Goal: Task Accomplishment & Management: Manage account settings

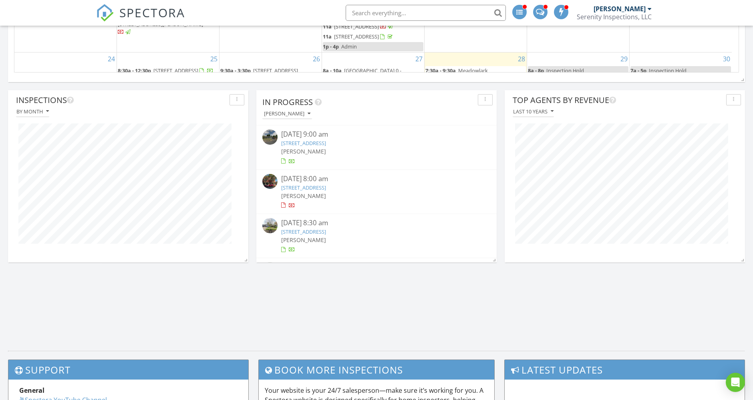
scroll to position [883, 767]
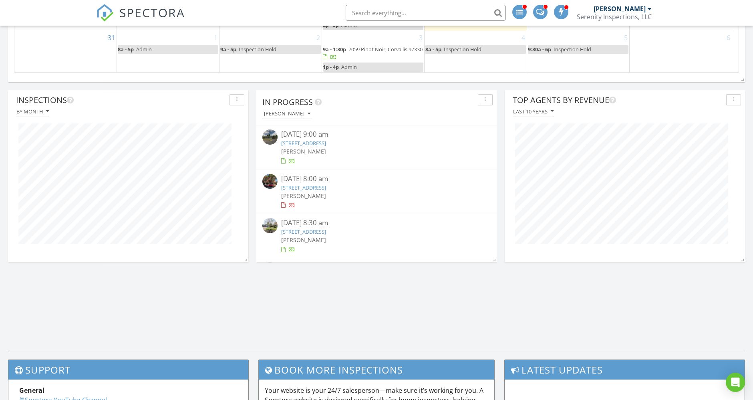
click at [342, 182] on div "08/21/25 8:00 am" at bounding box center [377, 179] width 190 height 10
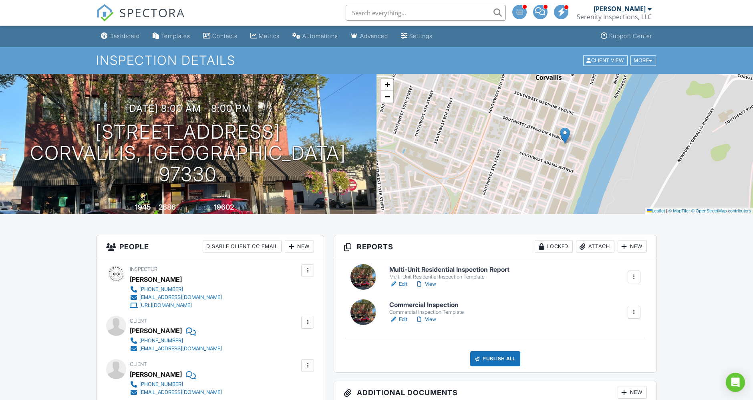
click at [431, 285] on link "View" at bounding box center [425, 284] width 21 height 8
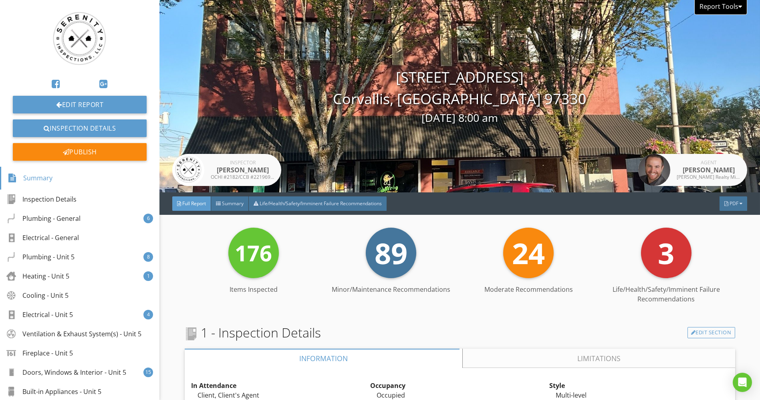
click at [707, 10] on div "Report Tools" at bounding box center [720, 7] width 53 height 15
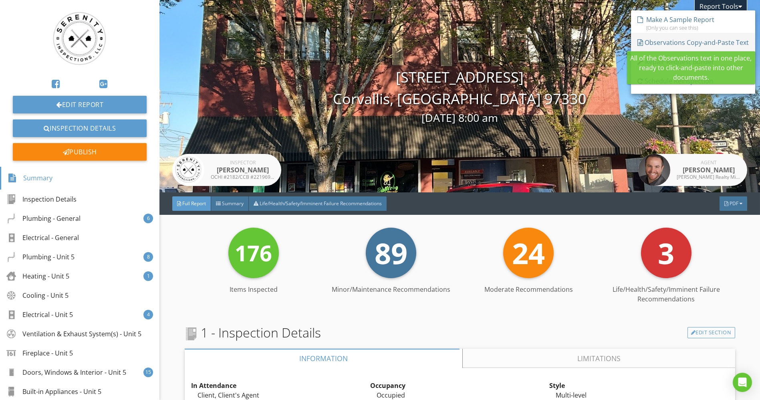
click at [698, 42] on div "Observations Copy-and-Paste Text" at bounding box center [692, 43] width 111 height 10
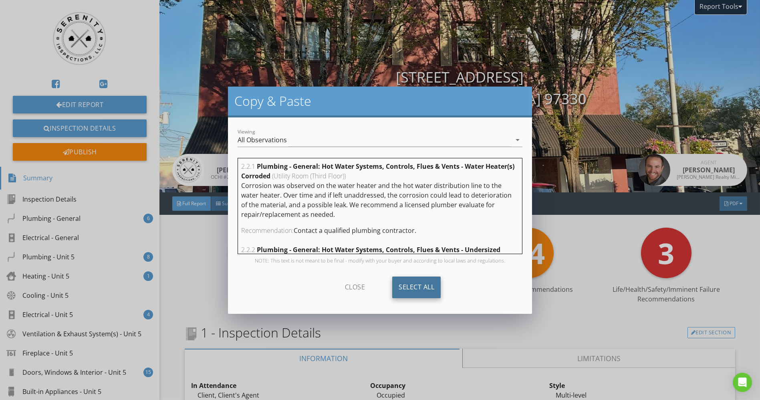
click at [425, 287] on div "Select All" at bounding box center [416, 287] width 48 height 22
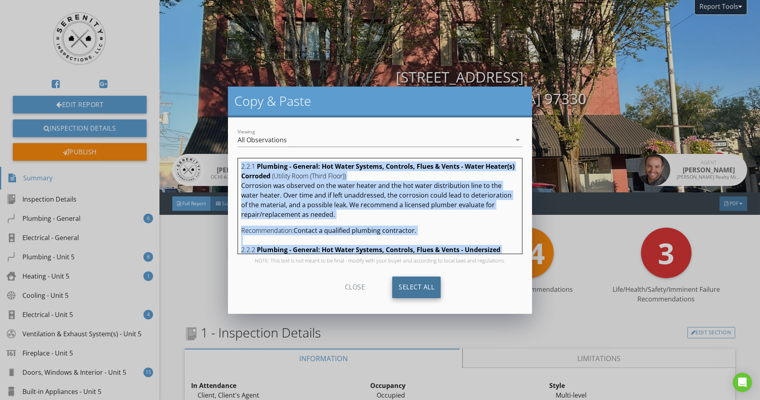
copy div "2.2.1 Plumbing - General: Hot Water Systems, Controls, Flues & Vents - Water He…"
click at [196, 278] on div "Copy & Paste Viewing All Observations arrow_drop_down 2.2.1 Plumbing - General:…" at bounding box center [380, 200] width 760 height 400
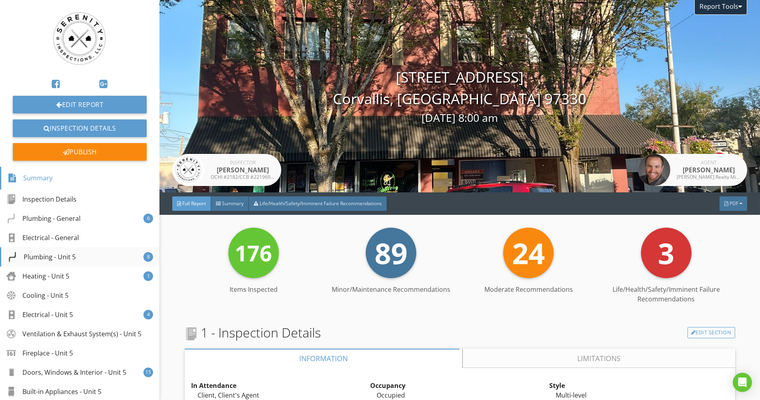
click at [66, 261] on div "Plumbing - Unit 5" at bounding box center [42, 257] width 68 height 10
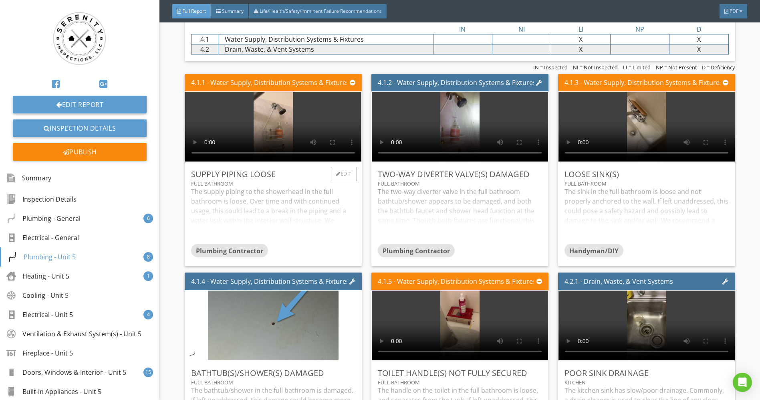
scroll to position [1513, 0]
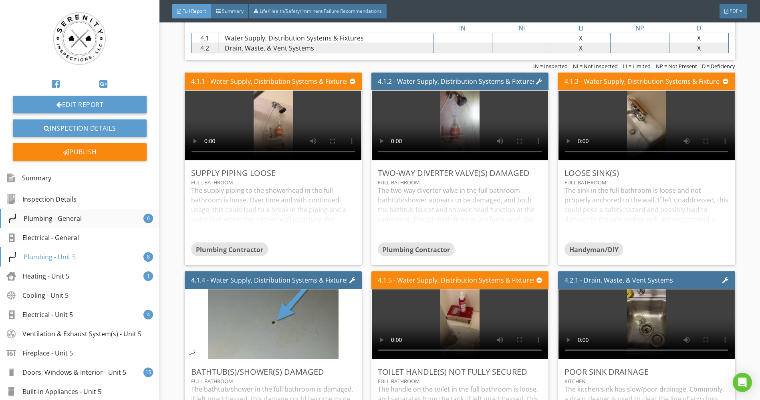
click at [58, 212] on div "Plumbing - General 6" at bounding box center [79, 218] width 159 height 19
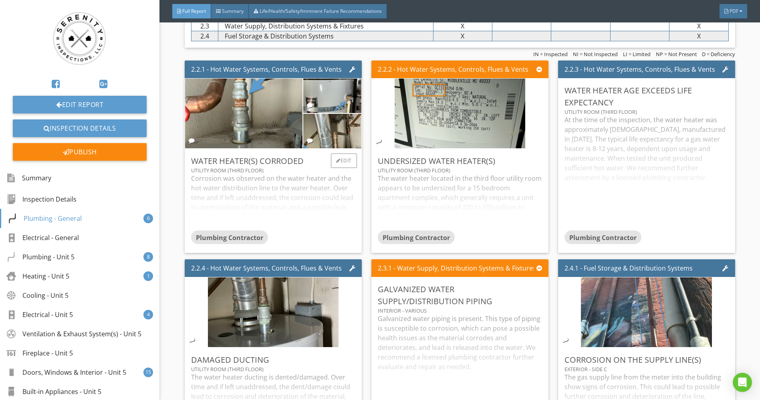
scroll to position [1042, 0]
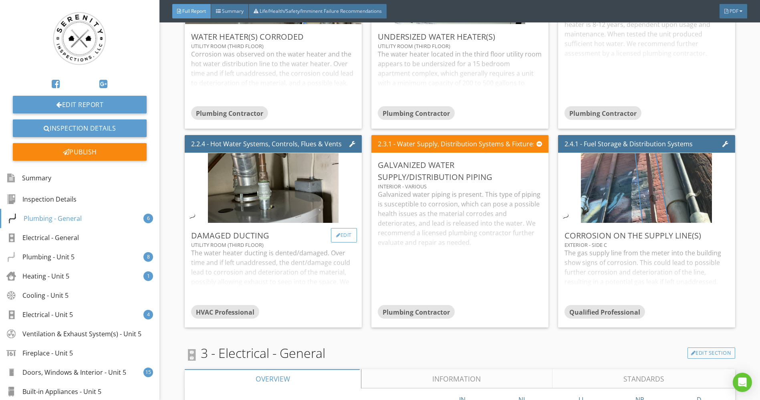
click at [341, 241] on div "Edit" at bounding box center [344, 235] width 26 height 14
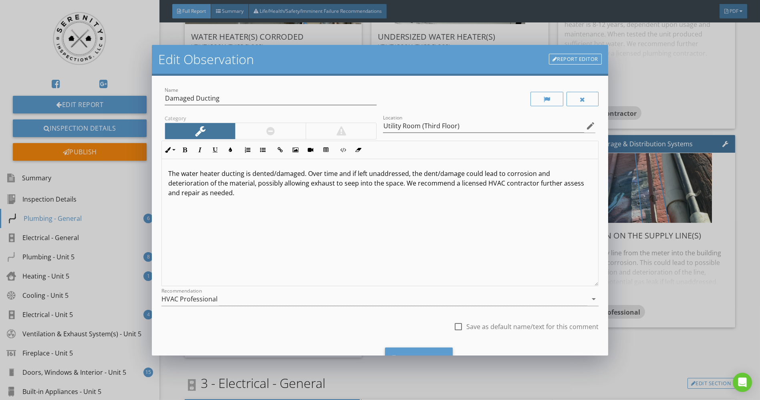
click at [219, 172] on p "The water heater ducting is dented/damaged. Over time and if left unaddressed, …" at bounding box center [379, 183] width 423 height 29
click at [411, 352] on div "Save Changes" at bounding box center [419, 358] width 68 height 22
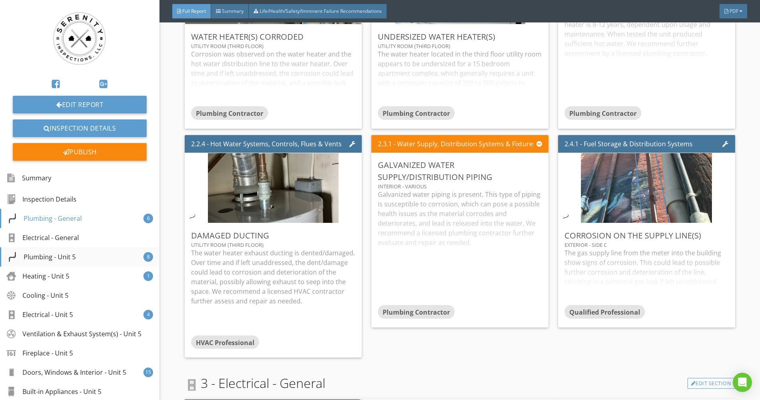
click at [56, 253] on div "Plumbing - Unit 5" at bounding box center [42, 257] width 68 height 10
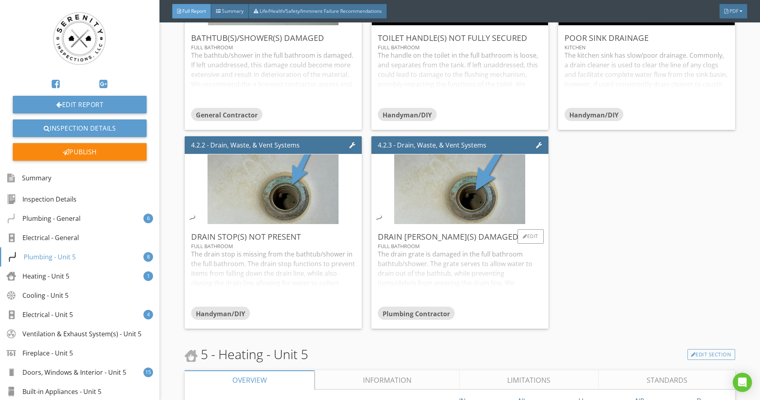
scroll to position [1699, 0]
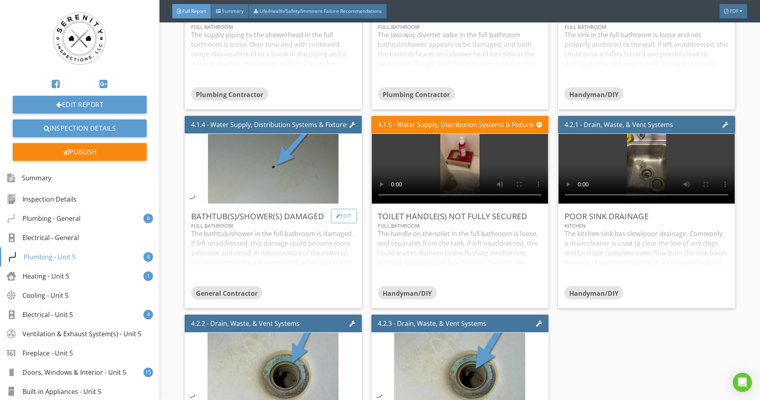
click at [337, 215] on div "Edit" at bounding box center [344, 216] width 26 height 14
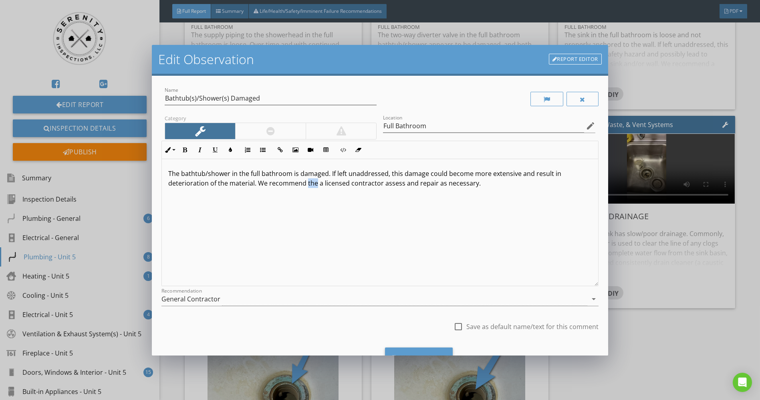
drag, startPoint x: 315, startPoint y: 183, endPoint x: 305, endPoint y: 183, distance: 10.4
click at [305, 183] on p "The bathtub/shower in the full bathroom is damaged. If left unaddressed, this d…" at bounding box center [379, 178] width 423 height 19
type textarea "<p>The bathtub/shower in the full bathroom is damaged. If left unaddressed, thi…"
click at [427, 351] on div "Save Changes" at bounding box center [419, 358] width 68 height 22
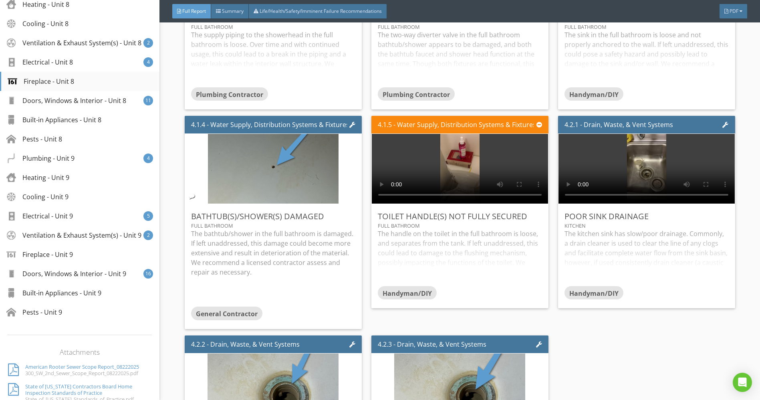
scroll to position [623, 0]
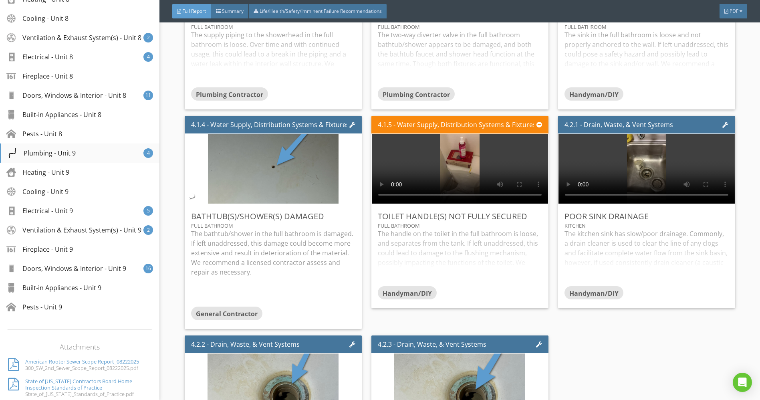
click at [47, 158] on div "Plumbing - Unit 9" at bounding box center [42, 153] width 68 height 10
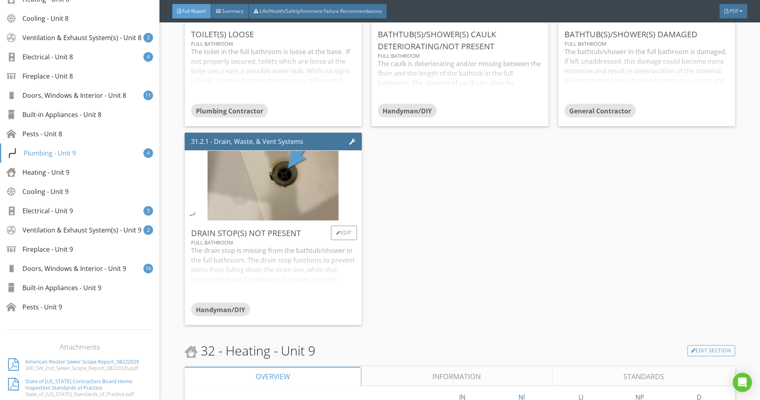
scroll to position [11778, 0]
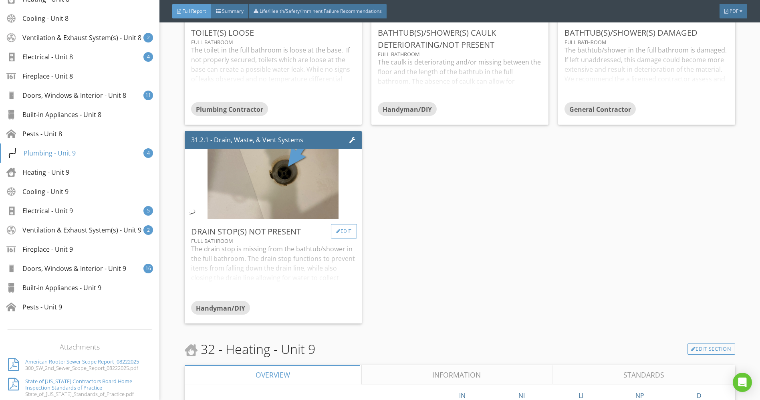
click at [342, 224] on div "Edit" at bounding box center [344, 231] width 26 height 14
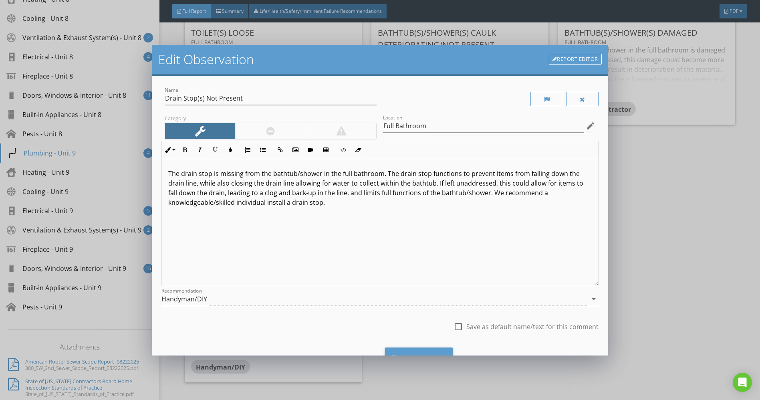
click at [673, 218] on div "Edit Observation Report Editor Name Drain Stop(s) Not Present Category Location…" at bounding box center [380, 200] width 760 height 400
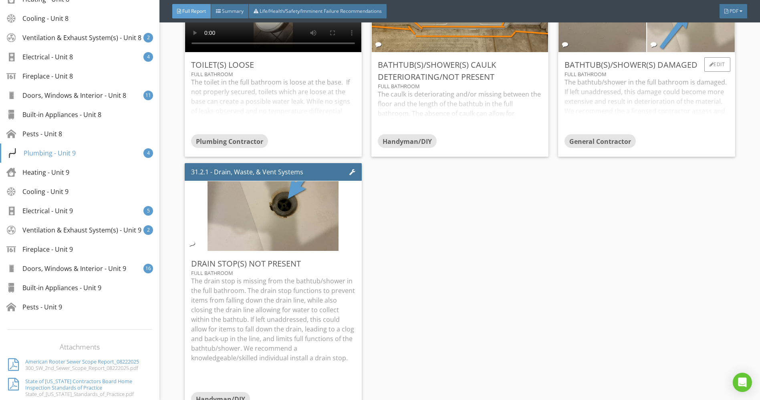
scroll to position [11688, 0]
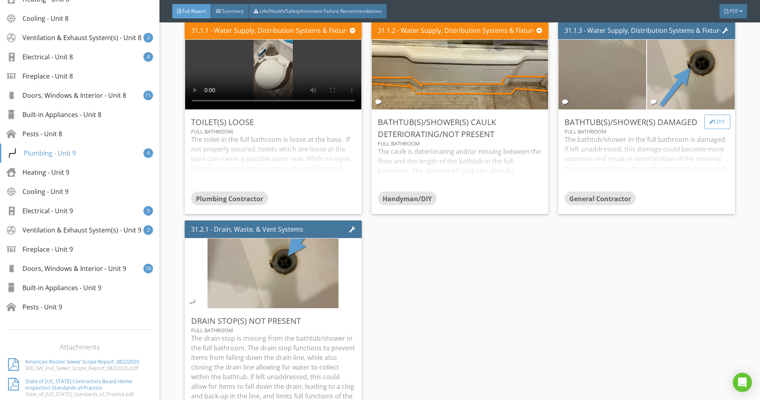
click at [704, 117] on div "Edit" at bounding box center [717, 122] width 26 height 14
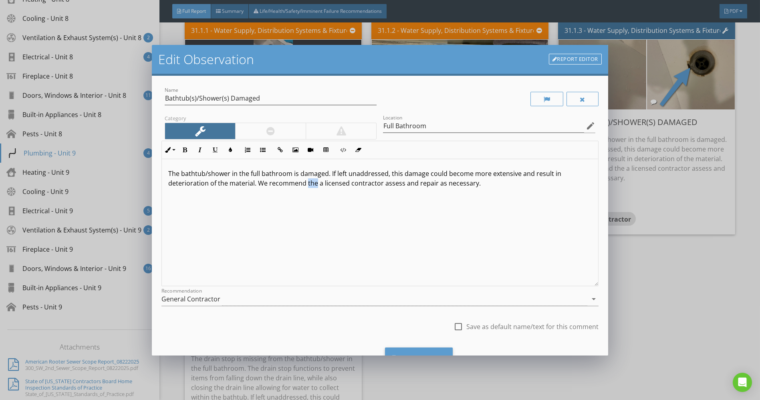
drag, startPoint x: 314, startPoint y: 183, endPoint x: 305, endPoint y: 183, distance: 8.8
click at [305, 183] on p "The bathtub/shower in the full bathroom is damaged. If left unaddressed, this d…" at bounding box center [379, 178] width 423 height 19
click at [425, 351] on div "Save Changes" at bounding box center [419, 358] width 68 height 22
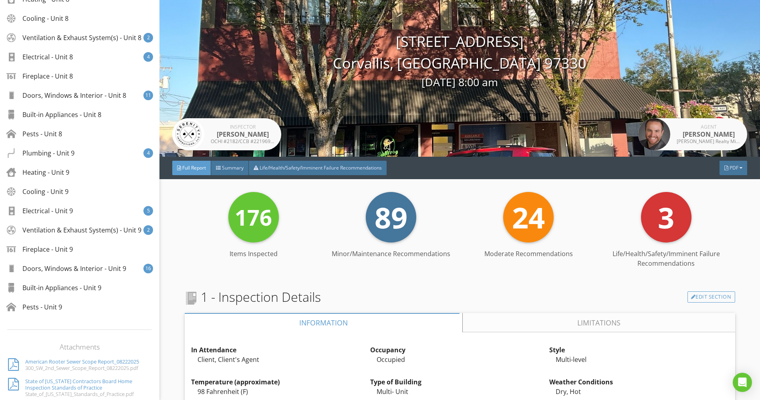
scroll to position [0, 0]
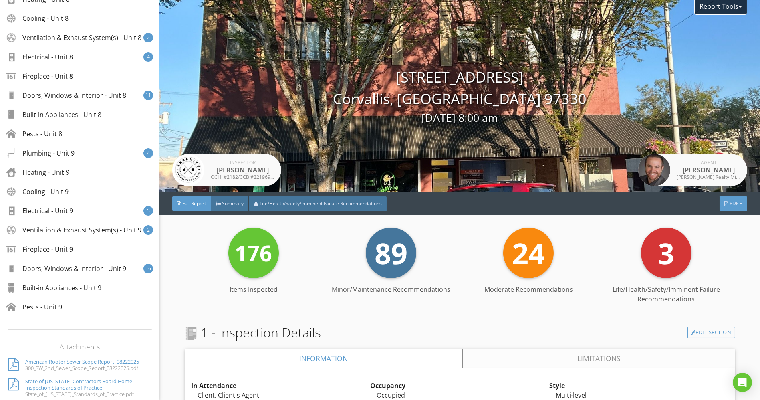
click at [725, 200] on div "PDF" at bounding box center [734, 203] width 28 height 14
click at [722, 252] on div "Refresh PDFs" at bounding box center [723, 251] width 51 height 10
click at [730, 204] on span "PDF" at bounding box center [734, 203] width 9 height 7
click at [722, 232] on div "Full Report" at bounding box center [723, 237] width 51 height 10
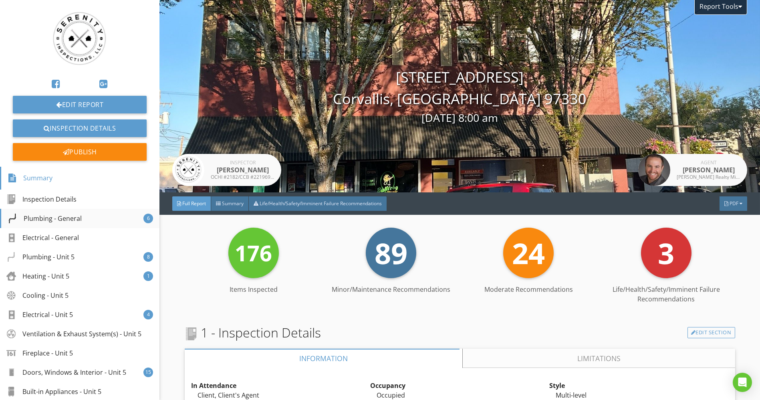
click at [67, 211] on div "Plumbing - General 6" at bounding box center [79, 218] width 159 height 19
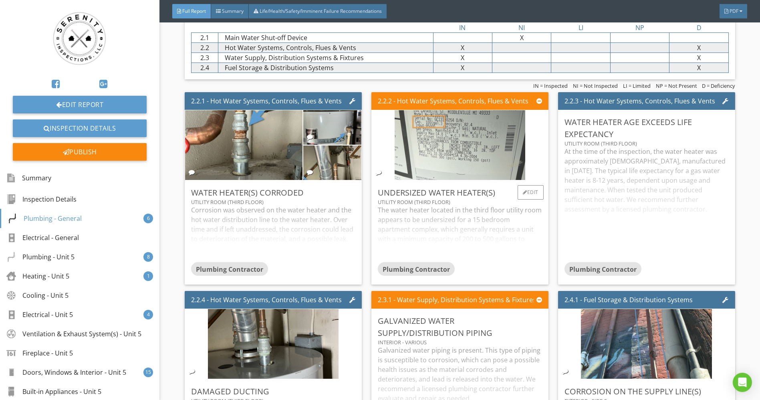
scroll to position [663, 0]
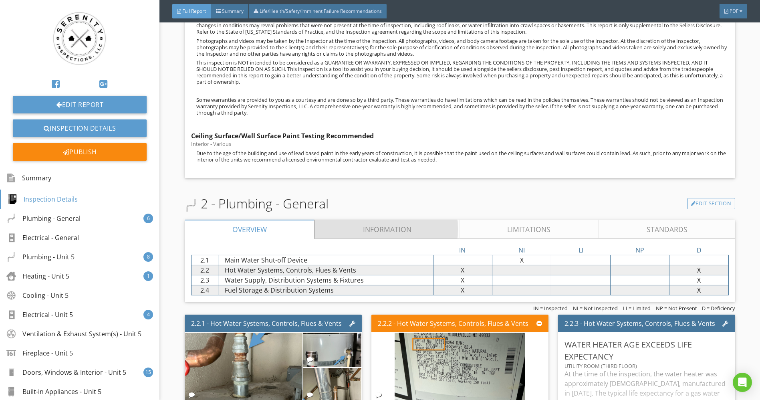
click at [390, 239] on link "Information" at bounding box center [387, 229] width 144 height 19
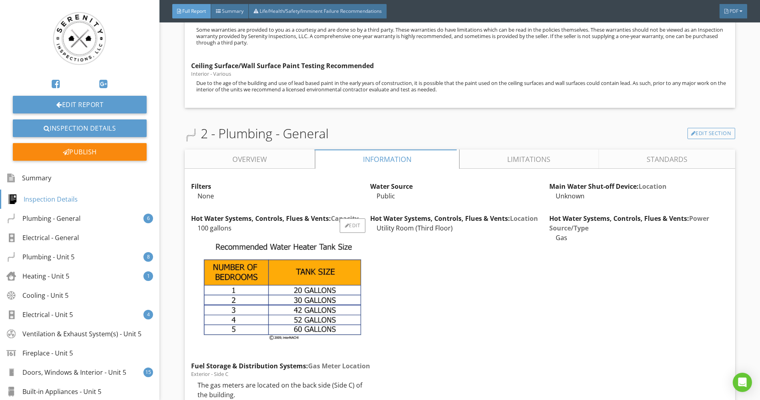
scroll to position [797, 0]
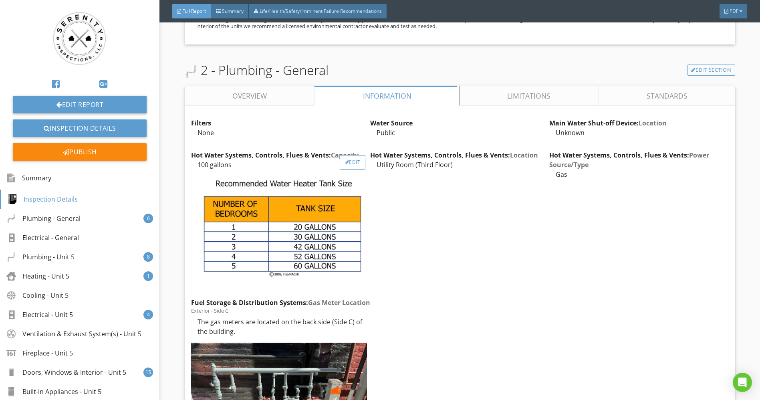
click at [346, 164] on div "Edit" at bounding box center [353, 162] width 26 height 14
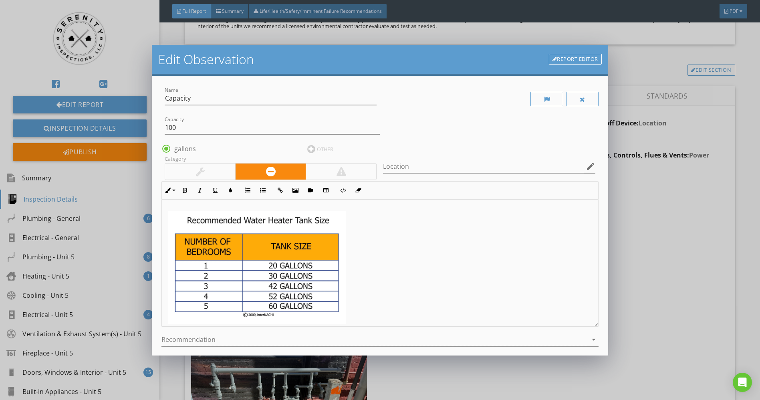
click at [275, 272] on img at bounding box center [257, 267] width 178 height 113
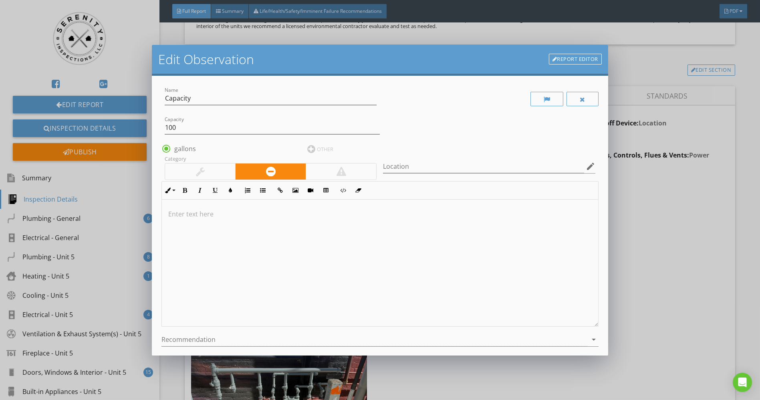
click at [663, 268] on div "Edit Observation Report Editor Name Capacity Capacity 100 radio_button_checked …" at bounding box center [380, 200] width 760 height 400
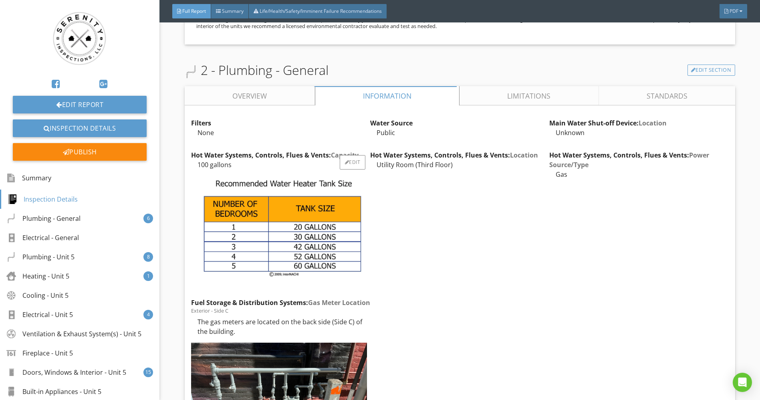
click at [325, 243] on img at bounding box center [283, 229] width 171 height 108
click at [351, 169] on div "Edit" at bounding box center [353, 162] width 26 height 14
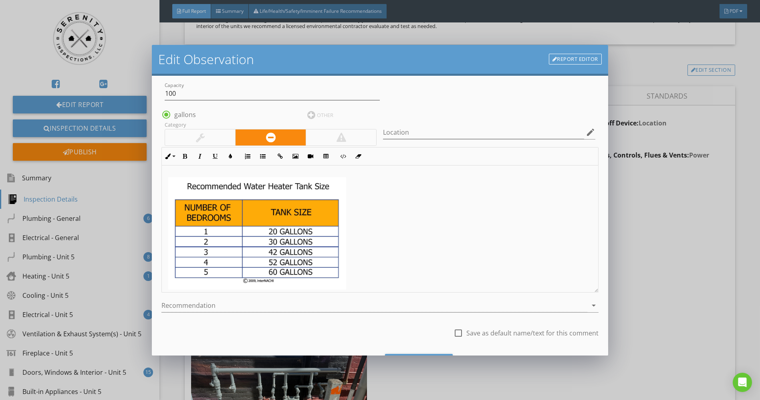
scroll to position [75, 0]
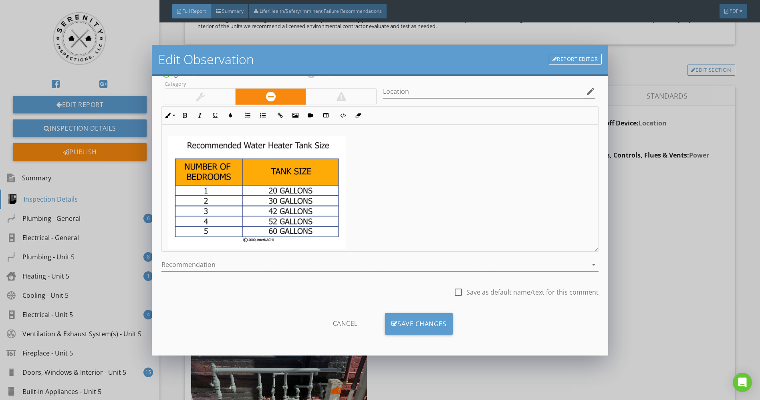
click at [308, 198] on img at bounding box center [257, 192] width 178 height 113
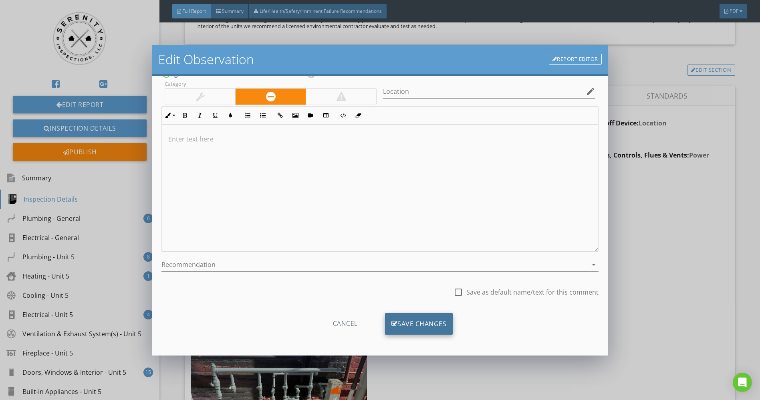
click at [419, 328] on div "Save Changes" at bounding box center [419, 324] width 68 height 22
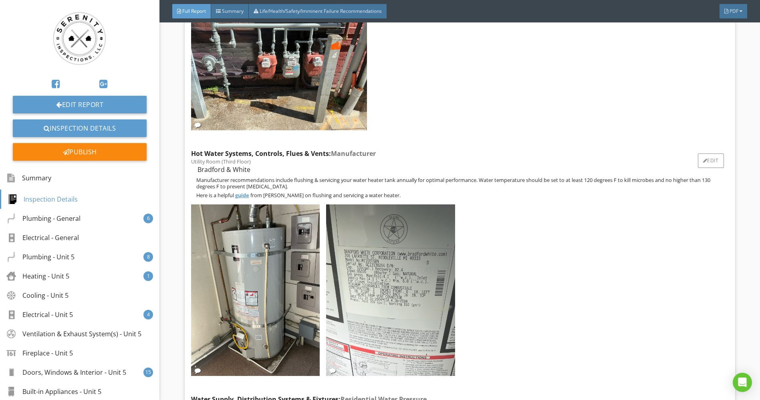
scroll to position [841, 0]
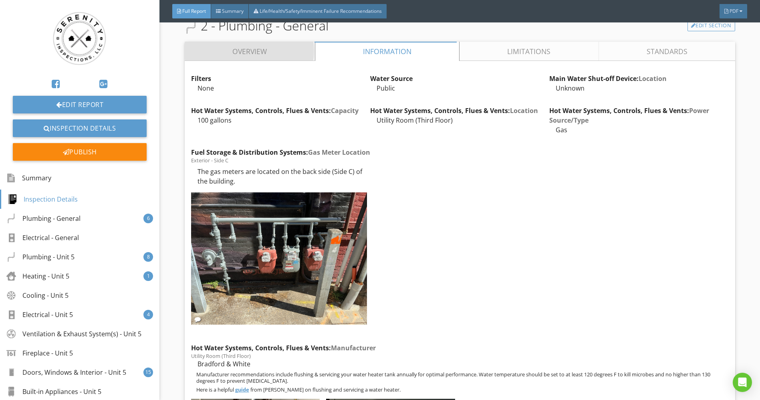
click at [266, 52] on link "Overview" at bounding box center [250, 51] width 130 height 19
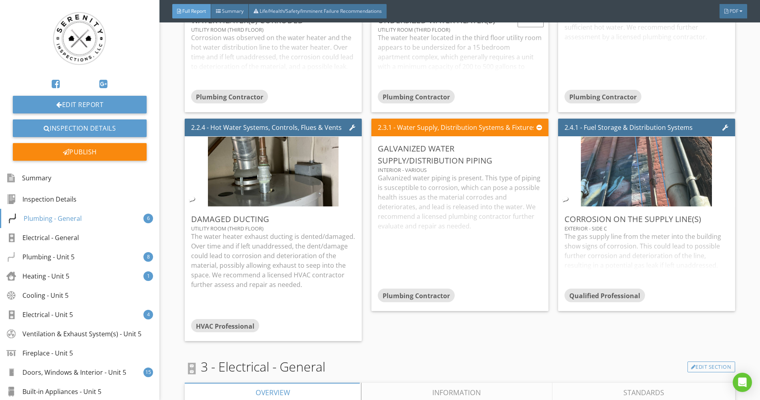
scroll to position [1064, 0]
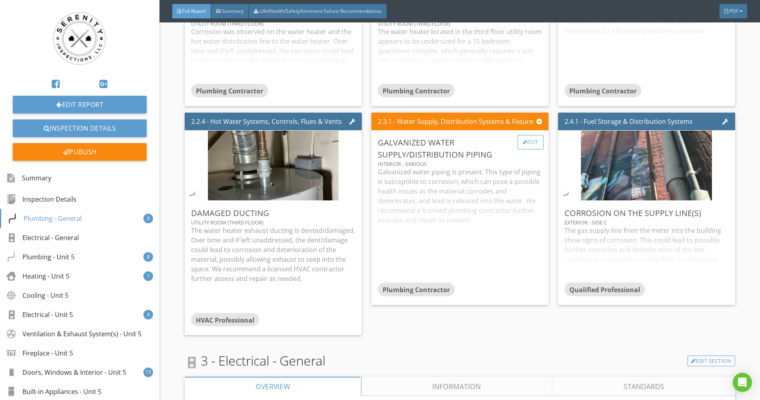
click at [525, 147] on div "Edit" at bounding box center [531, 142] width 26 height 14
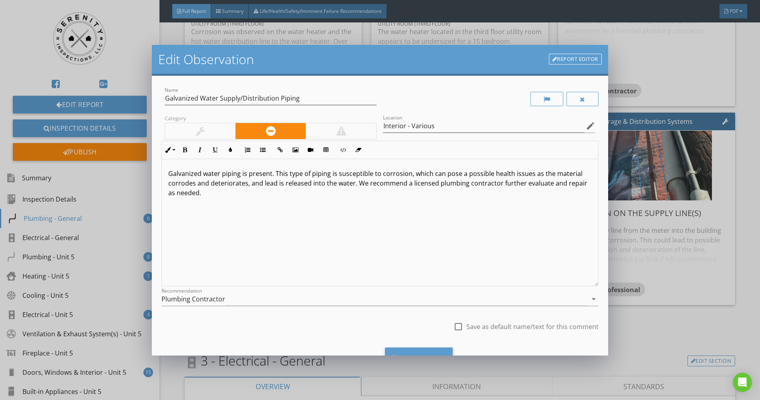
click at [269, 175] on p "Galvanized water piping is present. This type of piping is susceptible to corro…" at bounding box center [379, 183] width 423 height 29
click at [270, 173] on p "Galvanized water piping is present. This type of piping is susceptible to corro…" at bounding box center [379, 183] width 423 height 29
click at [414, 351] on div "Save Changes" at bounding box center [419, 358] width 68 height 22
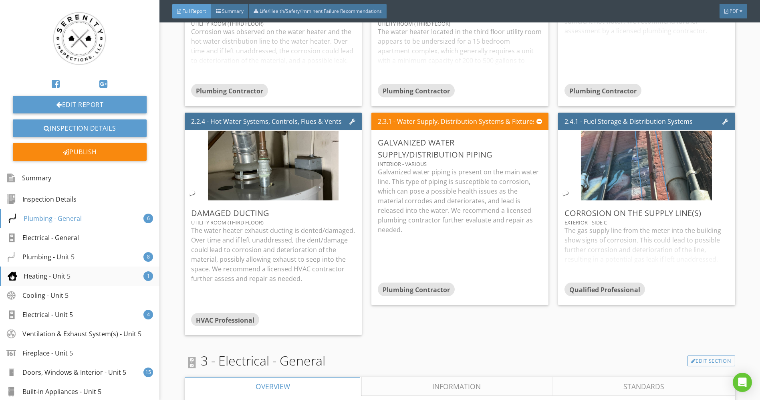
click at [78, 273] on div "Heating - Unit 5 1" at bounding box center [79, 275] width 159 height 19
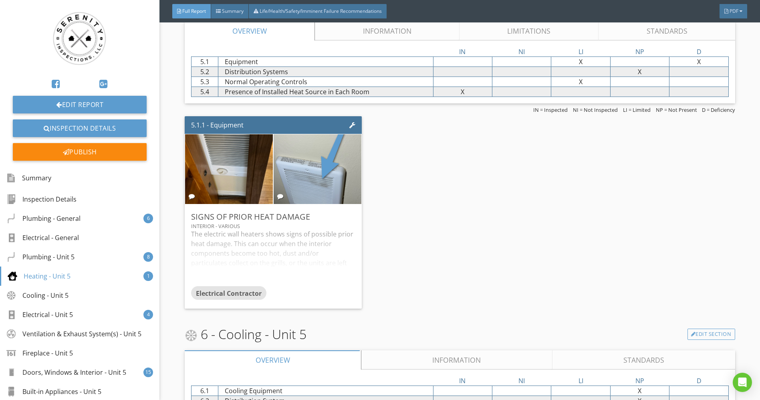
scroll to position [2247, 0]
click at [493, 27] on link "Limitations" at bounding box center [529, 30] width 139 height 19
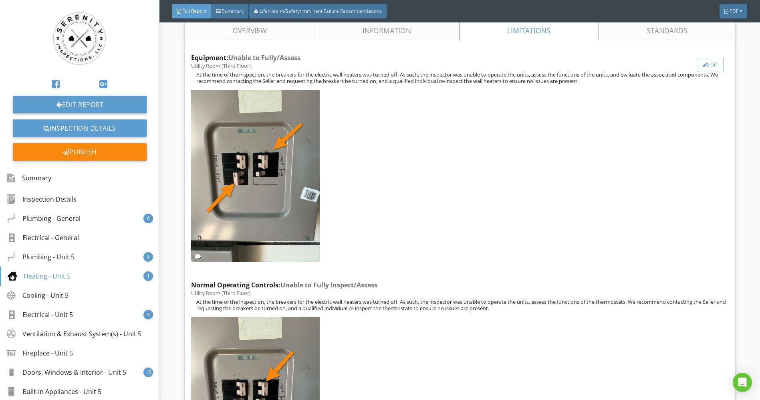
click at [709, 69] on div "Edit" at bounding box center [711, 65] width 26 height 14
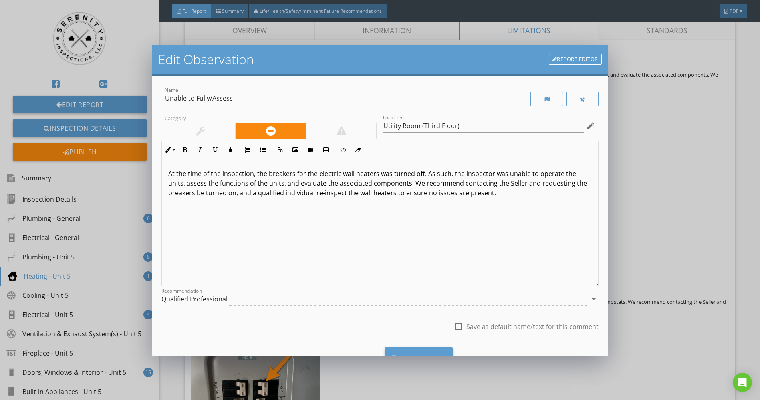
click at [210, 96] on input "Unable to Fully/Assess" at bounding box center [271, 98] width 212 height 13
type input "Unable to Fully Inspect/Assess"
click at [428, 347] on div "Save Changes" at bounding box center [419, 358] width 68 height 22
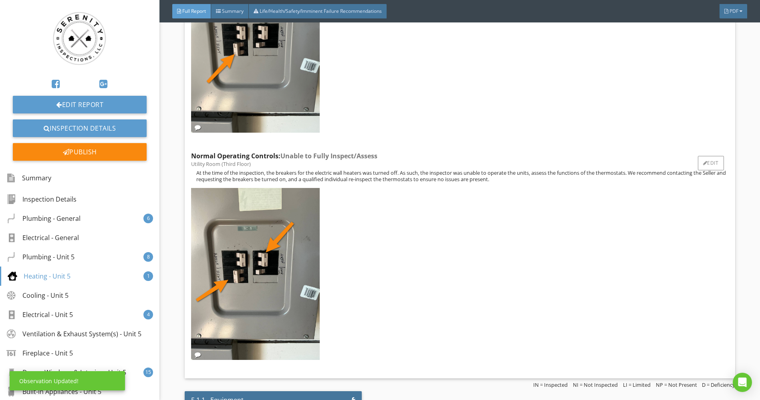
scroll to position [2381, 0]
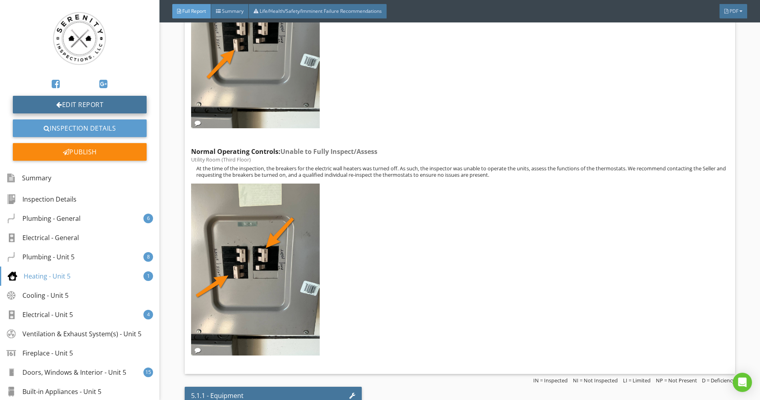
click at [96, 110] on link "Edit Report" at bounding box center [80, 105] width 134 height 18
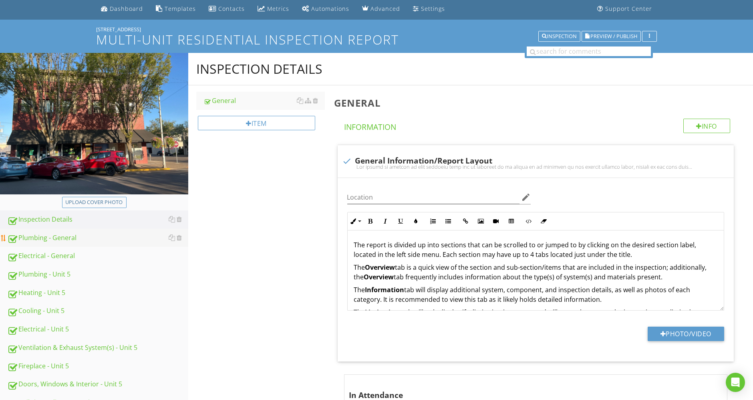
scroll to position [178, 0]
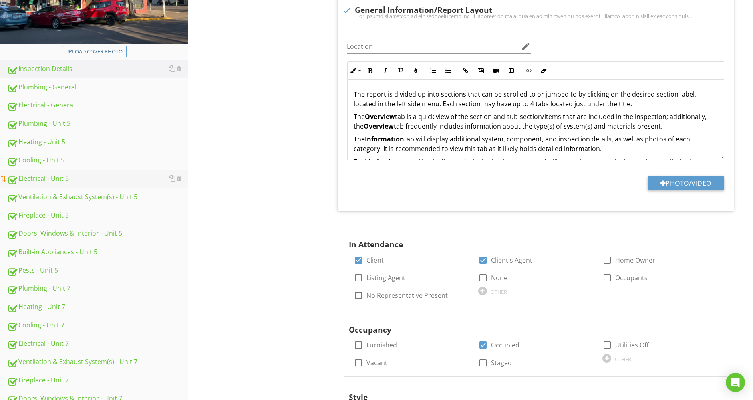
click at [51, 171] on link "Electrical - Unit 5" at bounding box center [97, 178] width 181 height 18
type textarea "<p>The report is divided up into sections that can be scrolled to or jumped to …"
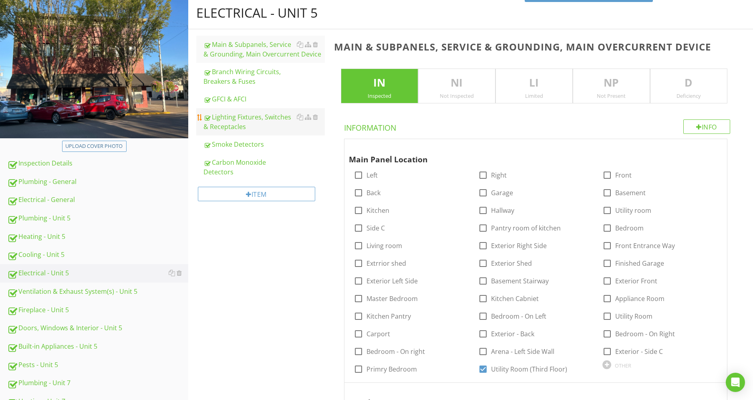
scroll to position [44, 0]
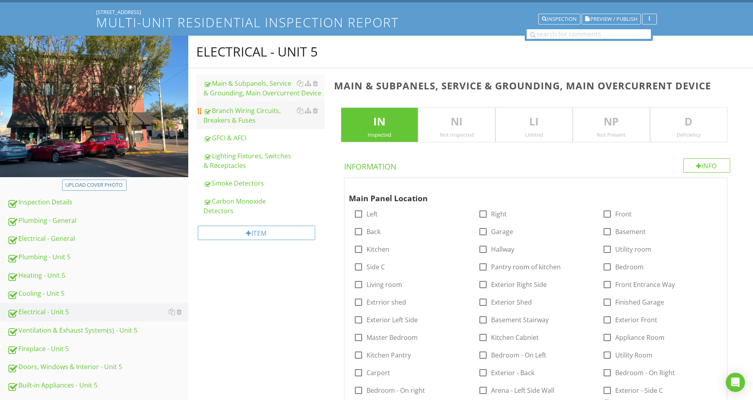
click at [243, 106] on div "Branch Wiring Circuits, Breakers & Fuses" at bounding box center [264, 115] width 121 height 19
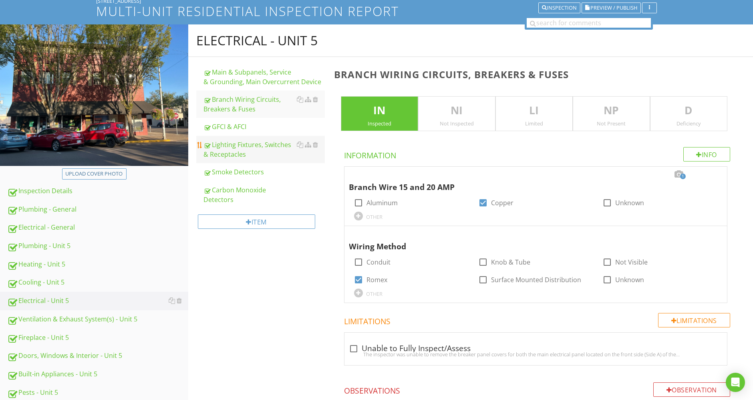
scroll to position [89, 0]
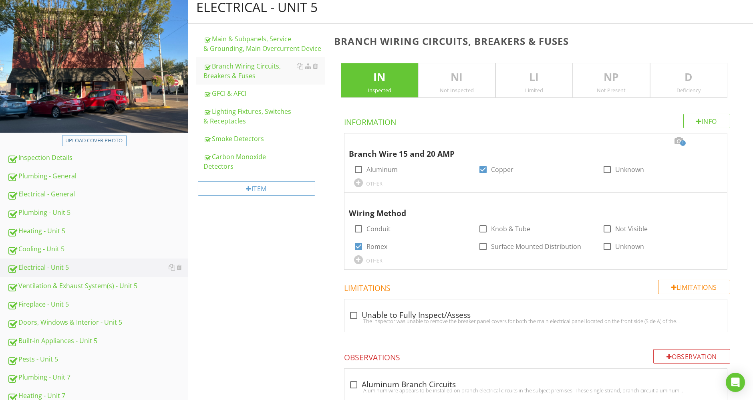
click at [708, 77] on p "D" at bounding box center [689, 77] width 77 height 16
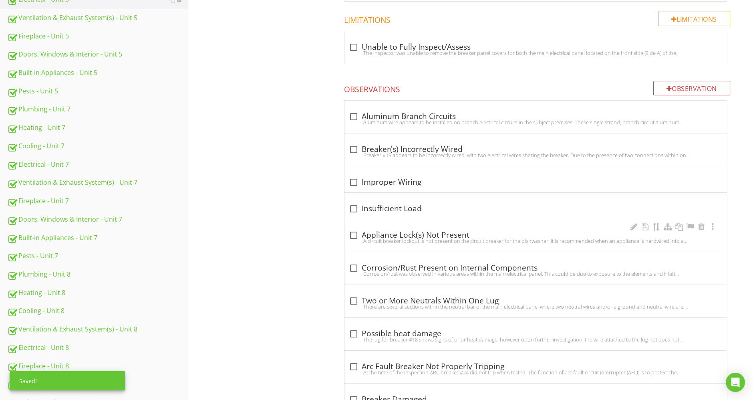
scroll to position [445, 0]
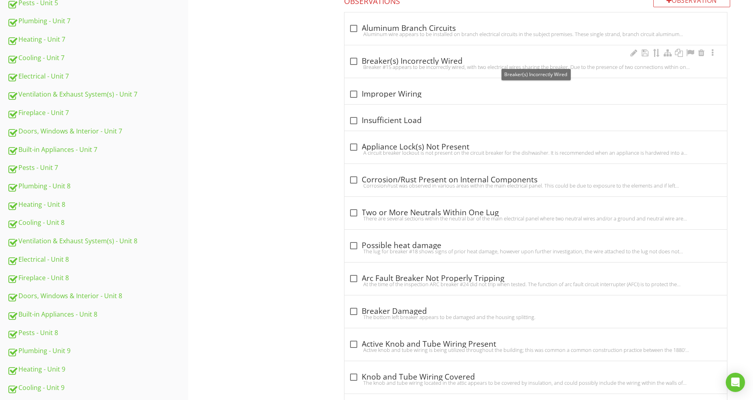
click at [350, 58] on div at bounding box center [354, 61] width 14 height 14
checkbox input "true"
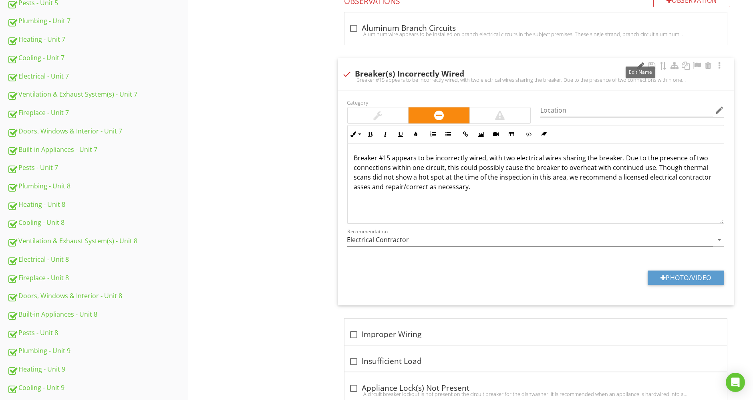
click at [641, 62] on div at bounding box center [641, 66] width 10 height 8
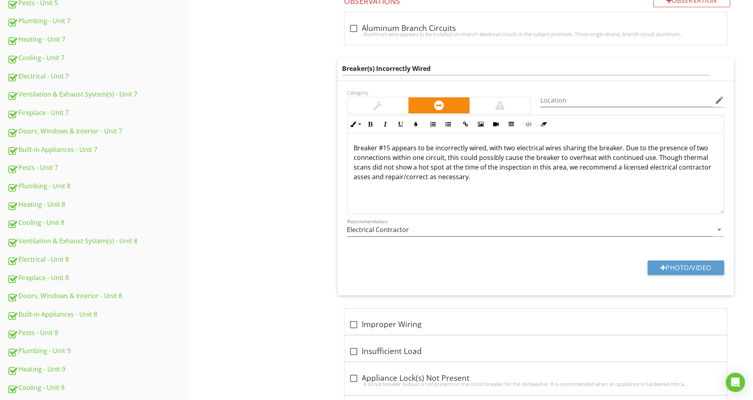
click at [499, 66] on input "Breaker(s) Incorrectly Wired" at bounding box center [526, 68] width 367 height 13
paste input "Wire(s) Not Correctly Identifi"
type input "Breaker Wire(s) Not Correctly Identified"
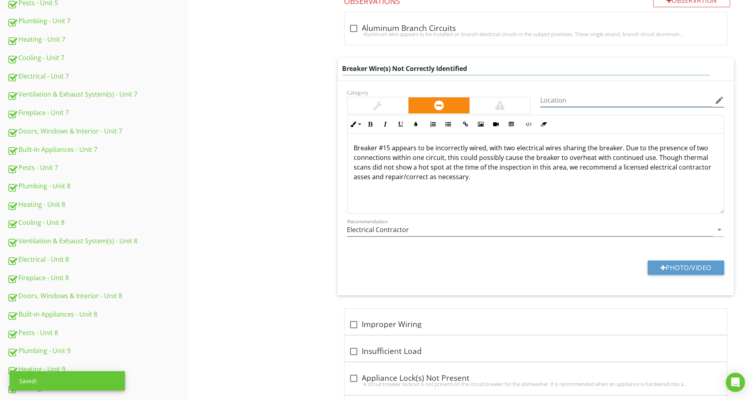
click at [596, 99] on div "Location edit" at bounding box center [632, 102] width 184 height 26
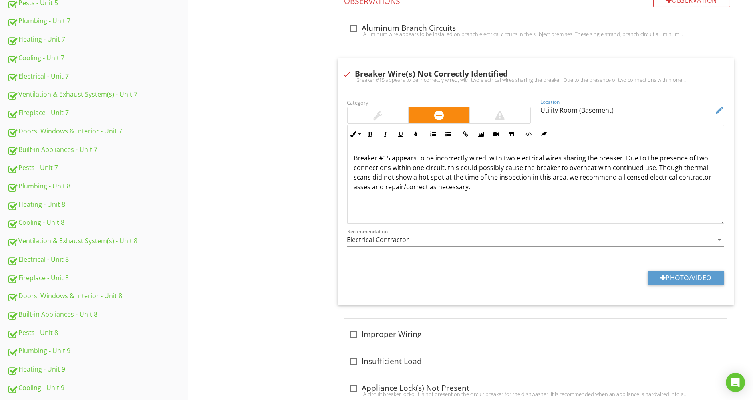
type input "Utility Room (Basement)"
drag, startPoint x: 513, startPoint y: 197, endPoint x: 290, endPoint y: 144, distance: 229.4
click at [290, 144] on div "Electrical - Unit 5 Main & Subpanels, Service & Grounding, Main Overcurrent Dev…" at bounding box center [470, 179] width 565 height 1089
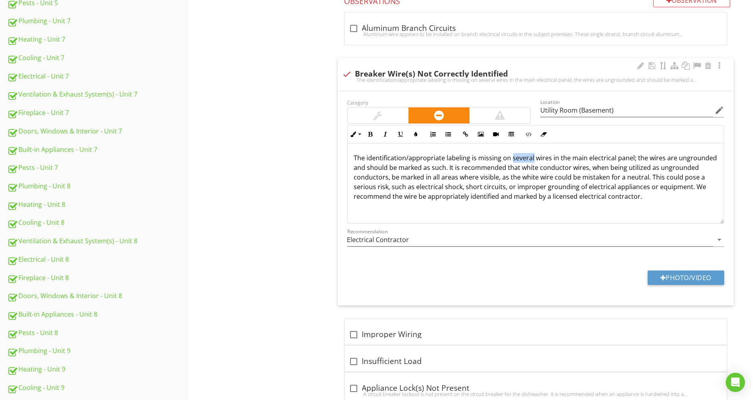
drag, startPoint x: 511, startPoint y: 157, endPoint x: 531, endPoint y: 156, distance: 20.1
click at [531, 156] on p "The identification/appropriate labeling is missing on several wires in the main…" at bounding box center [536, 177] width 364 height 48
click at [530, 154] on p "The identification/appropriate labeling is missing on a wires in the main elect…" at bounding box center [536, 177] width 364 height 48
drag, startPoint x: 638, startPoint y: 158, endPoint x: 652, endPoint y: 157, distance: 14.0
click at [652, 157] on p "The identification/appropriate labeling is missing on a wire in the main electr…" at bounding box center [536, 177] width 364 height 48
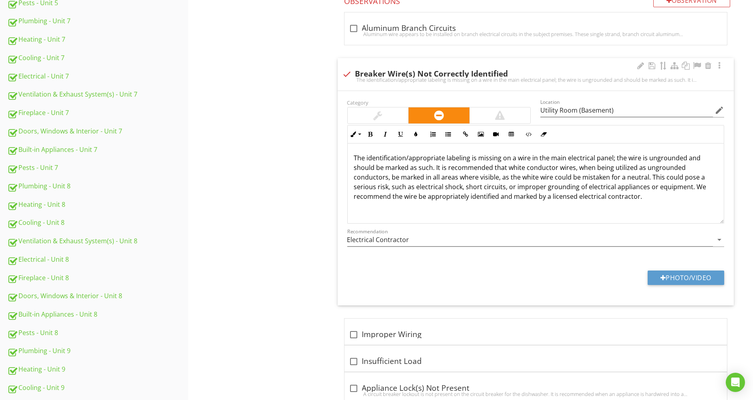
click at [377, 115] on div at bounding box center [377, 116] width 9 height 10
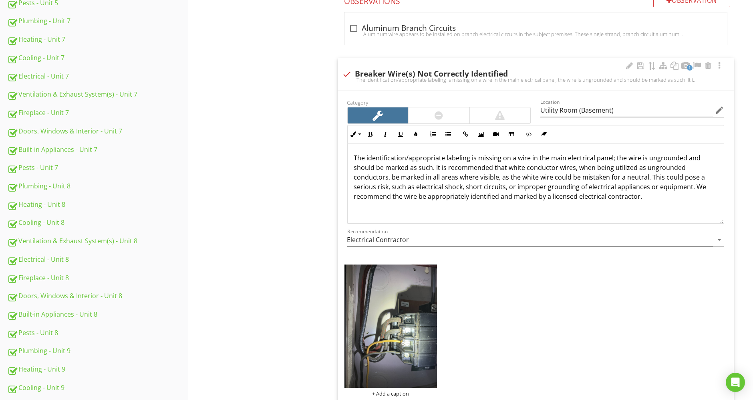
click at [391, 307] on img at bounding box center [391, 326] width 93 height 124
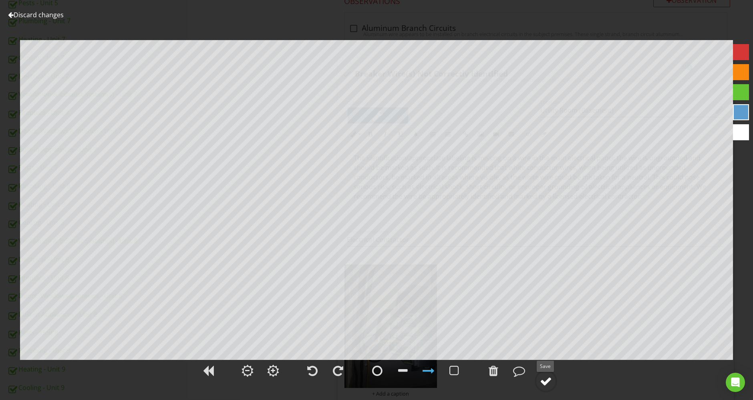
click at [547, 378] on div at bounding box center [546, 381] width 12 height 12
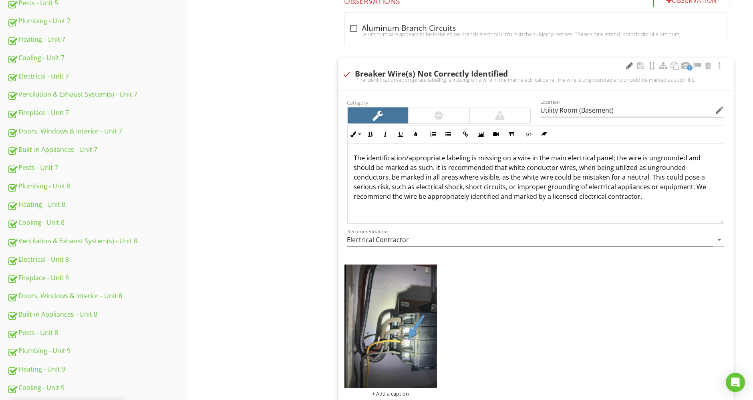
click at [626, 65] on div at bounding box center [630, 66] width 10 height 8
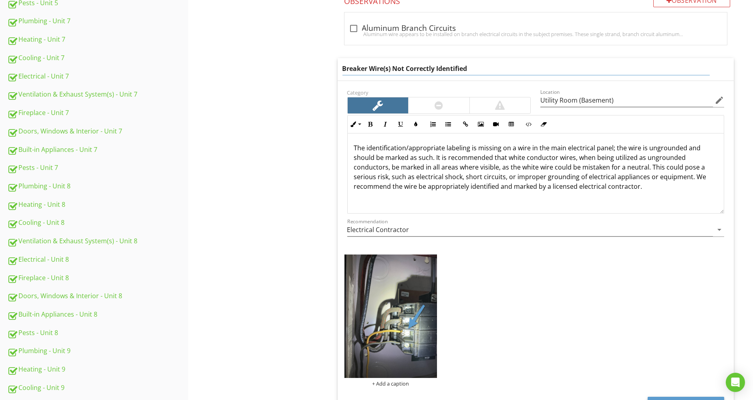
drag, startPoint x: 524, startPoint y: 66, endPoint x: 264, endPoint y: 71, distance: 259.7
click at [264, 71] on div "Electrical - Unit 5 Main & Subpanels, Service & Grounding, Main Overcurrent Dev…" at bounding box center [470, 243] width 565 height 1216
click at [403, 380] on div "+ Add a caption" at bounding box center [391, 320] width 93 height 133
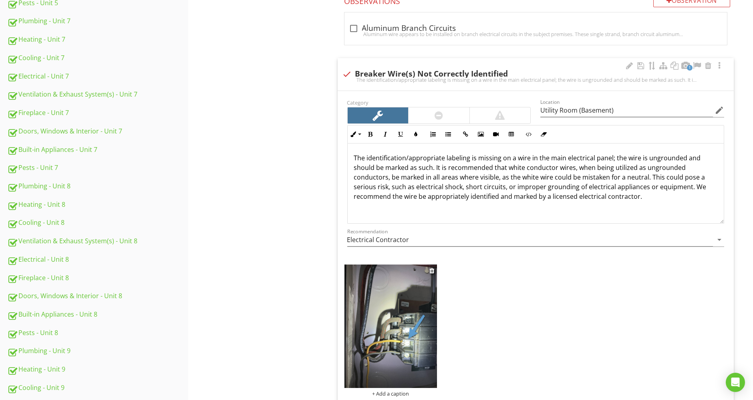
click at [402, 390] on div "+ Add a caption" at bounding box center [391, 393] width 93 height 6
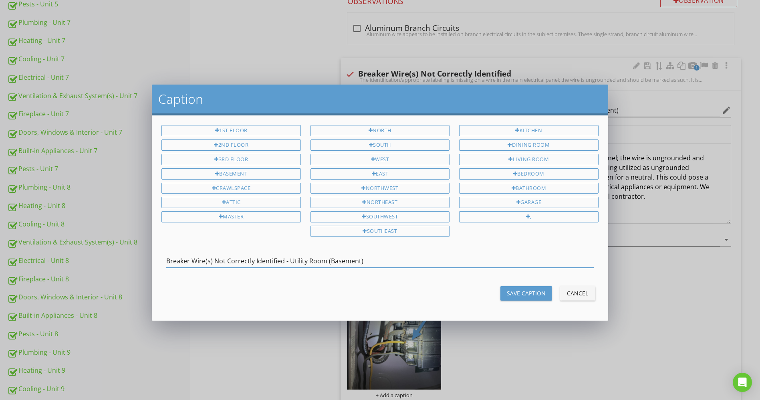
click at [212, 256] on input "Breaker Wire(s) Not Correctly Identified - Utility Room (Basement)" at bounding box center [379, 260] width 427 height 13
type input "Breaker Wire Not Correctly Identified - Utility Room (Basement)"
click at [529, 286] on button "Save Caption" at bounding box center [526, 293] width 52 height 14
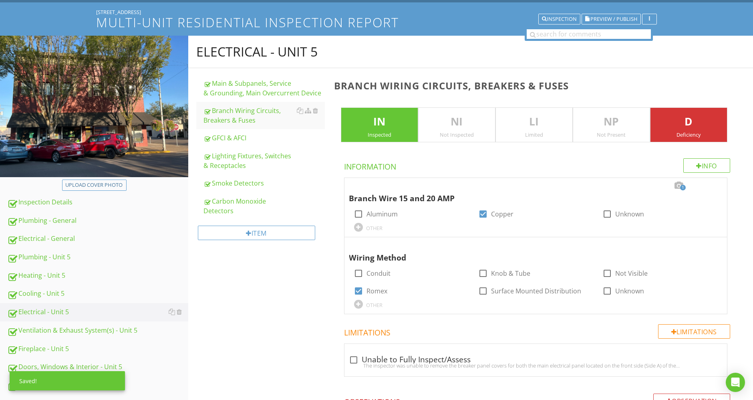
scroll to position [0, 0]
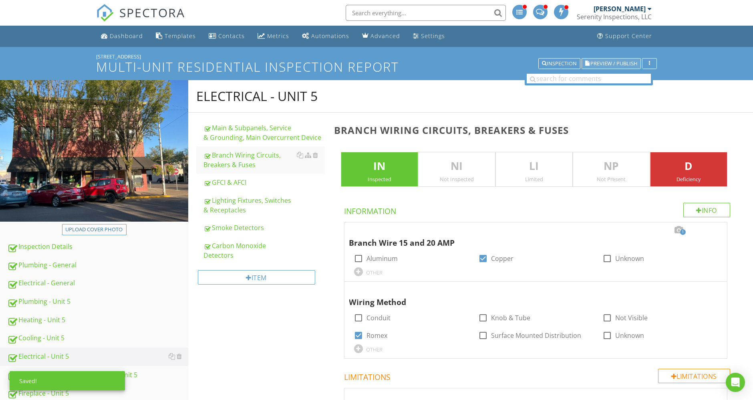
click at [630, 61] on span "Preview / Publish" at bounding box center [614, 63] width 47 height 5
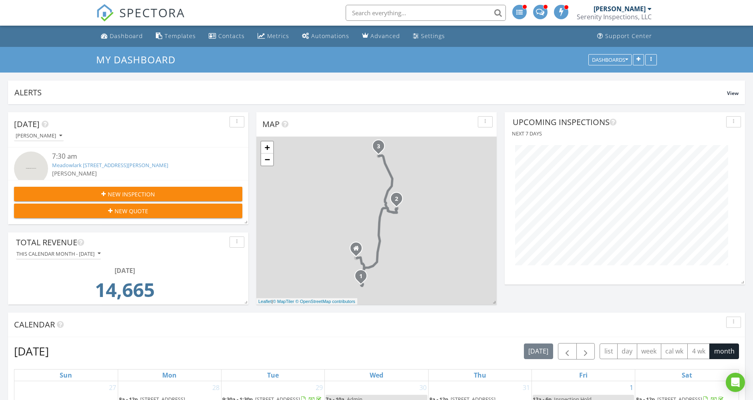
scroll to position [172, 240]
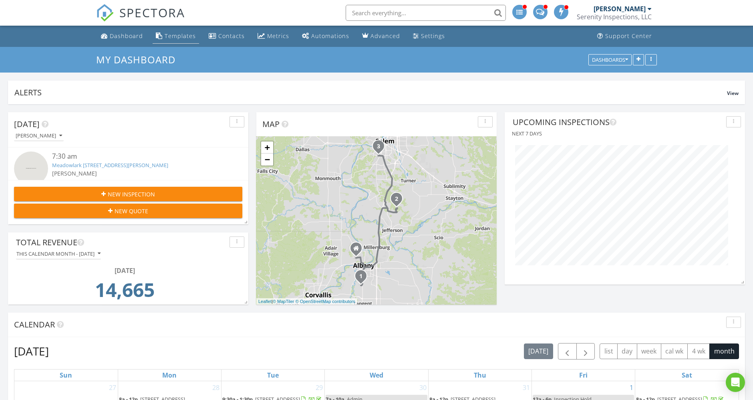
click at [178, 35] on div "Templates" at bounding box center [180, 36] width 31 height 8
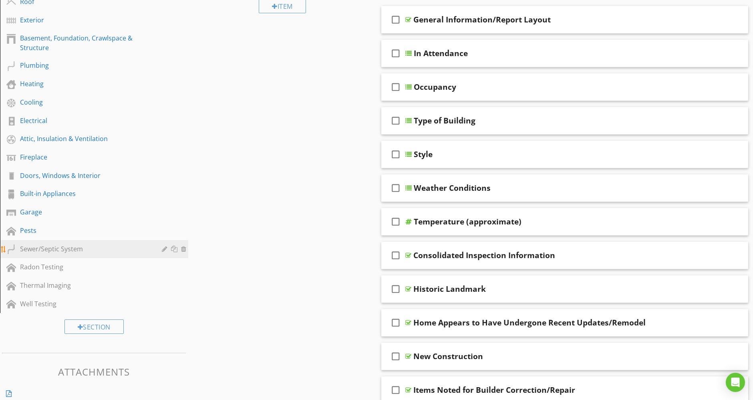
scroll to position [133, 0]
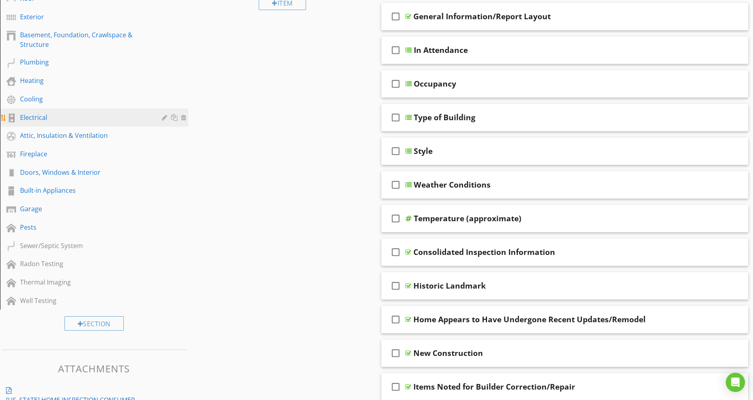
click at [54, 119] on div "Electrical" at bounding box center [85, 118] width 130 height 10
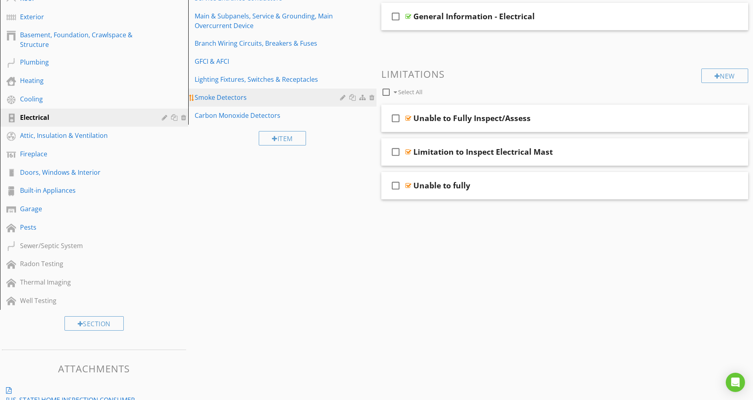
scroll to position [44, 0]
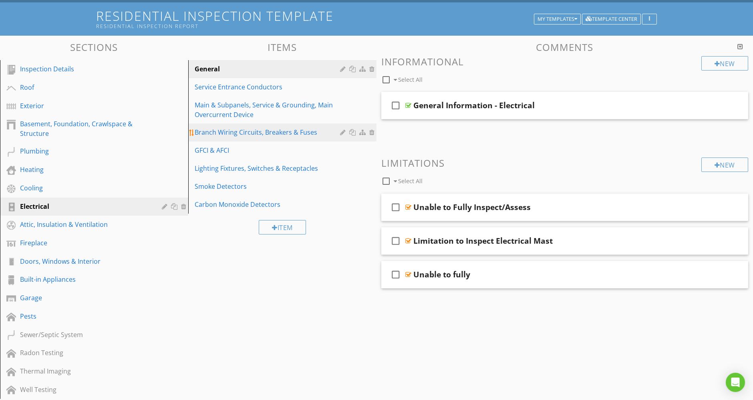
click at [283, 134] on div "Branch Wiring Circuits, Breakers & Fuses" at bounding box center [269, 132] width 148 height 10
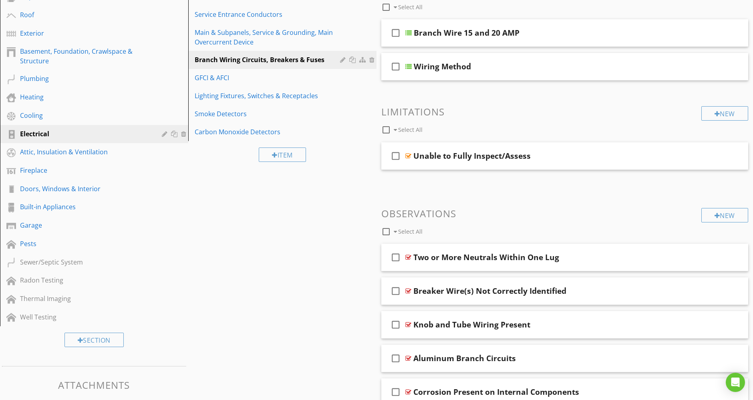
scroll to position [267, 0]
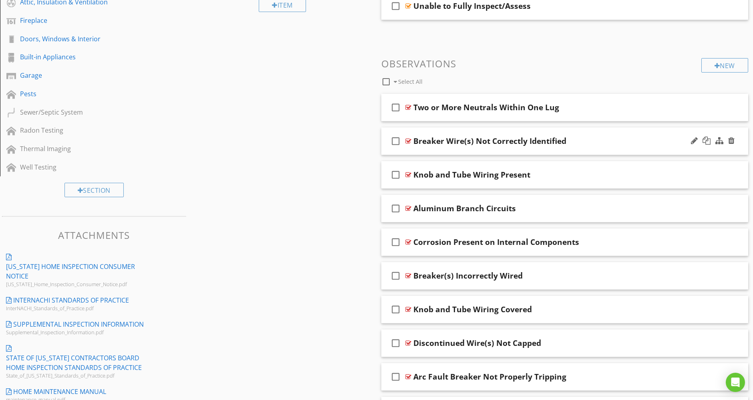
click at [507, 144] on div "Breaker Wire(s) Not Correctly Identified" at bounding box center [489, 141] width 153 height 10
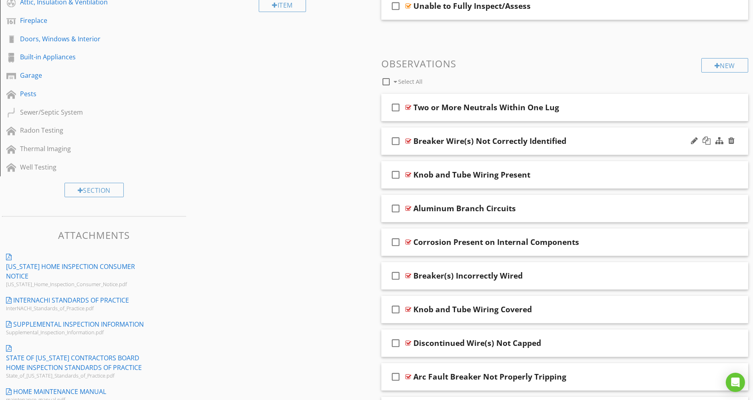
click at [581, 131] on div "check_box_outline_blank Breaker Wire(s) Not Correctly Identified" at bounding box center [564, 141] width 367 height 28
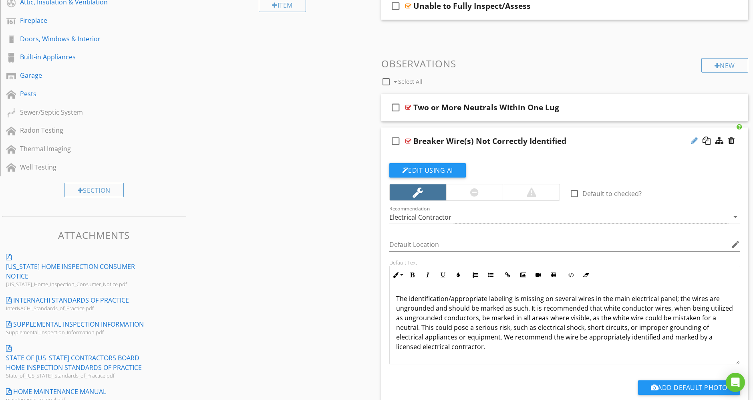
click at [693, 138] on div at bounding box center [694, 141] width 7 height 8
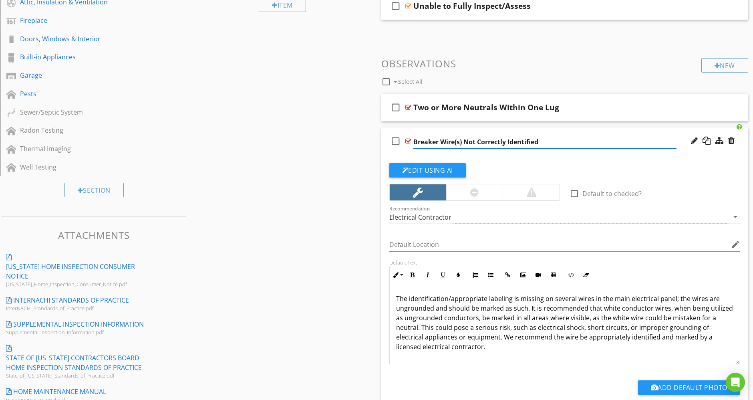
click at [538, 141] on input "Breaker Wire(s) Not Correctly Identified" at bounding box center [544, 141] width 263 height 13
click at [522, 142] on input "Breaker Wire(s) Not Correctly Identified" at bounding box center [544, 141] width 263 height 13
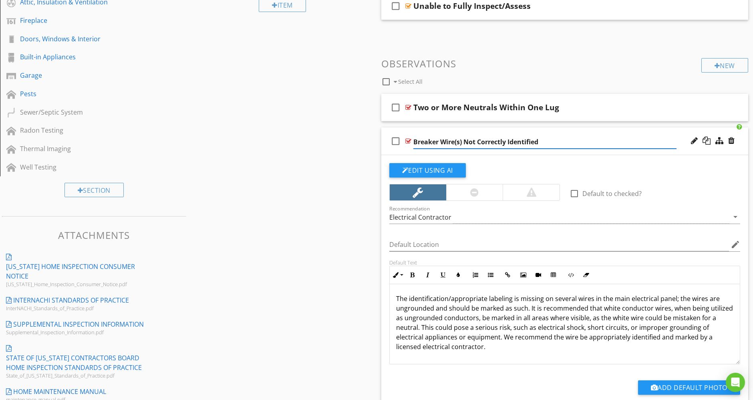
click at [522, 142] on input "Breaker Wire(s) Not Correctly Identified" at bounding box center [544, 141] width 263 height 13
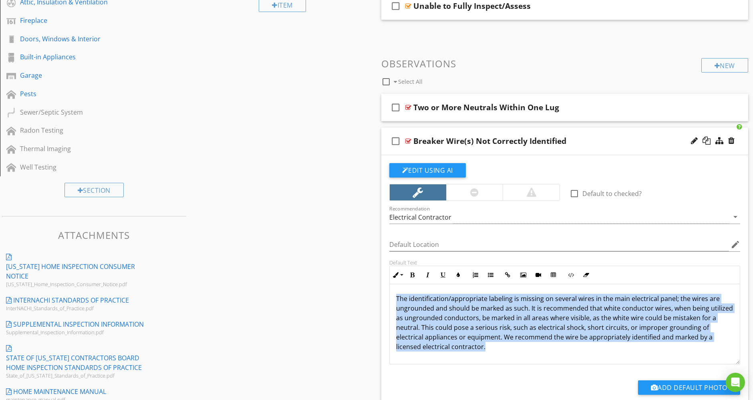
drag, startPoint x: 496, startPoint y: 347, endPoint x: 379, endPoint y: 293, distance: 128.5
copy p "The identification/appropriate labeling is missing on several wires in the main…"
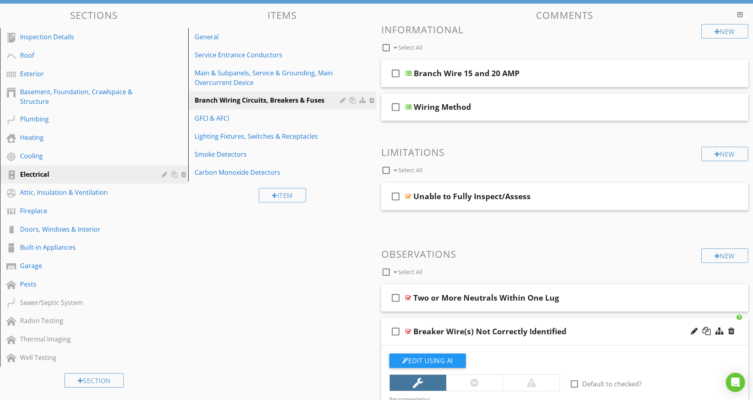
scroll to position [0, 0]
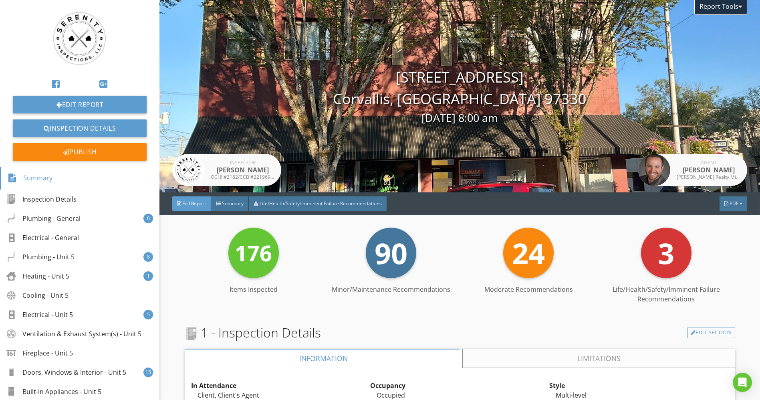
scroll to position [133, 0]
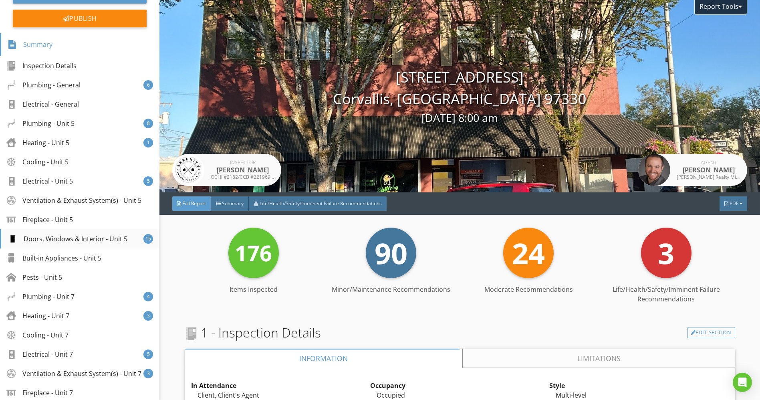
click at [60, 241] on div "Doors, Windows & Interior - Unit 5" at bounding box center [68, 239] width 120 height 10
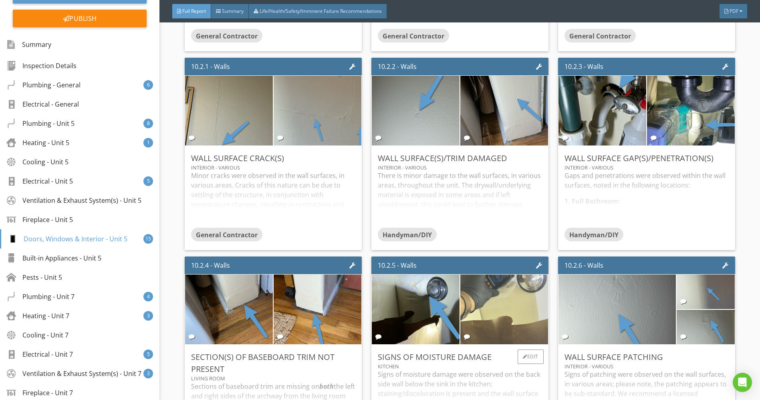
scroll to position [3607, 0]
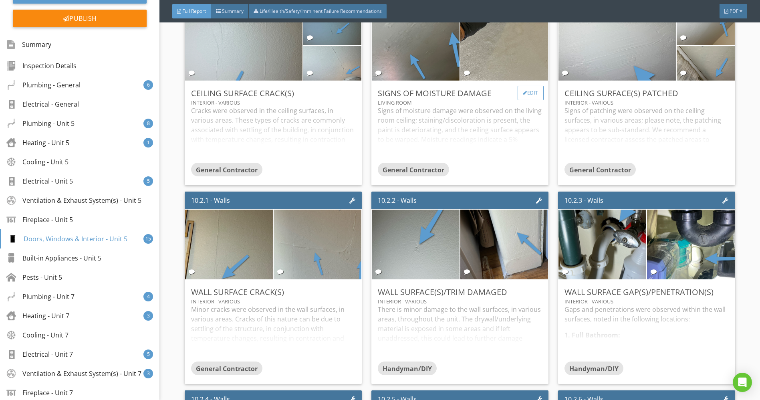
click at [535, 95] on div "Edit" at bounding box center [531, 93] width 26 height 14
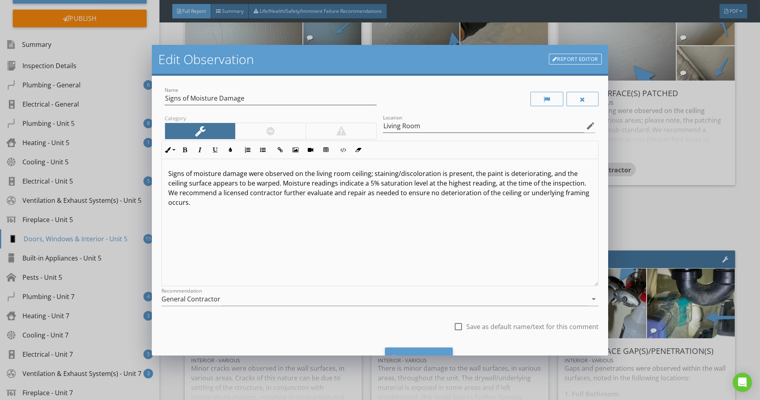
click at [492, 183] on p "Signs of moisture damage were observed on the living room ceiling; staining/dis…" at bounding box center [379, 188] width 423 height 38
click at [448, 353] on div "Save Changes" at bounding box center [419, 358] width 68 height 22
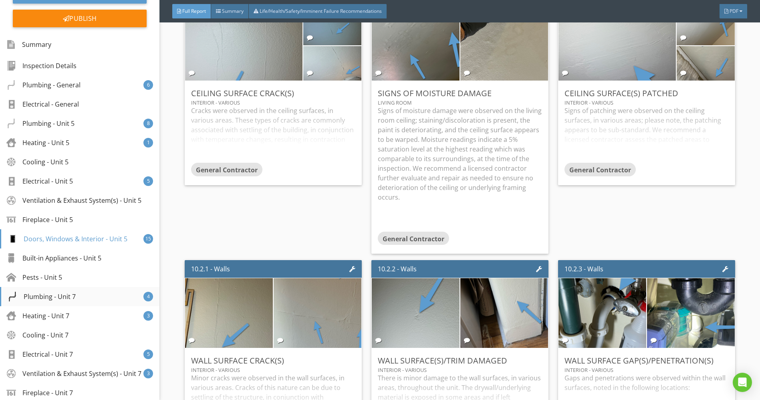
scroll to position [267, 0]
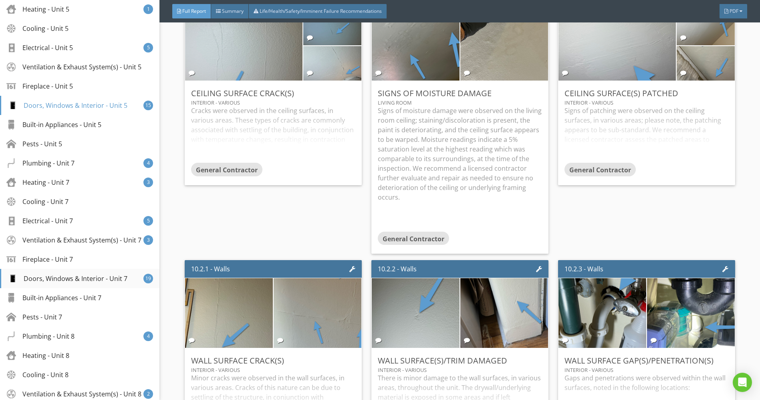
click at [94, 282] on div "Doors, Windows & Interior - Unit 7" at bounding box center [68, 279] width 120 height 10
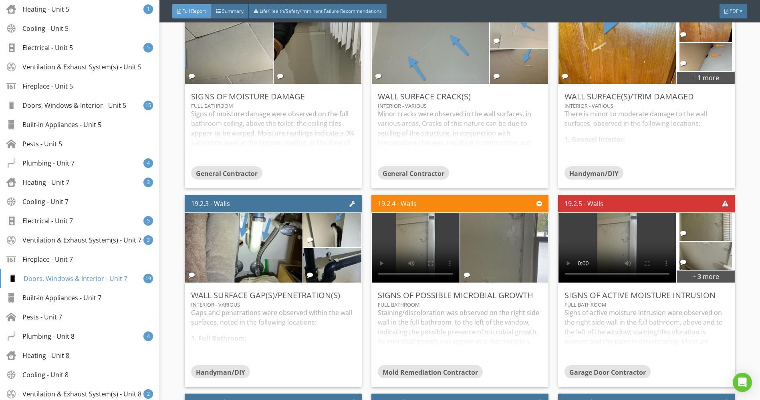
scroll to position [7139, 0]
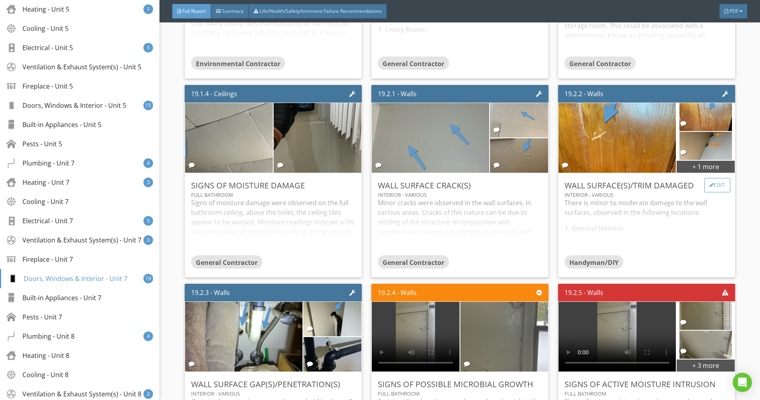
click at [704, 178] on div "Edit" at bounding box center [717, 185] width 26 height 14
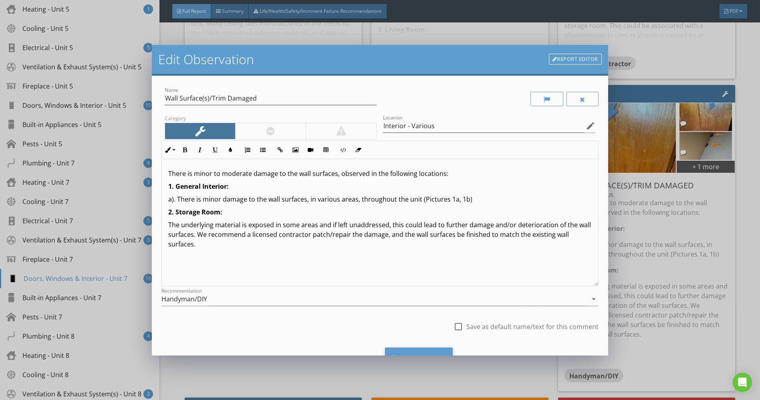
click at [271, 129] on div at bounding box center [270, 131] width 8 height 10
click at [224, 212] on p "2. Storage Room:" at bounding box center [379, 212] width 423 height 10
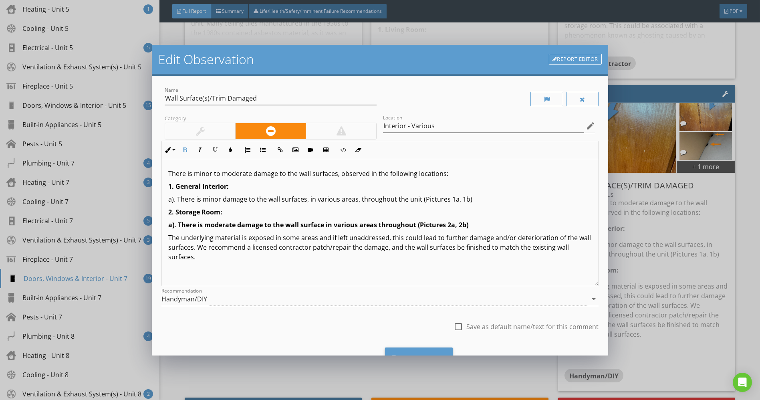
drag, startPoint x: 504, startPoint y: 219, endPoint x: 135, endPoint y: 219, distance: 369.8
click at [135, 219] on div "Edit Observation Report Editor Name Wall Surface(s)/Trim Damaged Category Locat…" at bounding box center [380, 200] width 760 height 400
click at [180, 146] on button "Bold" at bounding box center [184, 149] width 15 height 15
click at [337, 254] on p "The underlying material is exposed in some areas and if left unaddressed, this …" at bounding box center [379, 247] width 423 height 29
click at [403, 225] on p "a). There is moderate damage to the wall surface in various areas throughout (P…" at bounding box center [379, 225] width 423 height 10
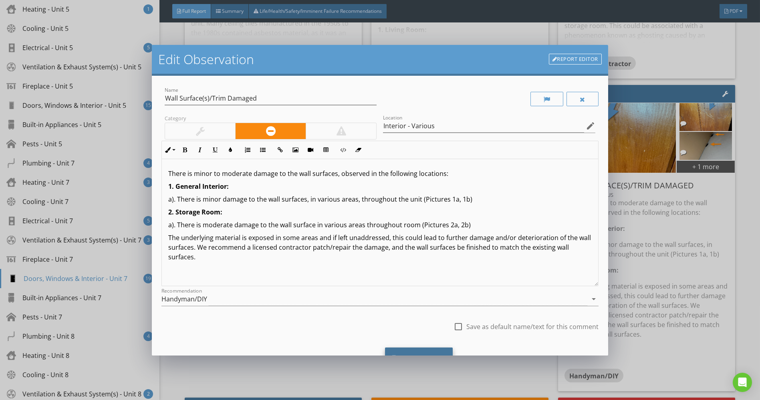
click at [429, 349] on div "Save Changes" at bounding box center [419, 358] width 68 height 22
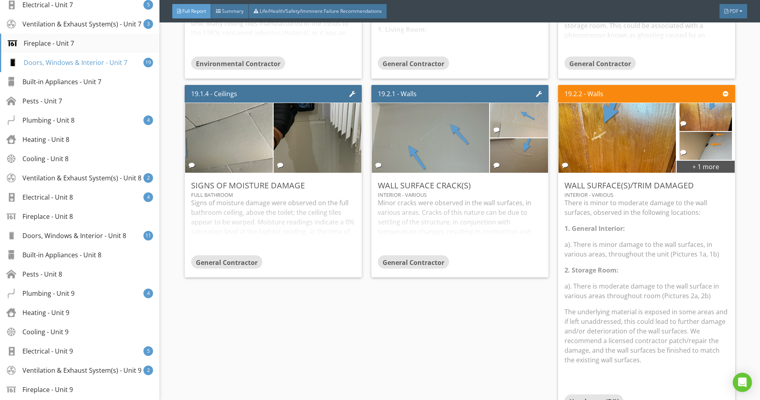
scroll to position [490, 0]
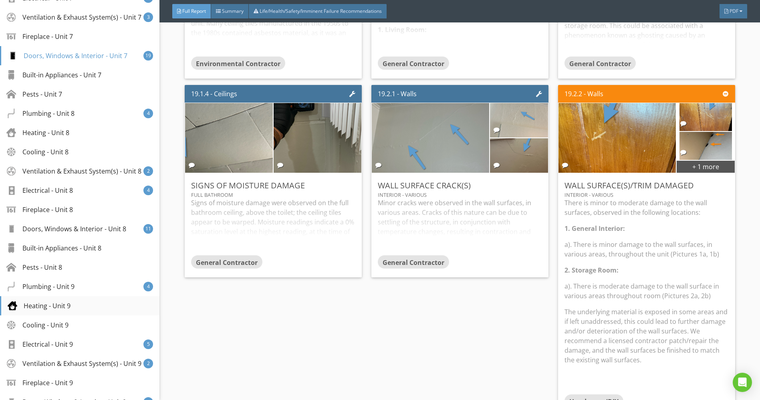
click at [50, 310] on div "Heating - Unit 9" at bounding box center [39, 306] width 63 height 10
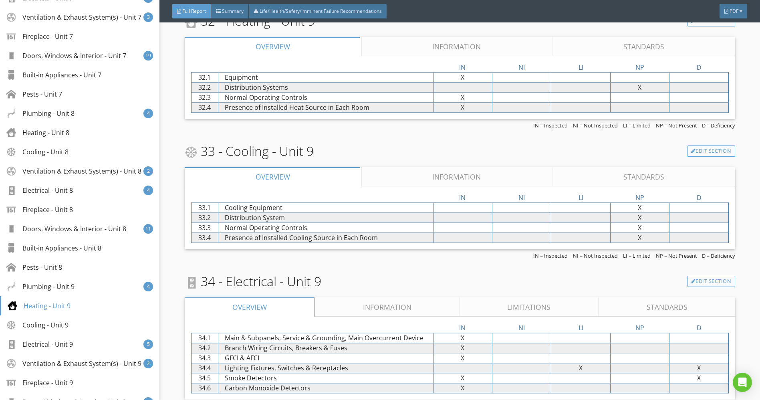
scroll to position [12264, 0]
click at [54, 142] on div "Heating - Unit 8" at bounding box center [79, 132] width 159 height 19
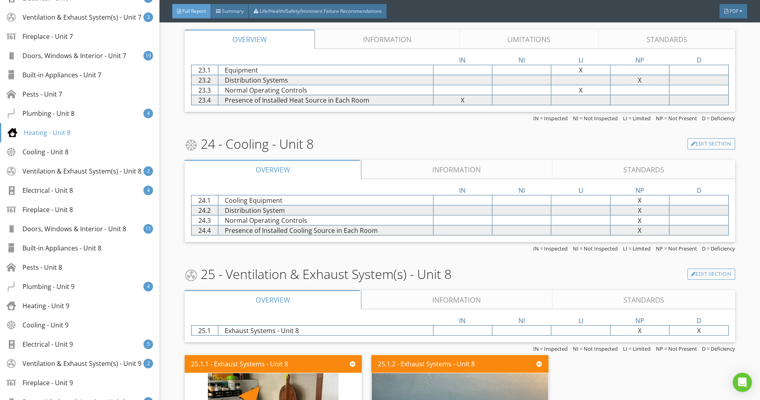
scroll to position [9309, 0]
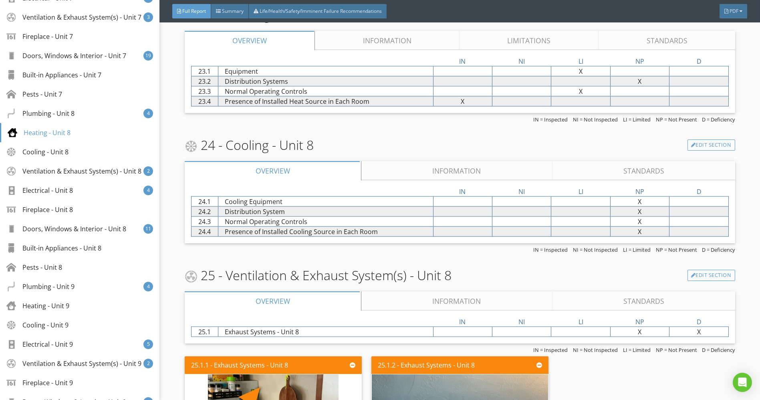
click at [529, 37] on link "Limitations" at bounding box center [529, 40] width 139 height 19
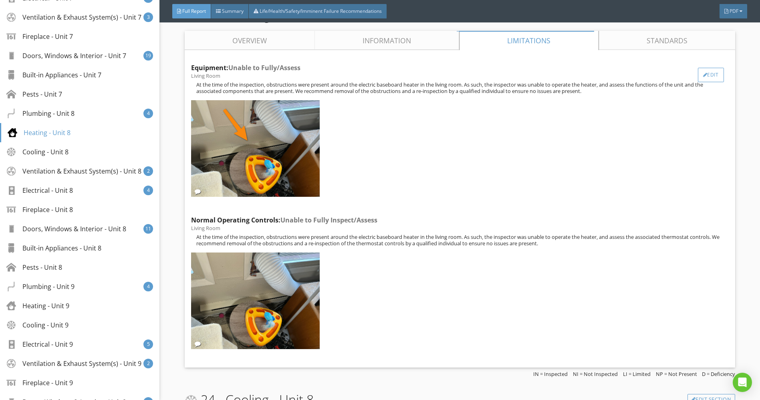
click at [706, 69] on div "Edit" at bounding box center [711, 75] width 26 height 14
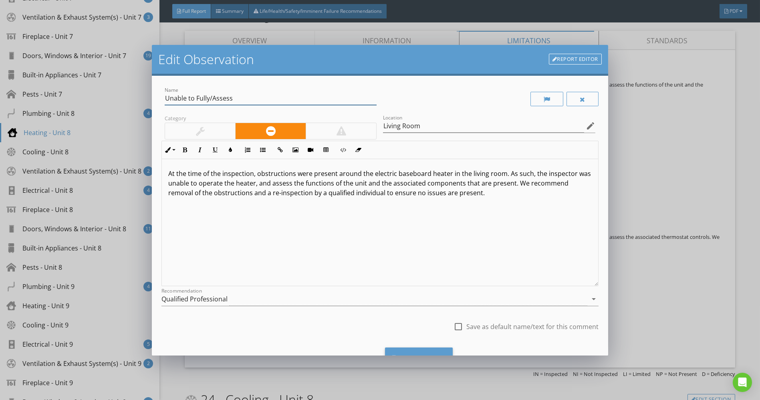
click at [208, 96] on input "Unable to Fully/Assess" at bounding box center [271, 98] width 212 height 13
type input "Unable to Fully Inspect/Assess"
click at [411, 350] on div "Save Changes" at bounding box center [419, 358] width 68 height 22
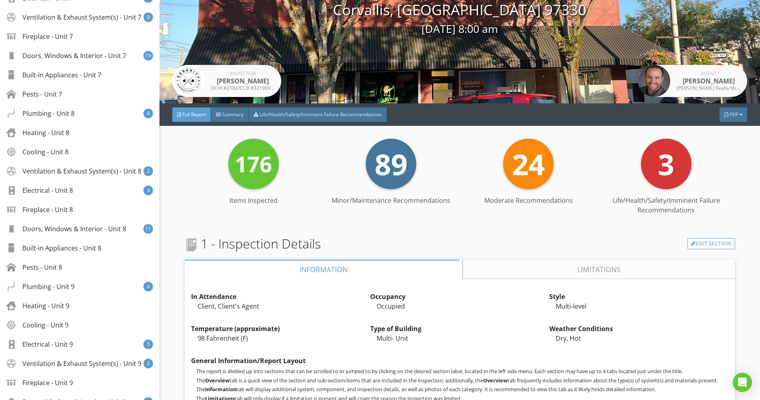
scroll to position [0, 0]
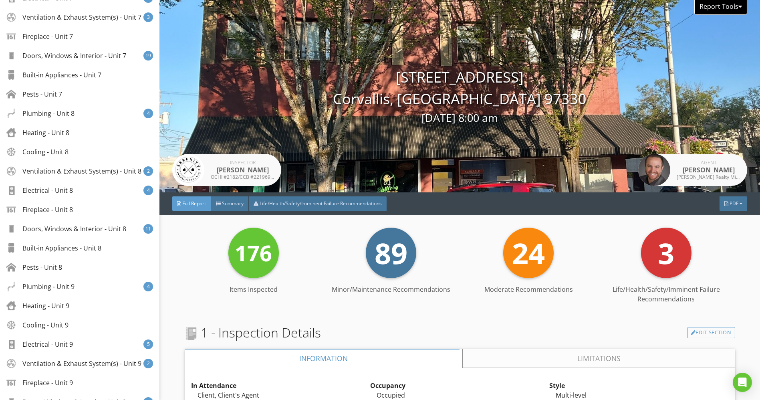
click at [738, 8] on div at bounding box center [740, 6] width 4 height 6
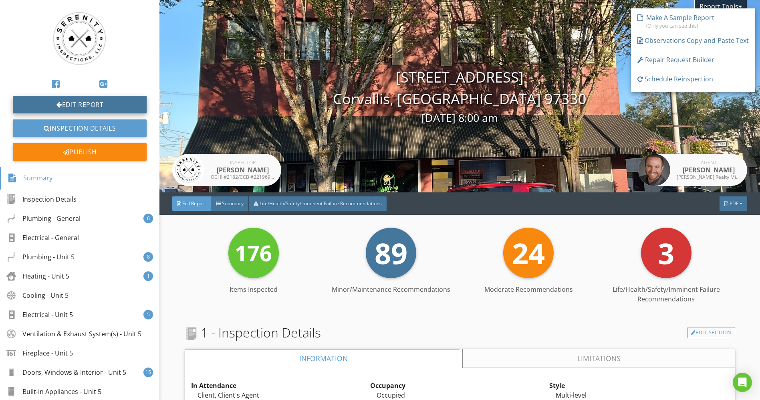
click at [90, 105] on link "Edit Report" at bounding box center [80, 105] width 134 height 18
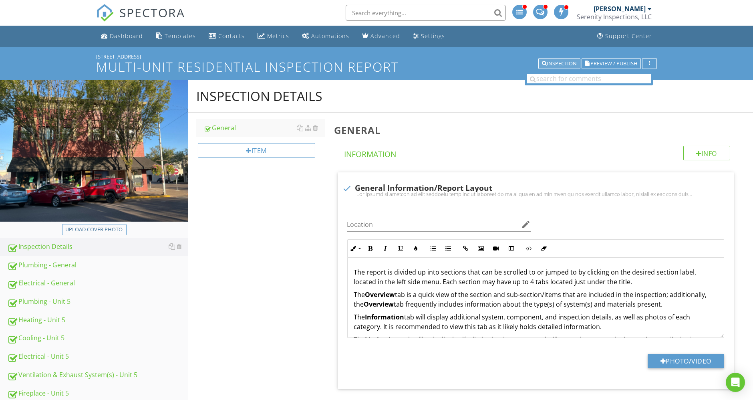
click at [555, 61] on div "Inspection" at bounding box center [559, 64] width 35 height 6
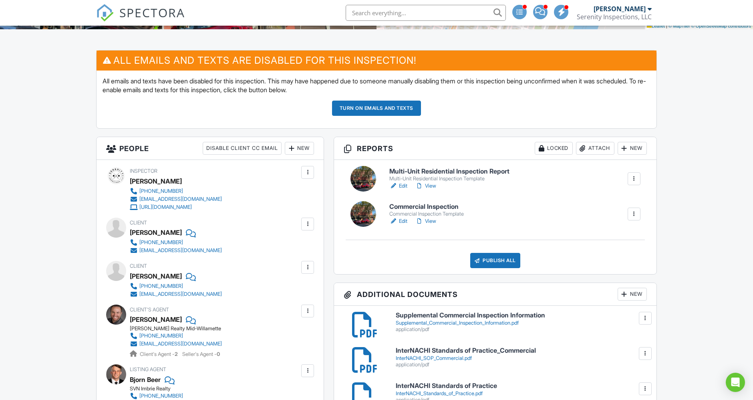
scroll to position [311, 0]
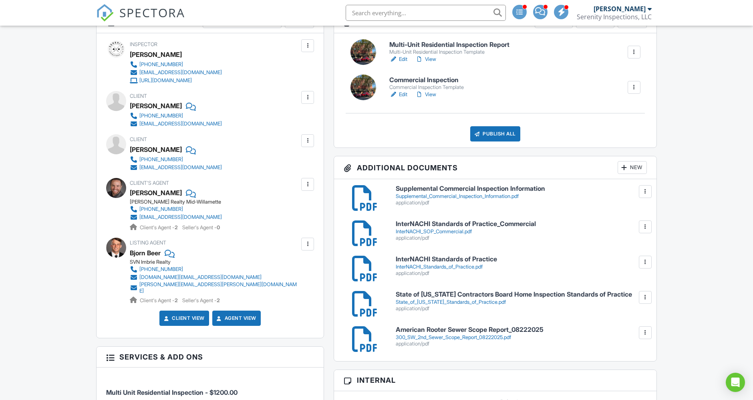
click at [429, 92] on link "View" at bounding box center [425, 95] width 21 height 8
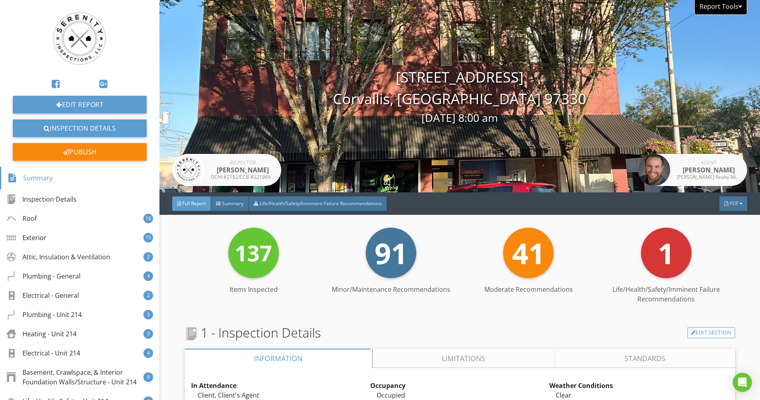
click at [738, 8] on div at bounding box center [740, 6] width 4 height 6
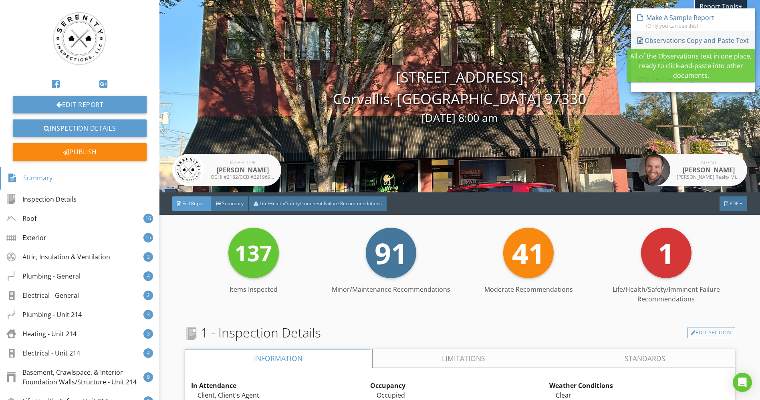
click at [704, 39] on div "Observations Copy-and-Paste Text" at bounding box center [692, 41] width 111 height 10
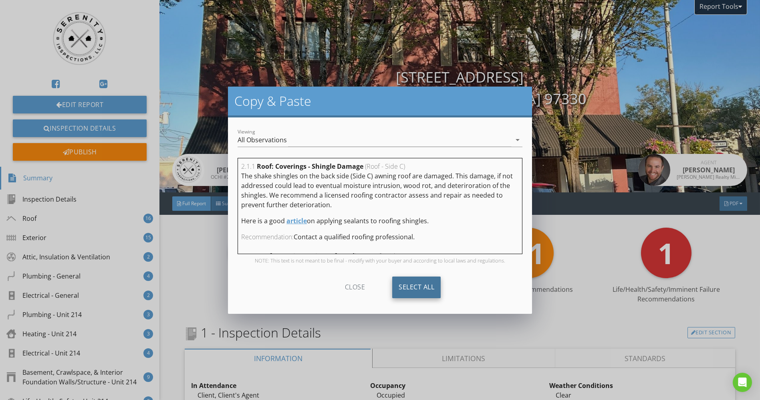
click at [436, 289] on div "Select All" at bounding box center [416, 287] width 48 height 22
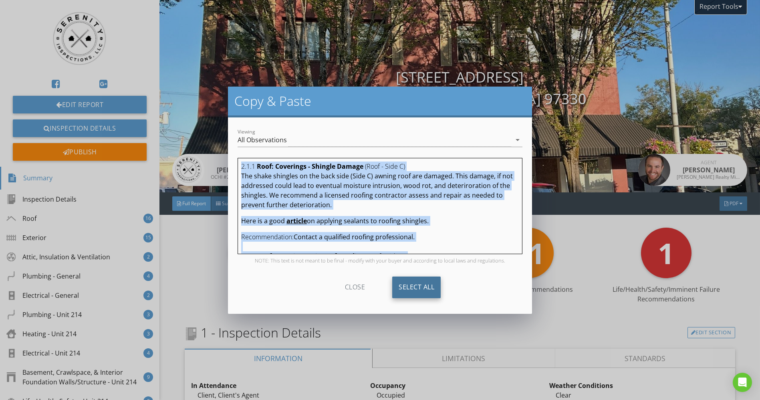
copy div "2.1.1 Roof: Coverings - Shingle Damage (Roof - Side C) The shake [MEDICAL_DATA]…"
click at [184, 286] on div "Copy & Paste Viewing All Observations arrow_drop_down 2.1.1 Roof: Coverings - S…" at bounding box center [380, 200] width 760 height 400
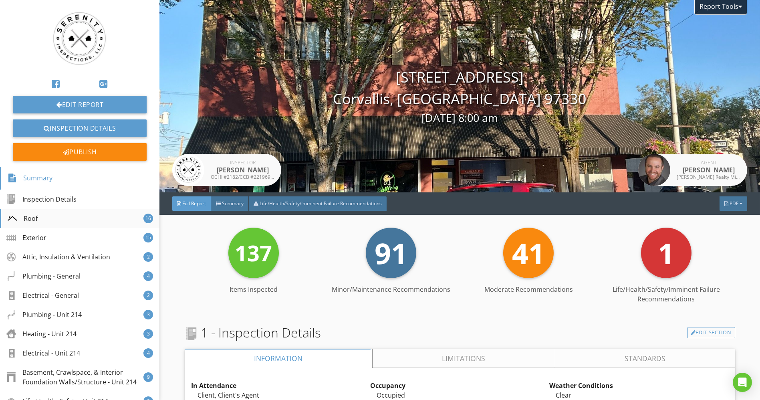
click at [79, 213] on div "Roof 16" at bounding box center [79, 218] width 159 height 19
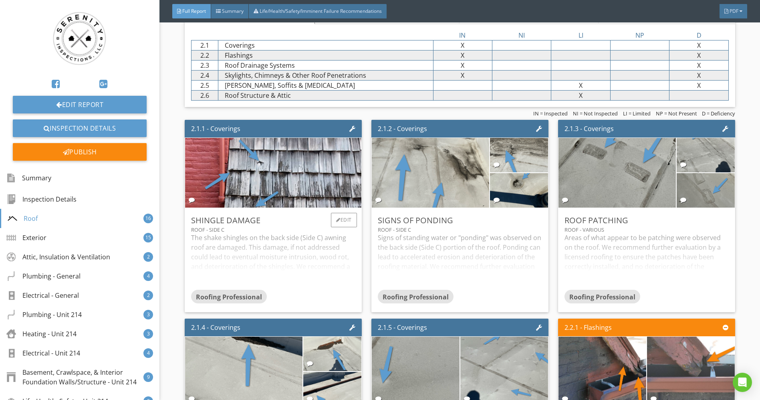
scroll to position [579, 0]
click at [340, 218] on div "Edit" at bounding box center [344, 219] width 26 height 14
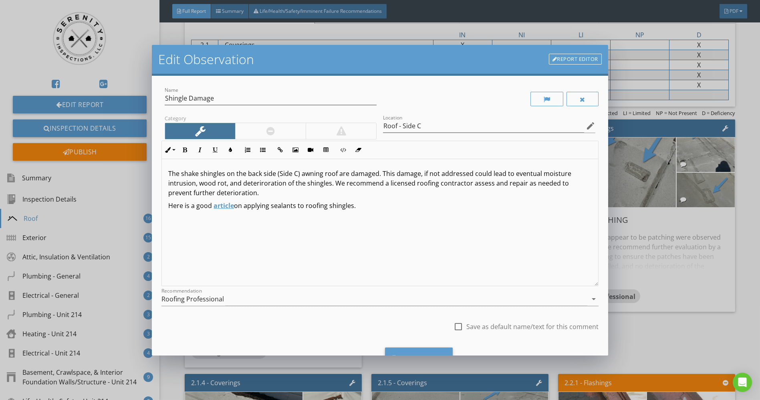
click at [311, 251] on div "The shake shingles on the back side (Side C) awning roof are damaged. This dama…" at bounding box center [380, 222] width 436 height 127
click at [364, 201] on p "Here is a good article on applying sealants to roofing shingles." at bounding box center [379, 206] width 423 height 10
click at [417, 347] on div "Save Changes" at bounding box center [419, 358] width 68 height 22
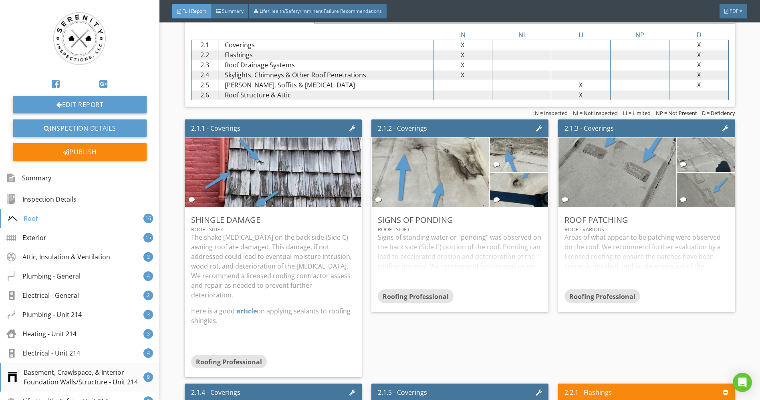
scroll to position [267, 0]
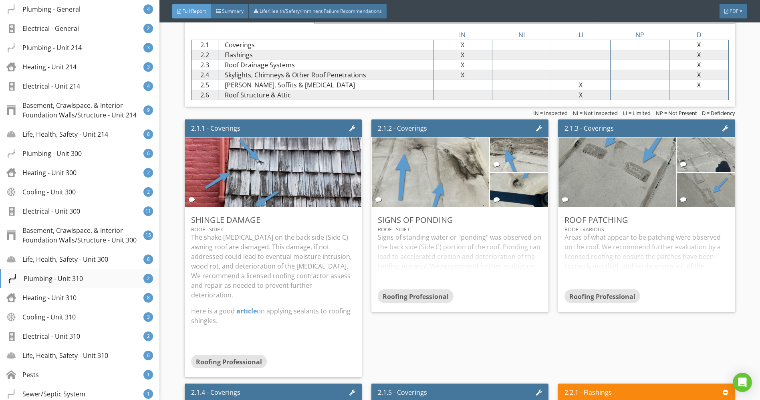
click at [75, 276] on div "Plumbing - Unit 310" at bounding box center [45, 279] width 75 height 10
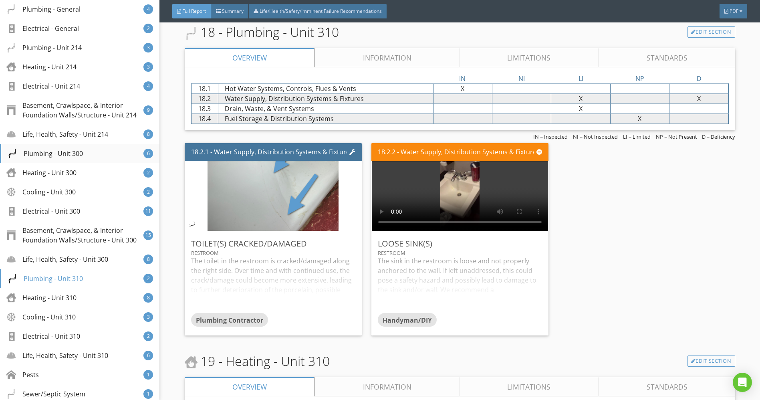
click at [57, 153] on div "Plumbing - Unit 300" at bounding box center [45, 154] width 75 height 10
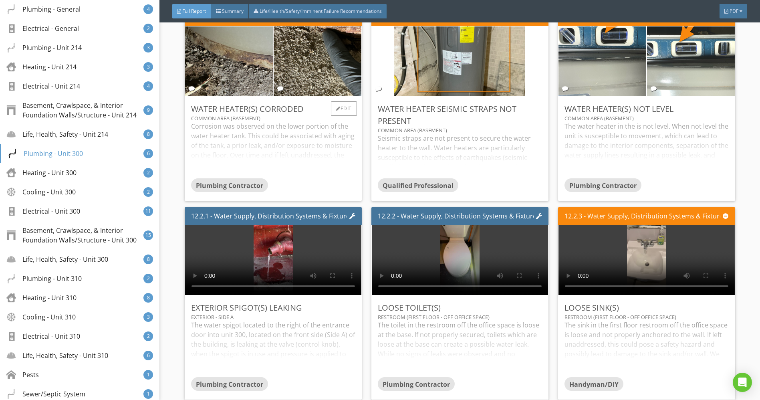
scroll to position [7139, 0]
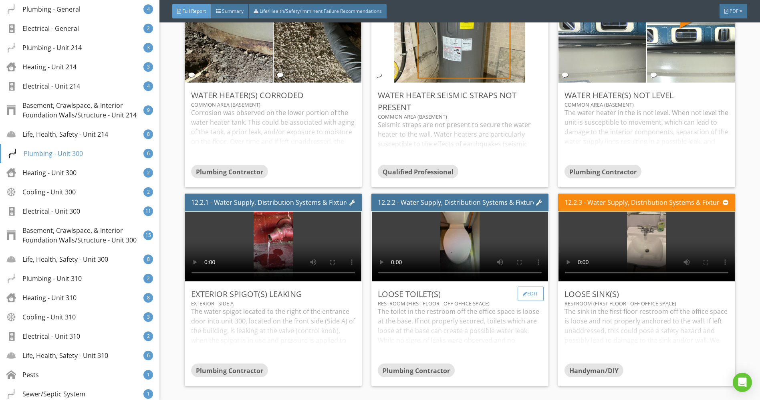
click at [522, 286] on div "Edit" at bounding box center [531, 293] width 26 height 14
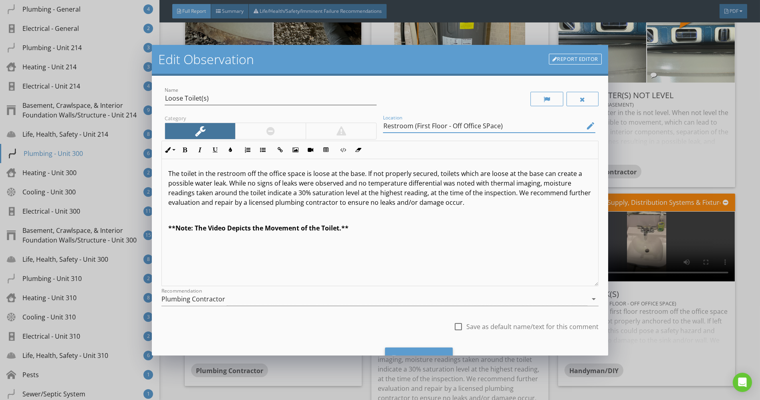
click at [485, 126] on input "Restroom (First Floor - Off Office SPace)" at bounding box center [483, 125] width 201 height 13
type input "Restroom (First Floor - Off Office Space)"
click at [440, 348] on div "Save Changes" at bounding box center [419, 358] width 68 height 22
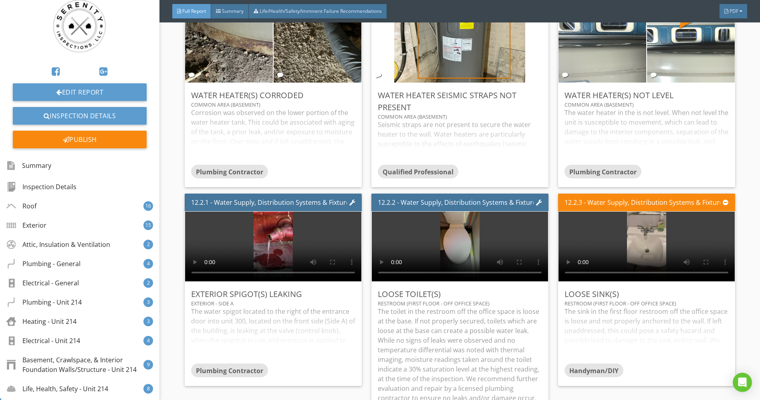
scroll to position [0, 0]
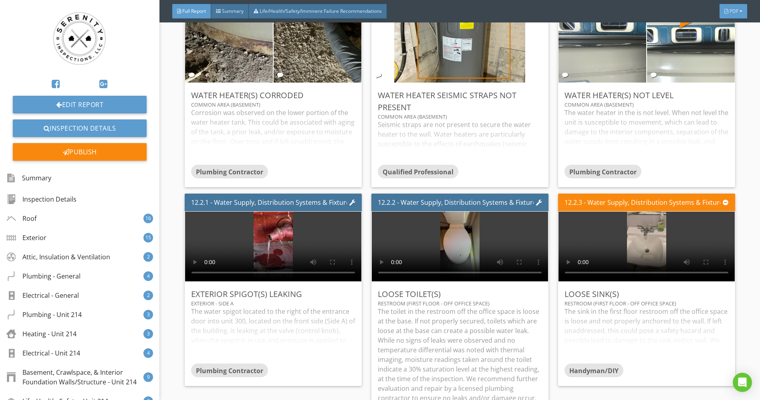
click at [730, 12] on span "PDF" at bounding box center [734, 11] width 9 height 7
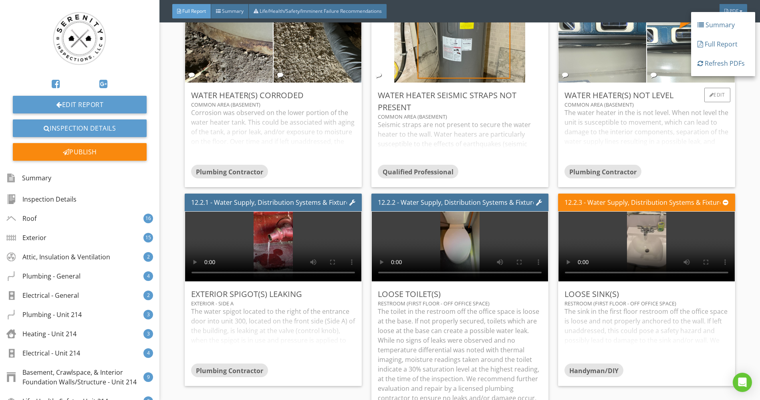
drag, startPoint x: 723, startPoint y: 66, endPoint x: 722, endPoint y: 72, distance: 6.0
click at [723, 67] on div "Refresh PDFs" at bounding box center [723, 63] width 51 height 10
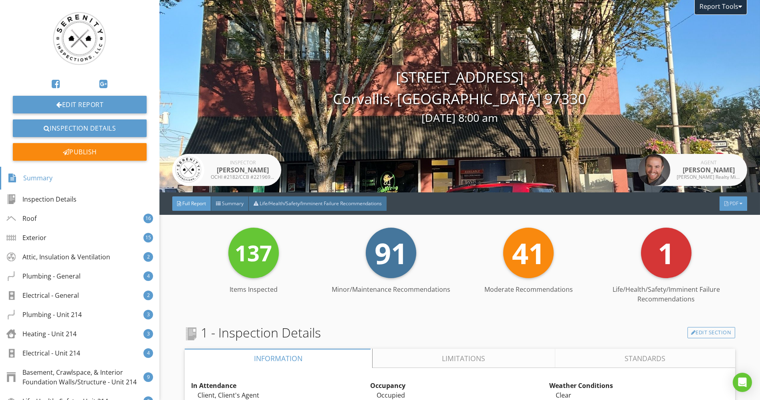
click at [733, 198] on div "PDF" at bounding box center [734, 203] width 28 height 14
click at [732, 224] on link "Full Report" at bounding box center [723, 229] width 64 height 19
click at [49, 238] on div "Exterior 15" at bounding box center [79, 237] width 159 height 19
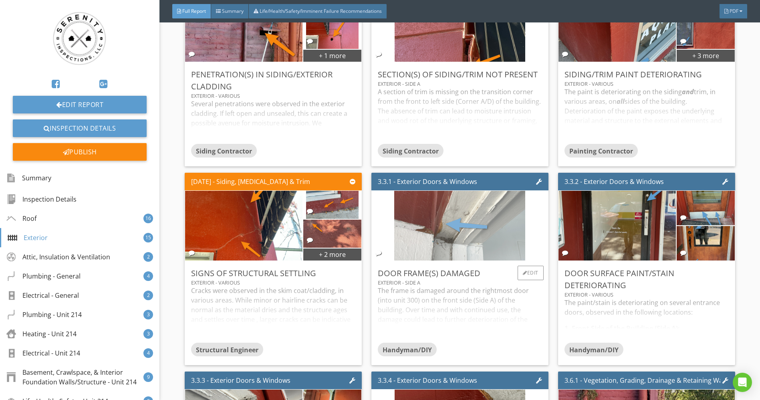
scroll to position [2599, 0]
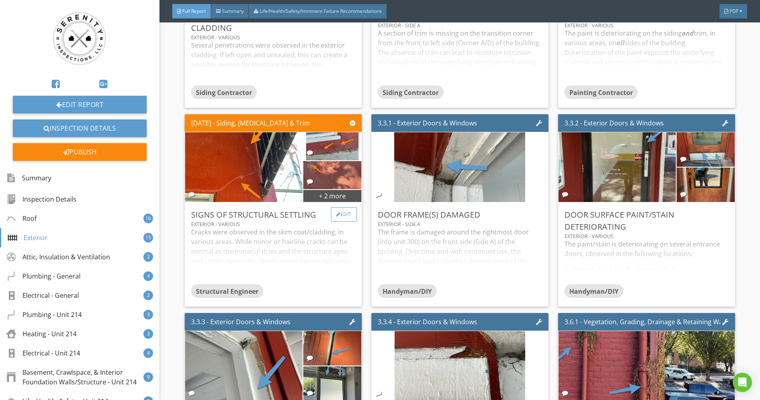
click at [347, 207] on div "Edit" at bounding box center [344, 214] width 26 height 14
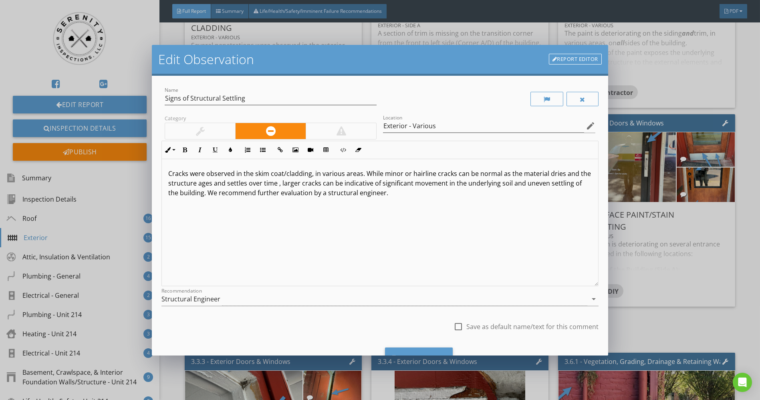
click at [288, 183] on p "Cracks were observed in the skim coat/cladding, in various areas. While minor o…" at bounding box center [379, 183] width 423 height 29
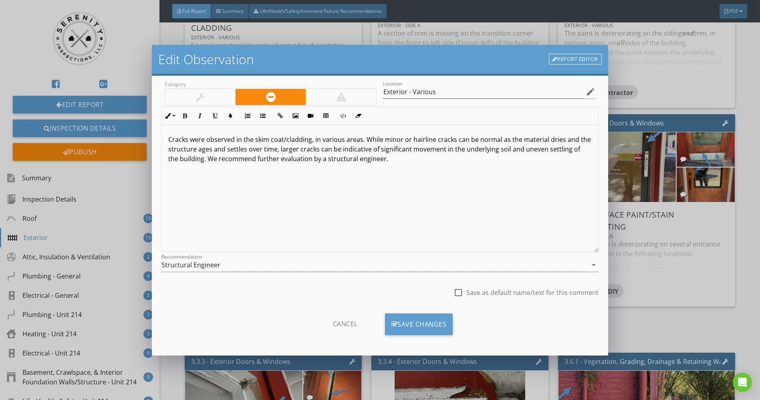
scroll to position [34, 0]
click at [400, 323] on div "Save Changes" at bounding box center [419, 324] width 68 height 22
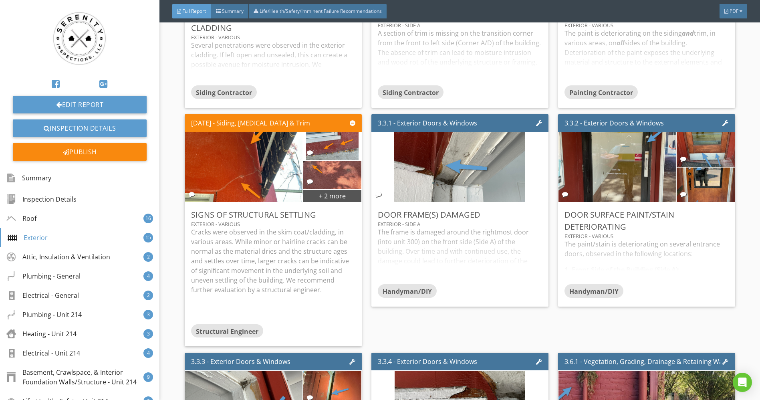
click at [103, 114] on div "Edit Report Inspection Details Publish" at bounding box center [79, 86] width 159 height 160
click at [103, 106] on link "Edit Report" at bounding box center [80, 105] width 134 height 18
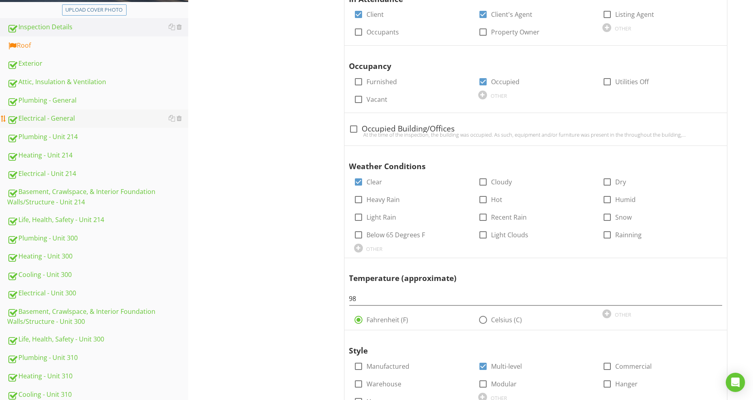
scroll to position [267, 0]
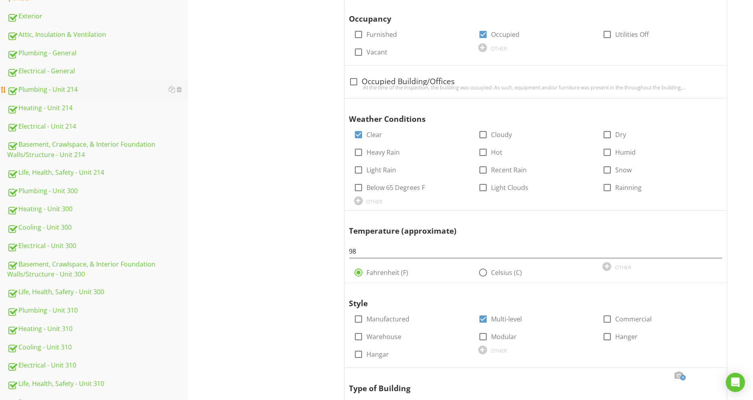
click at [46, 92] on div "Plumbing - Unit 214" at bounding box center [97, 90] width 181 height 10
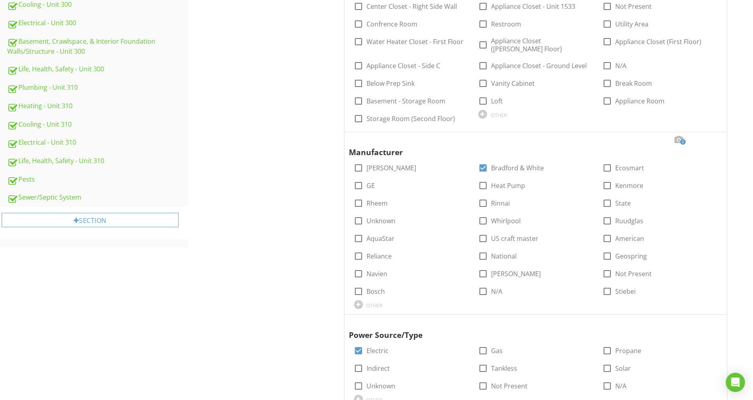
scroll to position [89, 0]
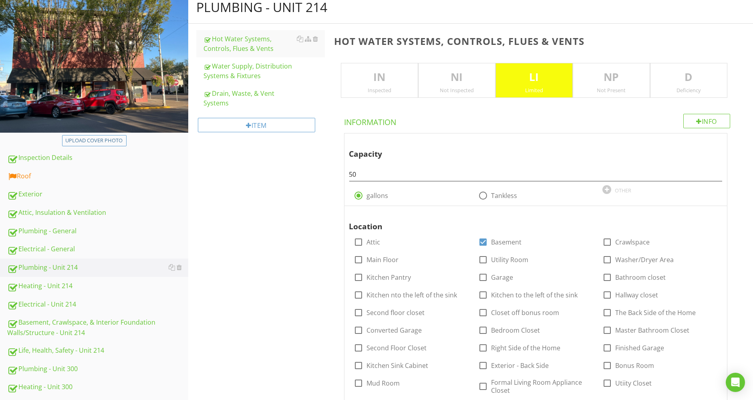
drag, startPoint x: 240, startPoint y: 63, endPoint x: 311, endPoint y: 115, distance: 88.5
click at [240, 63] on div "Water Supply, Distribution Systems & Fixtures" at bounding box center [264, 70] width 121 height 19
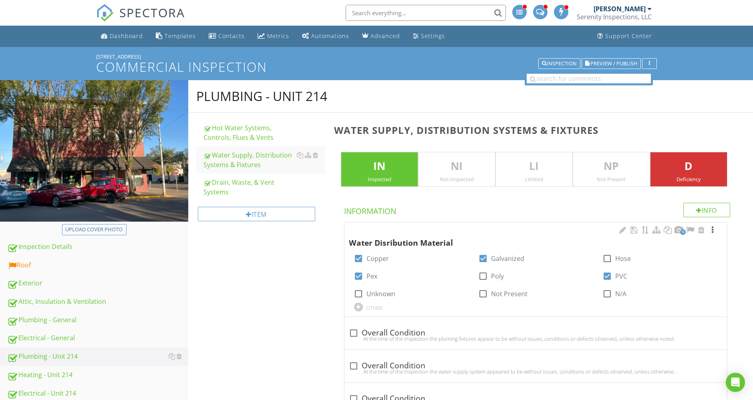
click at [714, 230] on div at bounding box center [713, 230] width 10 height 8
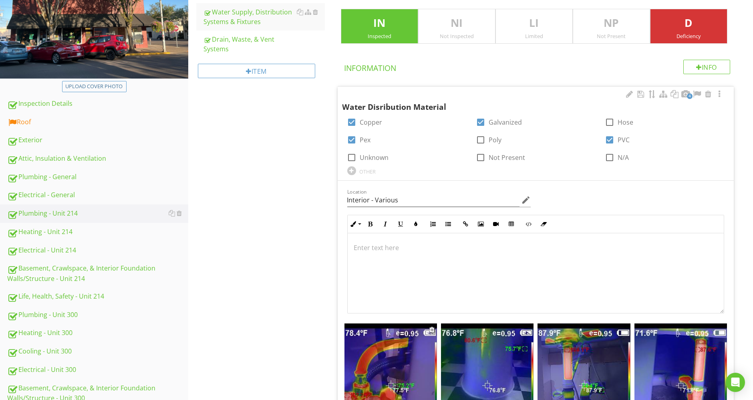
scroll to position [356, 0]
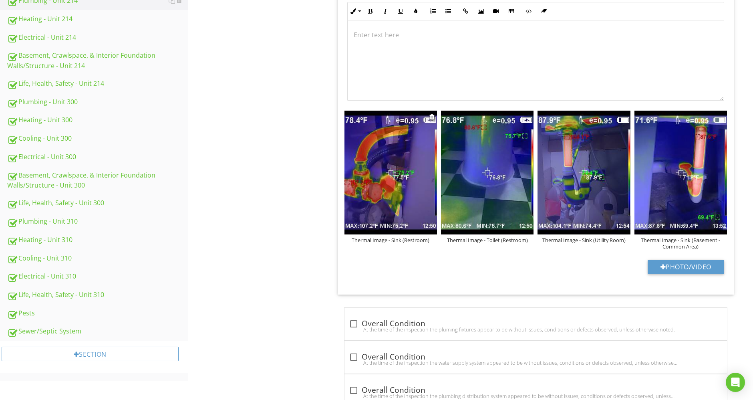
click at [409, 238] on div "Thermal Image - Sink (Restroom)" at bounding box center [391, 240] width 93 height 6
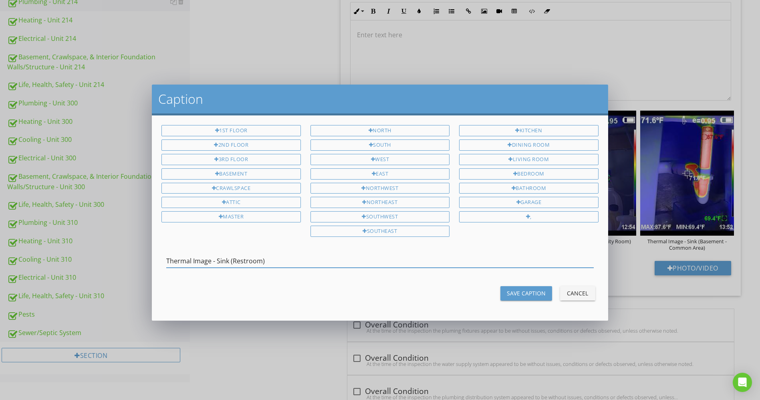
click at [233, 254] on input "Thermal Image - Sink (Restroom)" at bounding box center [379, 260] width 427 height 13
drag, startPoint x: 268, startPoint y: 255, endPoint x: 232, endPoint y: 258, distance: 35.7
click at [232, 258] on input "Thermal Image - Sink (First Floor - Restroom)" at bounding box center [379, 260] width 427 height 13
type input "Thermal Image - Sink (First Floor - Restroom)"
click at [532, 291] on div "Save Caption" at bounding box center [526, 293] width 39 height 8
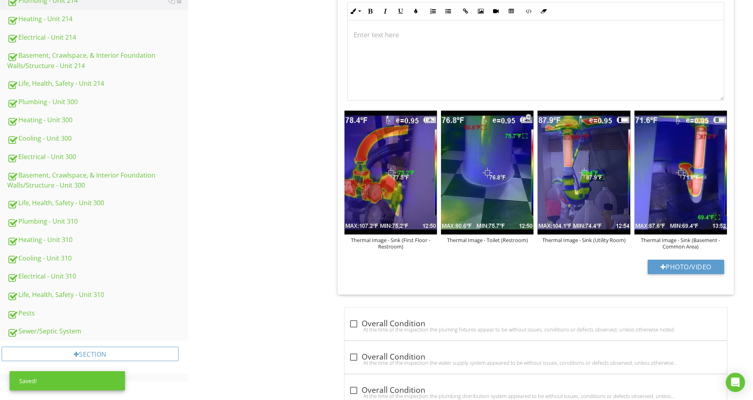
click at [503, 240] on div "Thermal Image - Toilet (Restroom)" at bounding box center [487, 240] width 93 height 6
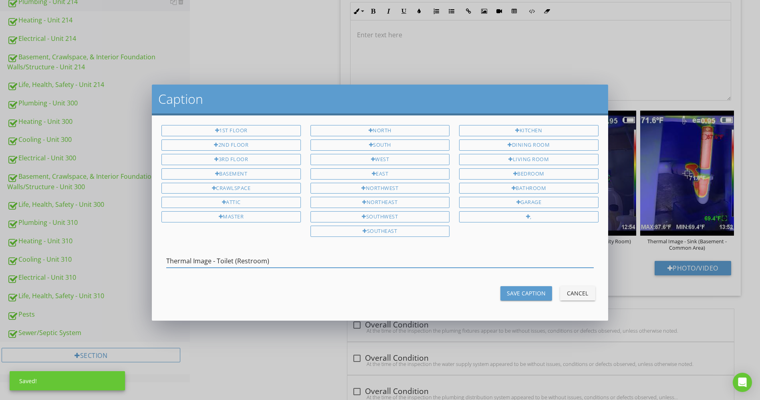
click at [237, 254] on input "Thermal Image - Toilet (Restroom)" at bounding box center [379, 260] width 427 height 13
type input "Thermal Image - Toilet (First Floor - Restroom)"
click at [514, 289] on div "Save Caption" at bounding box center [526, 293] width 39 height 8
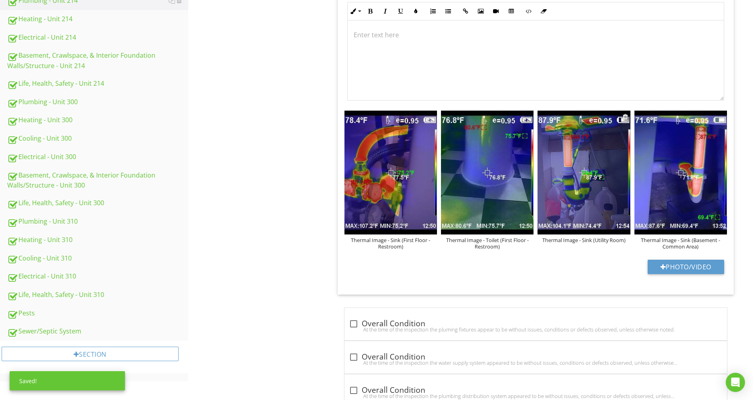
click at [589, 237] on div "Thermal Image - Sink (Utility Room)" at bounding box center [584, 240] width 93 height 6
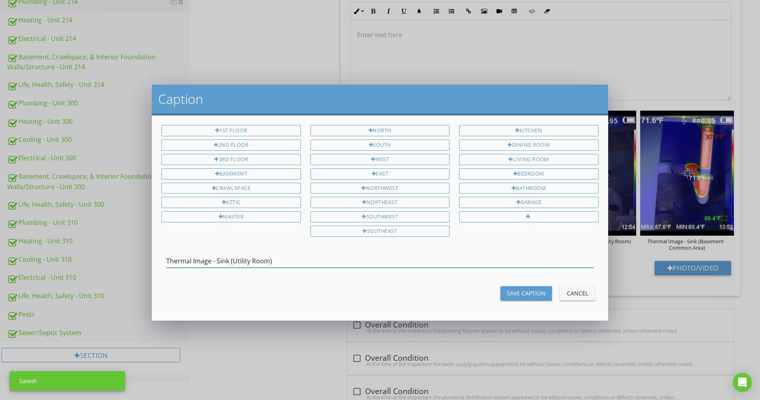
click at [233, 254] on input "Thermal Image - Sink (Utility Room)" at bounding box center [379, 260] width 427 height 13
type input "Thermal Image - Sink (First Floor - Utility Room)"
click at [535, 290] on div "Save Caption" at bounding box center [526, 293] width 39 height 8
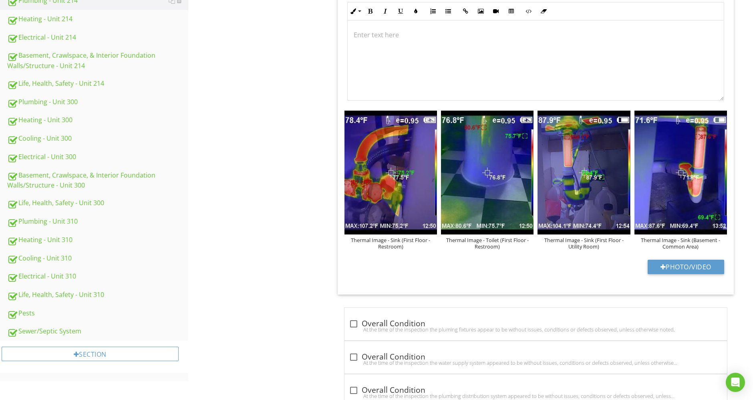
scroll to position [0, 0]
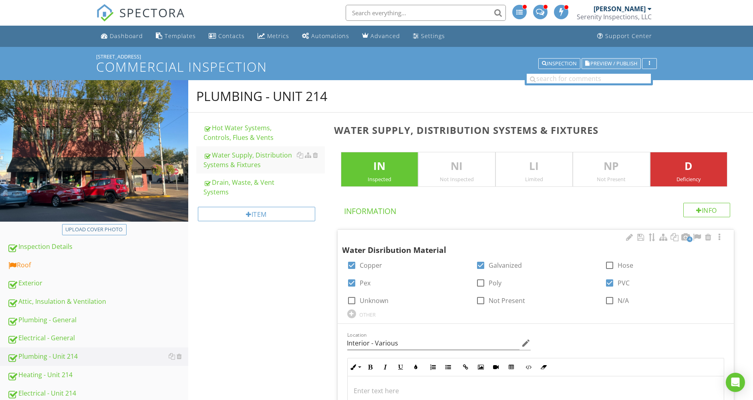
click at [619, 59] on button "Preview / Publish" at bounding box center [611, 63] width 59 height 11
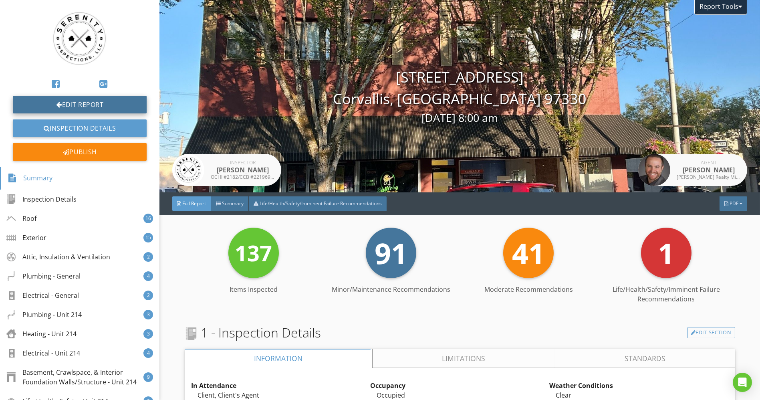
click at [90, 106] on link "Edit Report" at bounding box center [80, 105] width 134 height 18
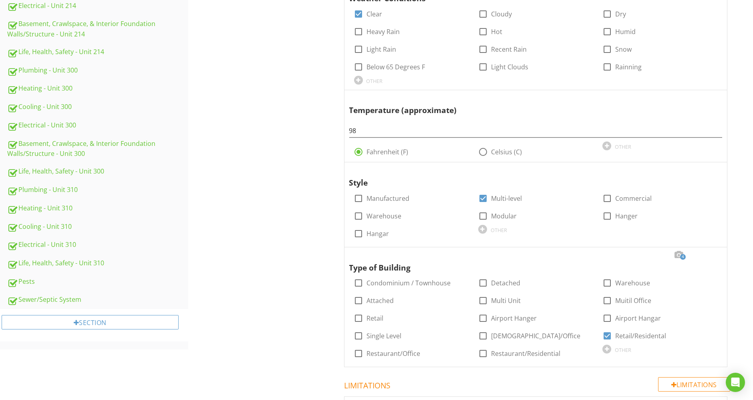
scroll to position [401, 0]
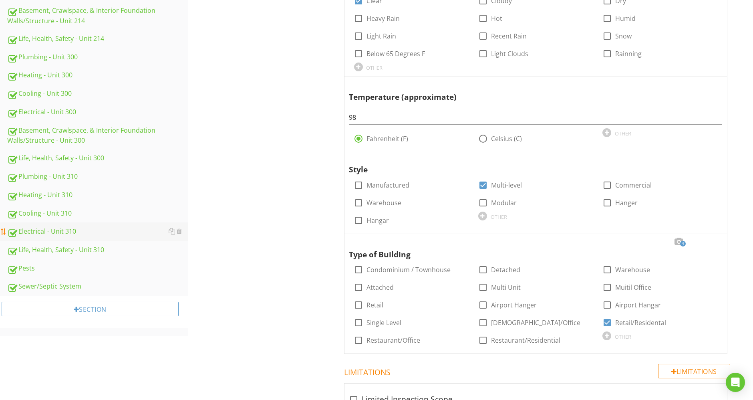
click at [55, 227] on div "Electrical - Unit 310" at bounding box center [97, 231] width 181 height 10
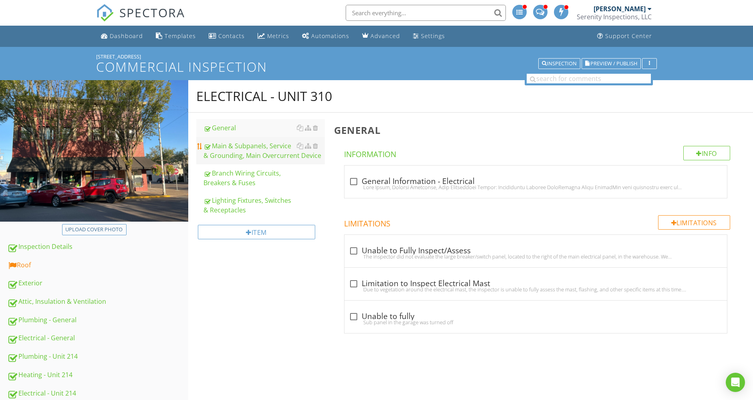
click at [255, 149] on div "Main & Subpanels, Service & Grounding, Main Overcurrent Device" at bounding box center [264, 150] width 121 height 19
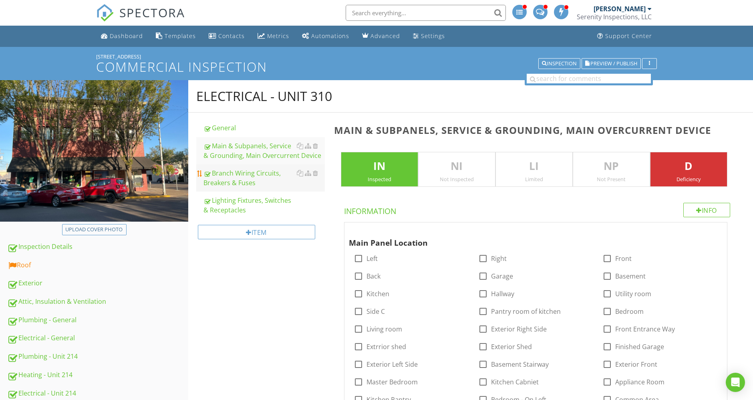
click at [252, 174] on div "Branch Wiring Circuits, Breakers & Fuses" at bounding box center [264, 177] width 121 height 19
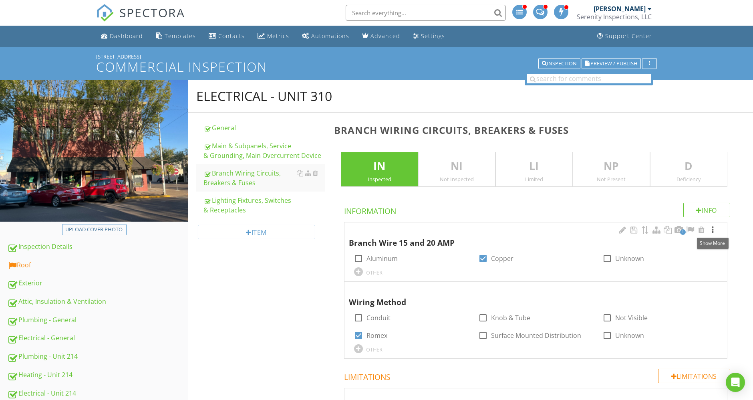
click at [716, 230] on div at bounding box center [713, 230] width 10 height 8
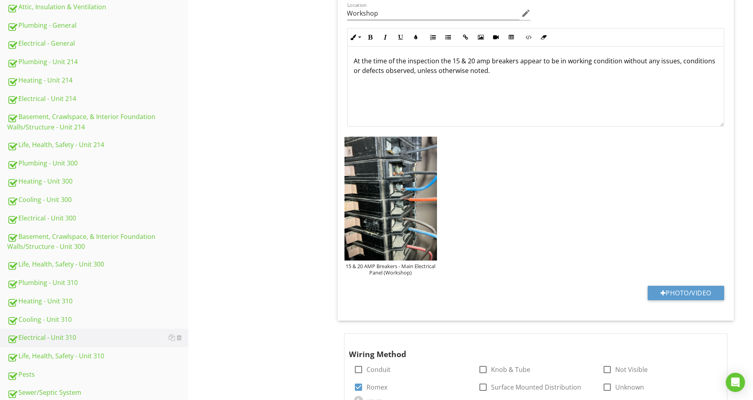
scroll to position [311, 0]
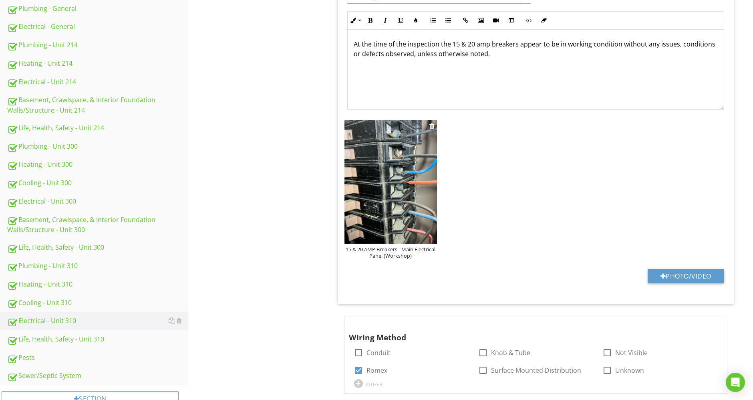
click at [388, 173] on img at bounding box center [391, 182] width 93 height 124
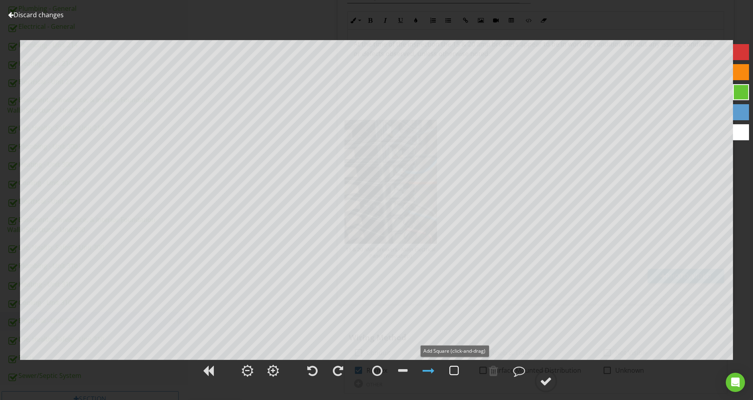
click at [454, 369] on div at bounding box center [455, 371] width 10 height 12
click at [547, 379] on div at bounding box center [546, 381] width 12 height 12
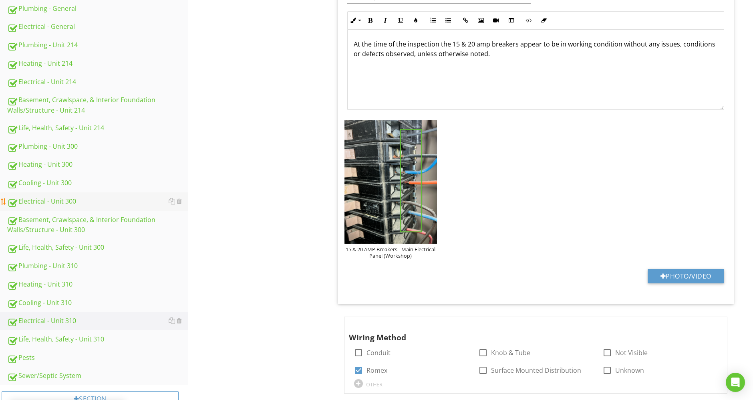
click at [48, 197] on div "Electrical - Unit 300" at bounding box center [97, 201] width 181 height 10
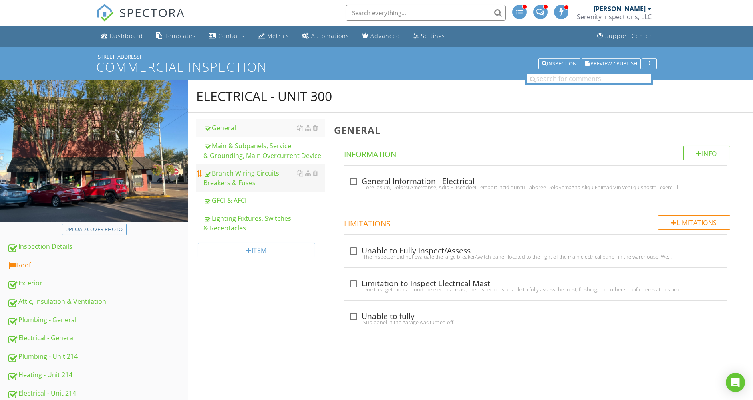
click at [240, 172] on div "Branch Wiring Circuits, Breakers & Fuses" at bounding box center [264, 177] width 121 height 19
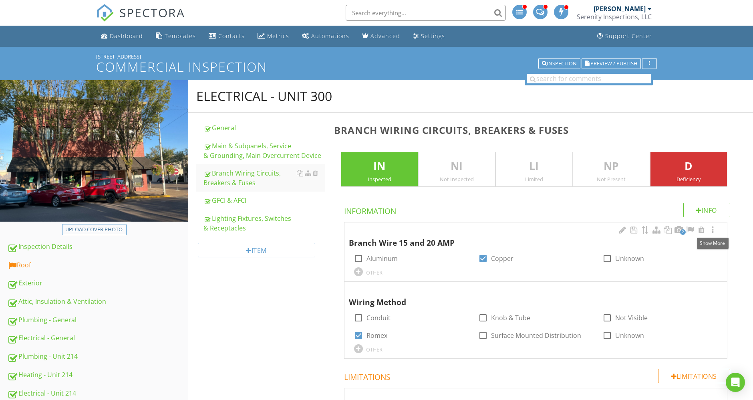
click at [714, 234] on span at bounding box center [713, 230] width 10 height 9
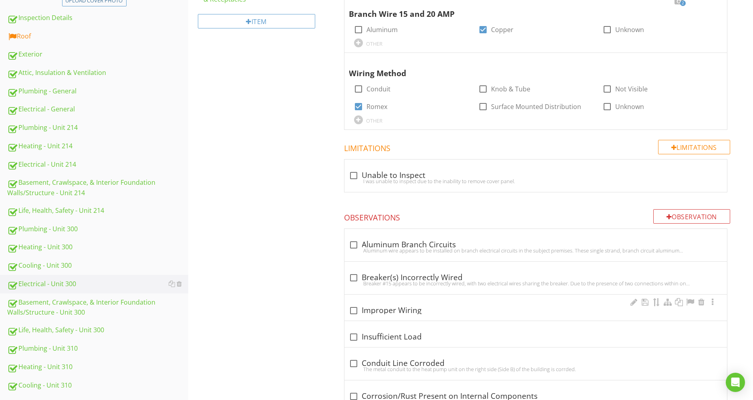
scroll to position [222, 0]
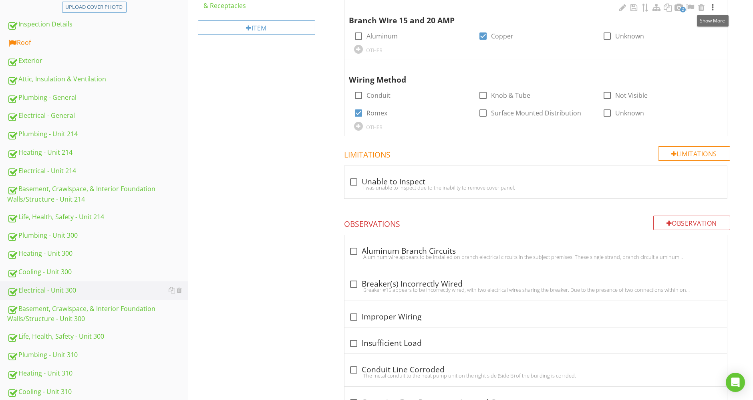
click at [714, 6] on div at bounding box center [713, 8] width 10 height 8
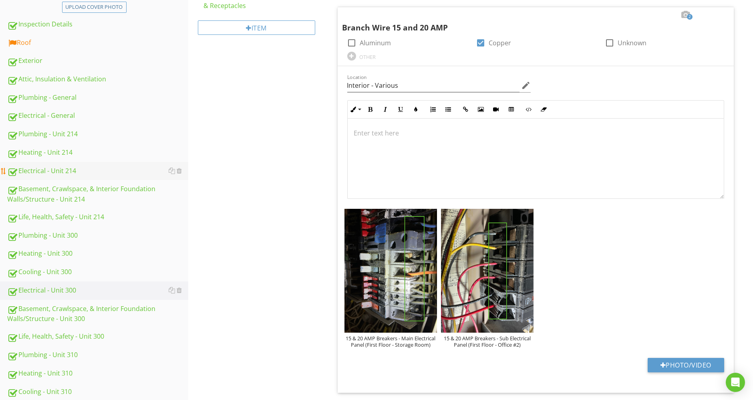
click at [52, 172] on div "Electrical - Unit 214" at bounding box center [97, 171] width 181 height 10
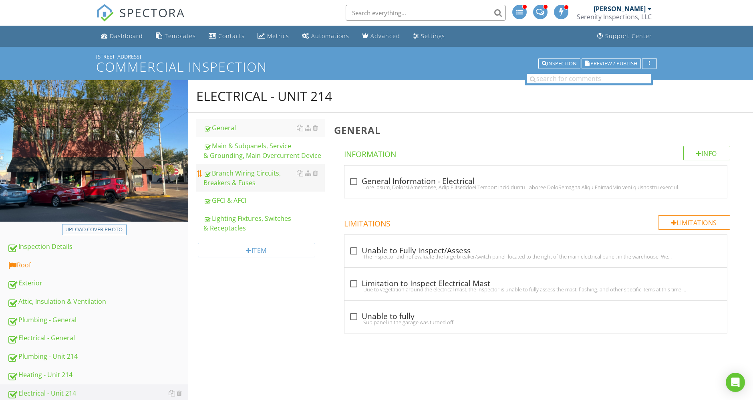
click at [232, 166] on link "Branch Wiring Circuits, Breakers & Fuses" at bounding box center [264, 177] width 121 height 27
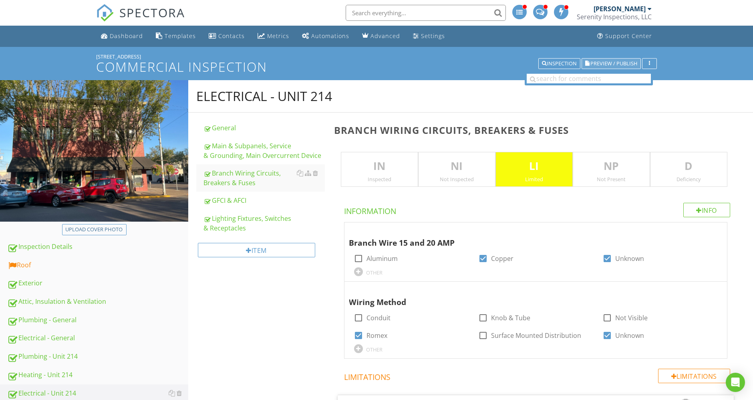
click at [624, 59] on button "Preview / Publish" at bounding box center [611, 63] width 59 height 11
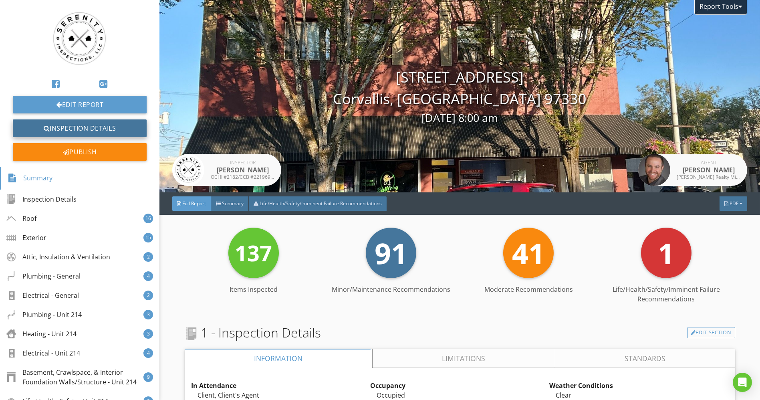
click at [81, 125] on link "Inspection Details" at bounding box center [80, 128] width 134 height 18
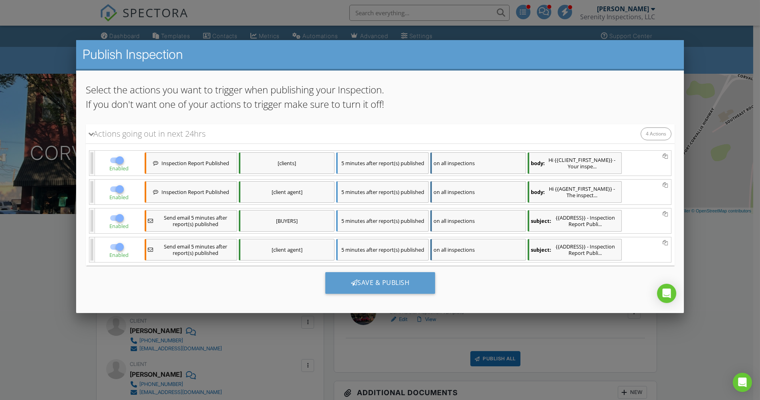
scroll to position [69, 0]
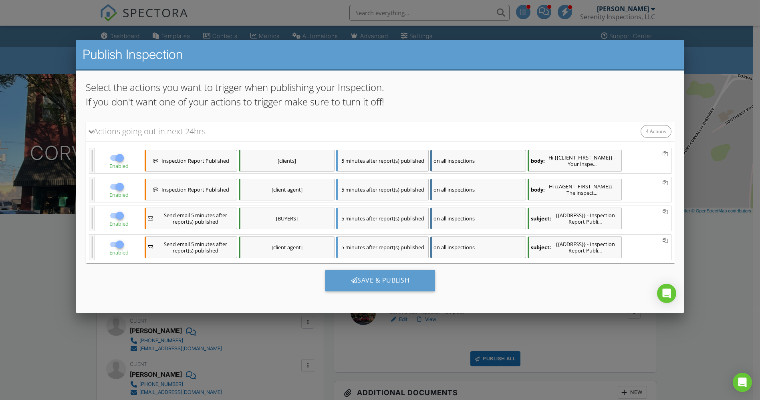
click at [577, 222] on div "subject: {{ADDRESS}} - Inspection Report Publi..." at bounding box center [574, 218] width 94 height 22
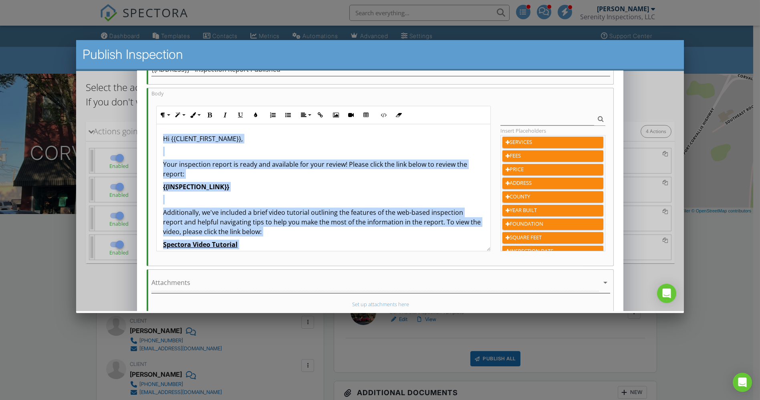
scroll to position [165, 0]
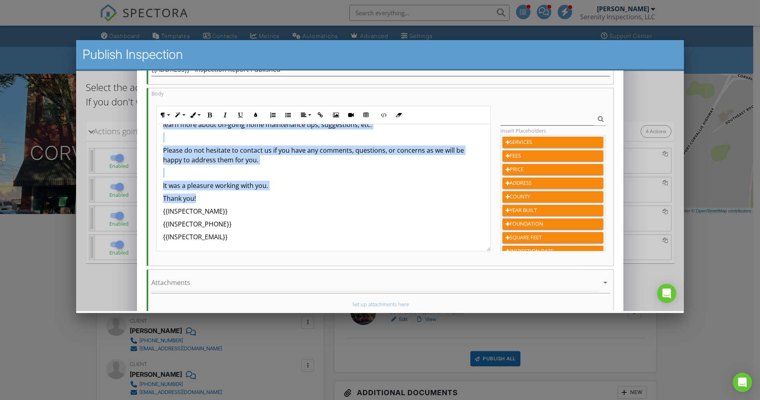
drag, startPoint x: 162, startPoint y: 135, endPoint x: 307, endPoint y: 198, distance: 158.3
click at [307, 198] on div "Hi {{CLIENT_FIRST_NAME}}, Your inspection report is ready and available for you…" at bounding box center [323, 105] width 334 height 292
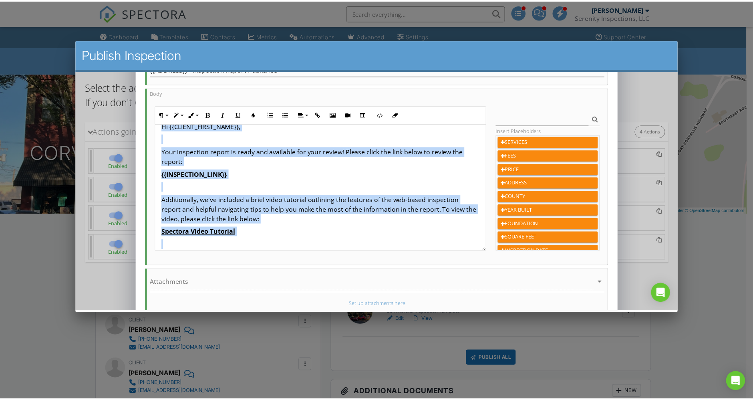
scroll to position [0, 0]
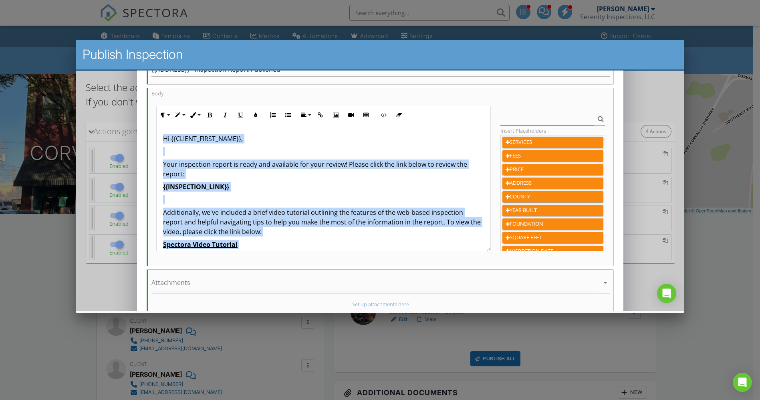
copy div "Hi {{CLIENT_FIRST_NAME}}, Your inspection report is ready and available for you…"
click at [332, 359] on div at bounding box center [380, 210] width 760 height 500
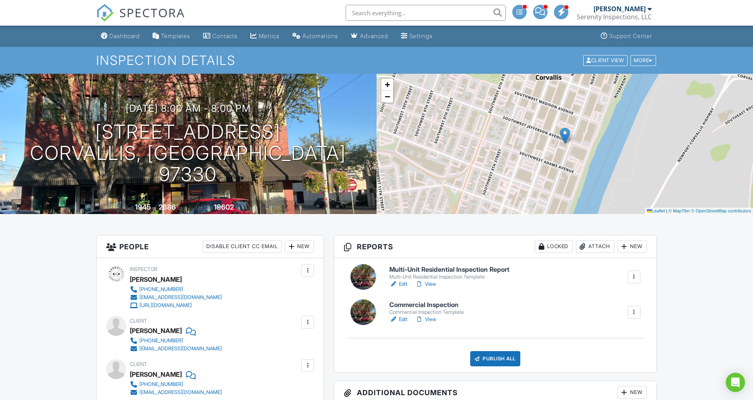
scroll to position [311, 0]
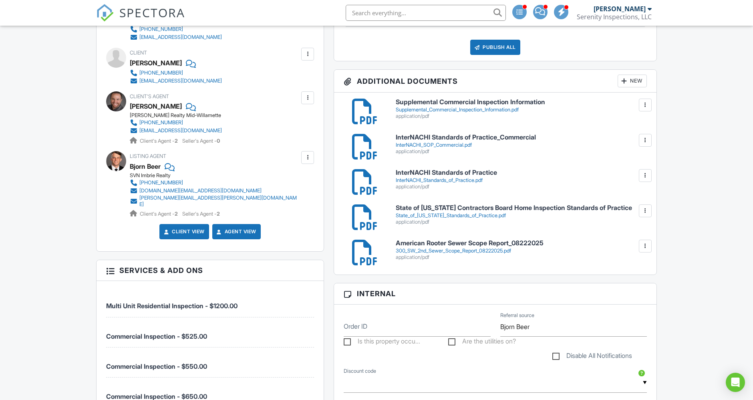
click at [174, 228] on link "Client View" at bounding box center [183, 232] width 42 height 8
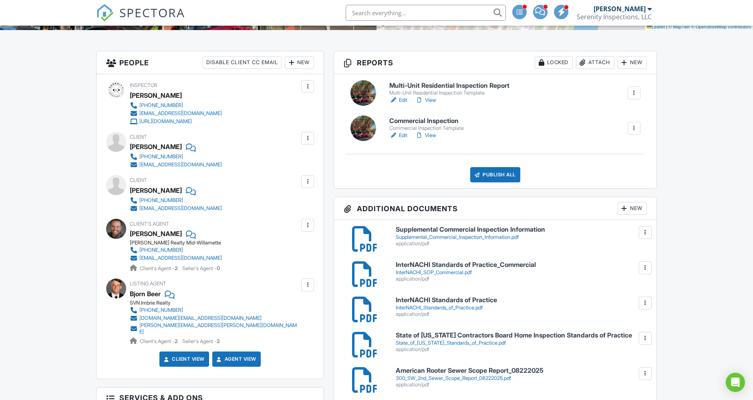
scroll to position [0, 0]
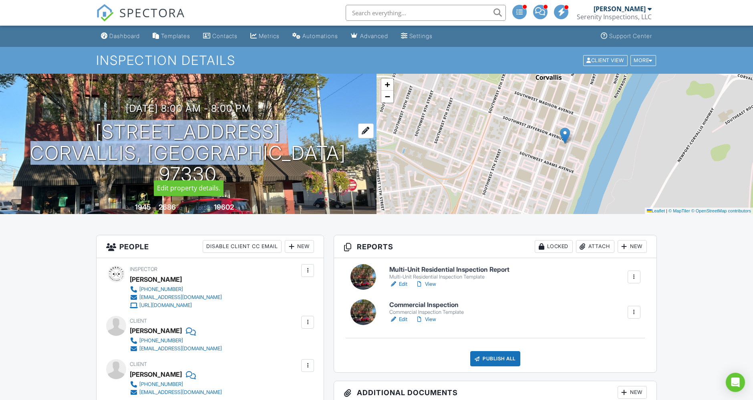
drag, startPoint x: 296, startPoint y: 166, endPoint x: 117, endPoint y: 145, distance: 179.9
click at [117, 145] on div "08/21/2025 8:00 am - 8:00 pm 300 SW 2nd St Corvallis, OR 97330" at bounding box center [188, 144] width 377 height 82
copy h1 "300 SW 2nd St Corvallis, OR 97330"
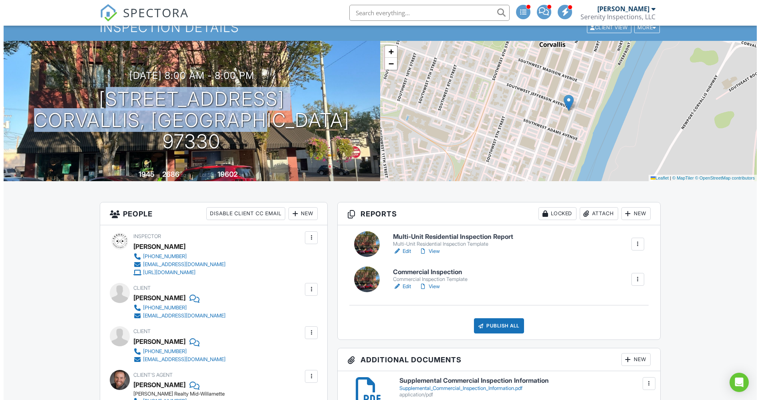
scroll to position [89, 0]
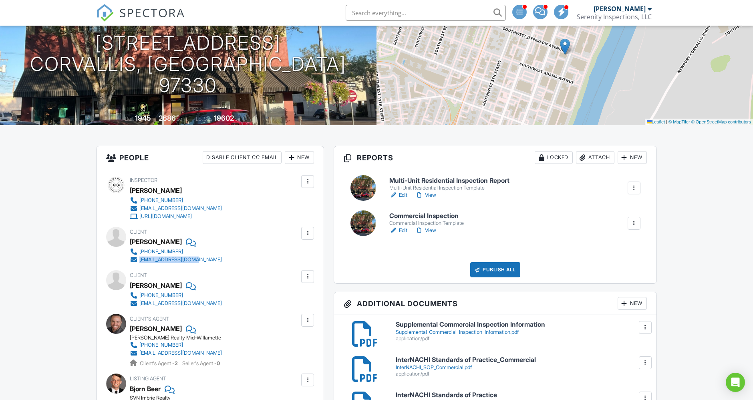
drag, startPoint x: 227, startPoint y: 260, endPoint x: 134, endPoint y: 259, distance: 93.4
click at [134, 259] on div "Client Joseph Da Silva 714-317-1181 joedasilva@yahoo.com" at bounding box center [195, 245] width 131 height 37
copy link "joedasilva@yahoo.com"
drag, startPoint x: 203, startPoint y: 304, endPoint x: 140, endPoint y: 302, distance: 62.5
click at [140, 302] on div "714-906-6253 rains@truegrid.com" at bounding box center [179, 299] width 99 height 16
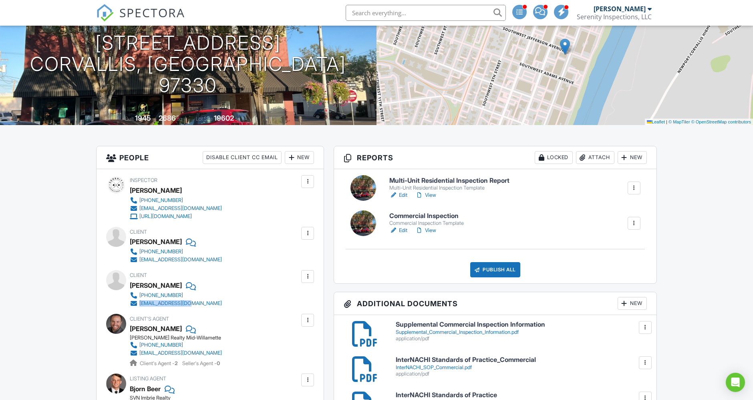
copy div "rains@truegrid.com"
click at [512, 267] on div "Publish All" at bounding box center [495, 269] width 50 height 15
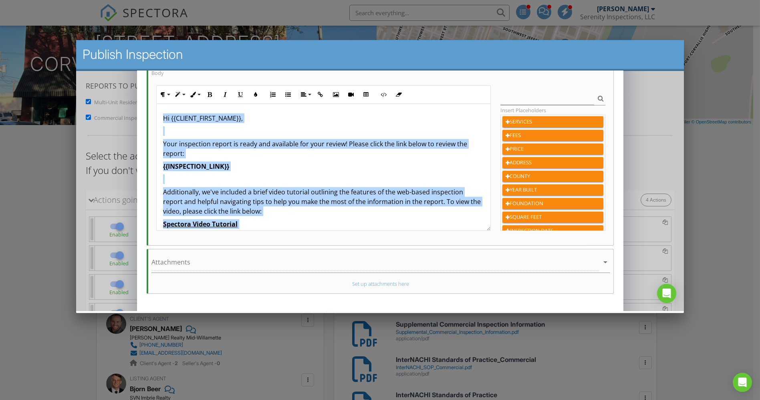
scroll to position [180, 0]
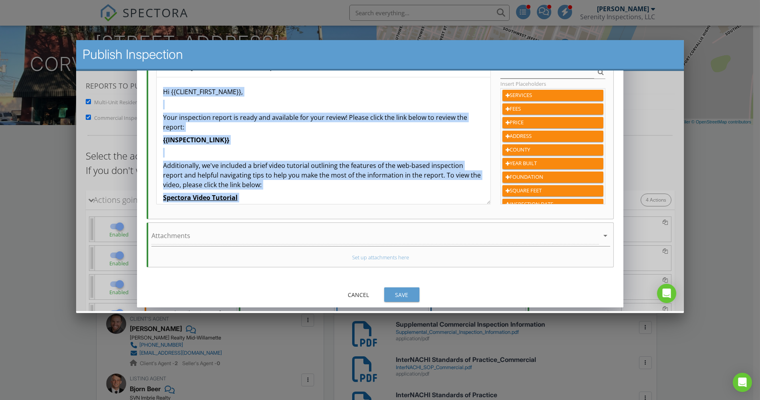
click at [415, 287] on button "Save" at bounding box center [401, 294] width 35 height 14
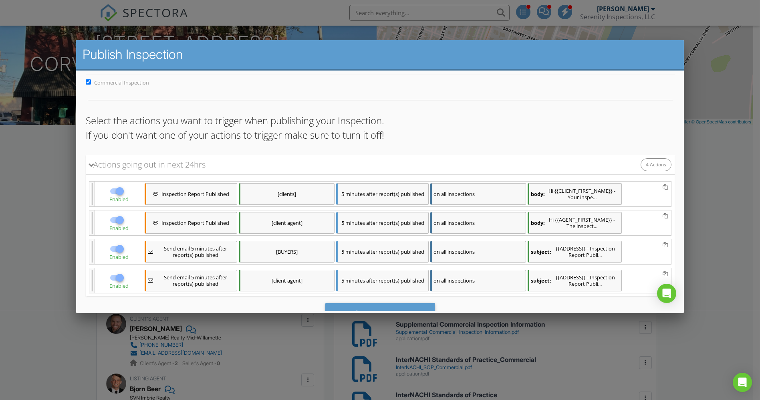
scroll to position [69, 0]
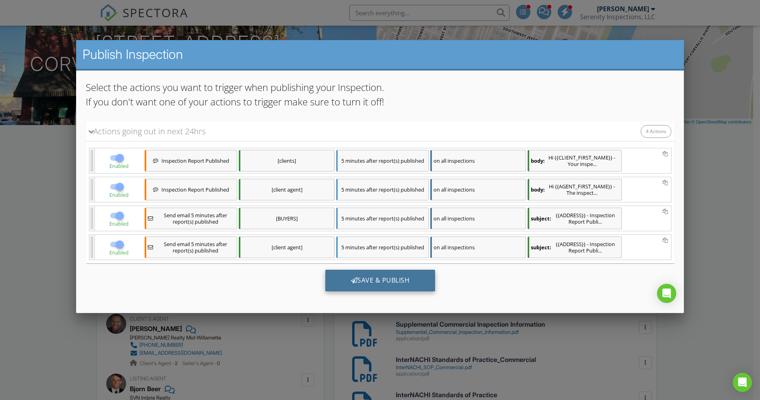
click at [393, 276] on div "Save & Publish" at bounding box center [380, 280] width 110 height 22
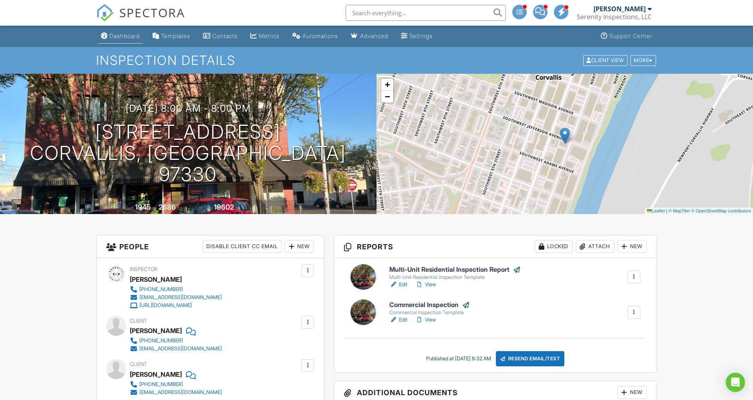
click at [127, 35] on div "Dashboard" at bounding box center [124, 35] width 30 height 7
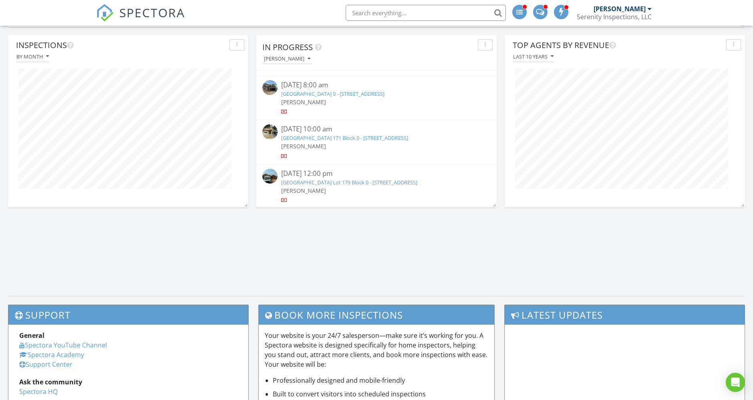
scroll to position [623, 0]
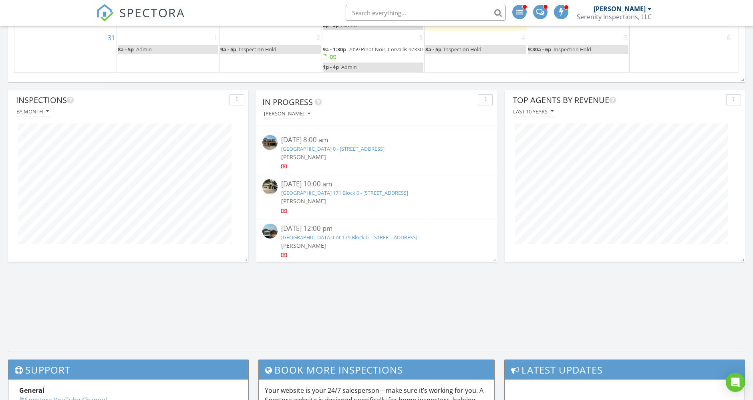
click at [311, 148] on link "[GEOGRAPHIC_DATA] 0 - [STREET_ADDRESS]" at bounding box center [333, 148] width 103 height 7
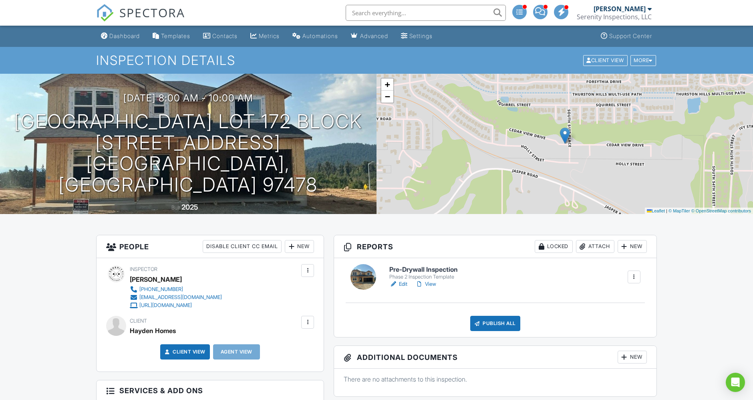
click at [430, 282] on link "View" at bounding box center [425, 284] width 21 height 8
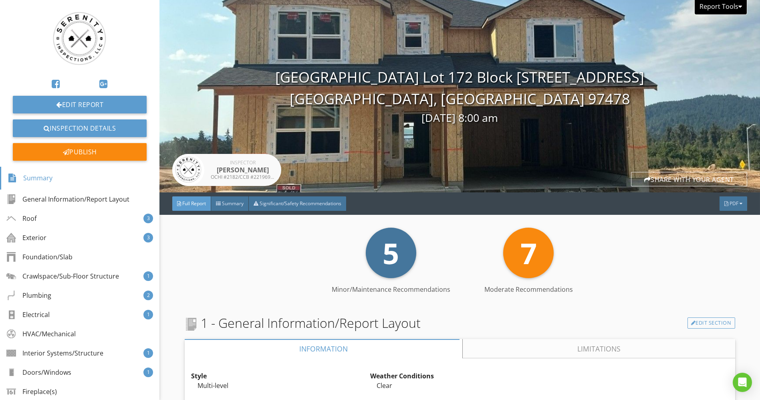
click at [716, 0] on div "Report Tools" at bounding box center [720, 7] width 53 height 15
click at [712, 7] on div "Report Tools" at bounding box center [720, 7] width 53 height 15
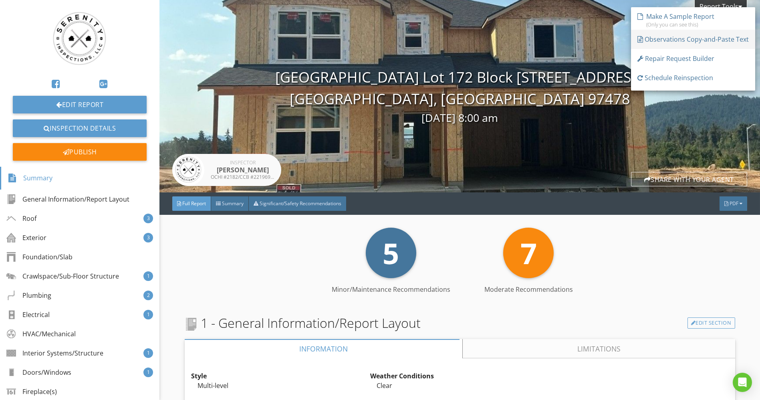
click at [673, 40] on div "Observations Copy-and-Paste Text" at bounding box center [692, 39] width 111 height 10
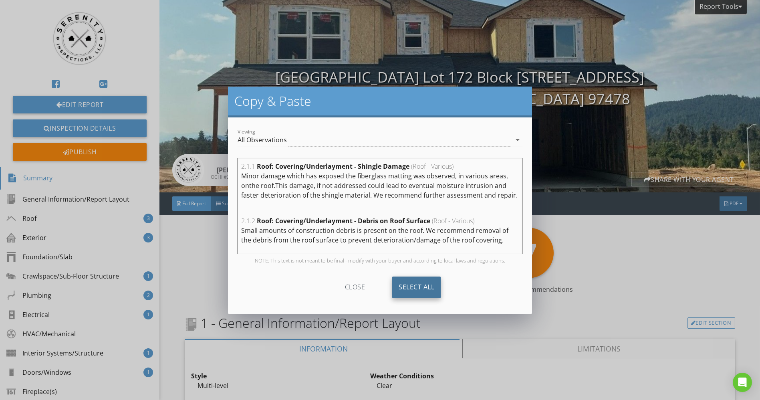
click at [417, 284] on div "Select All" at bounding box center [416, 287] width 48 height 22
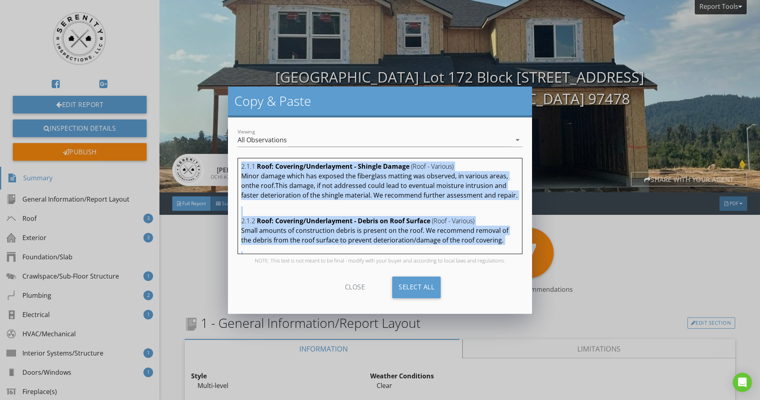
copy div "2.1.1 Roof: Covering/Underlayment - Shingle Damage (Roof - Various) Minor damag…"
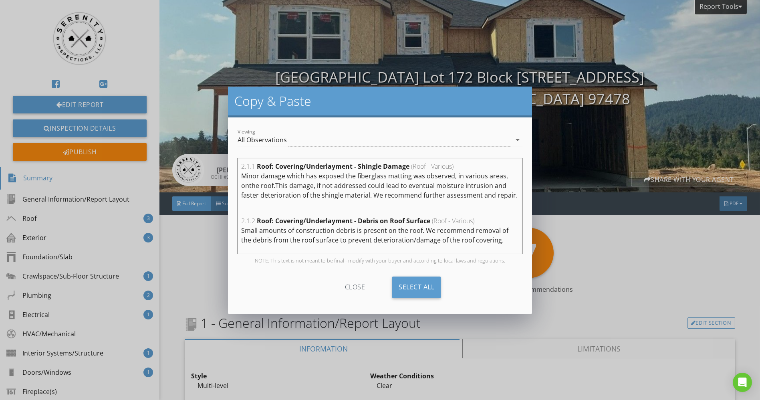
click at [350, 283] on div "close" at bounding box center [355, 287] width 72 height 22
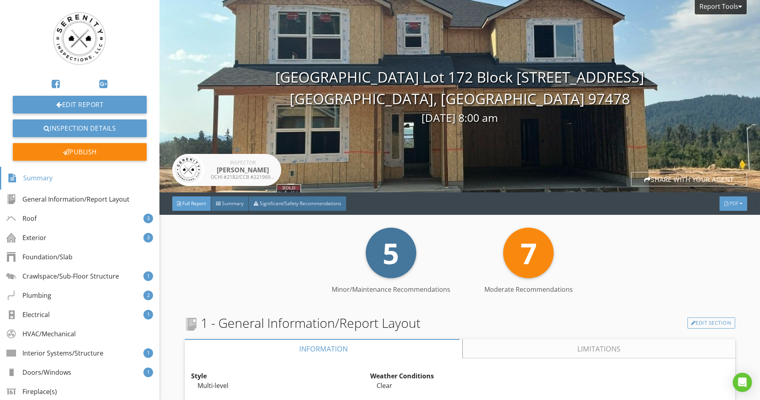
click at [730, 203] on span "PDF" at bounding box center [734, 203] width 9 height 7
click at [736, 230] on div "Full Report" at bounding box center [723, 235] width 51 height 10
click at [93, 127] on link "Inspection Details" at bounding box center [80, 128] width 134 height 18
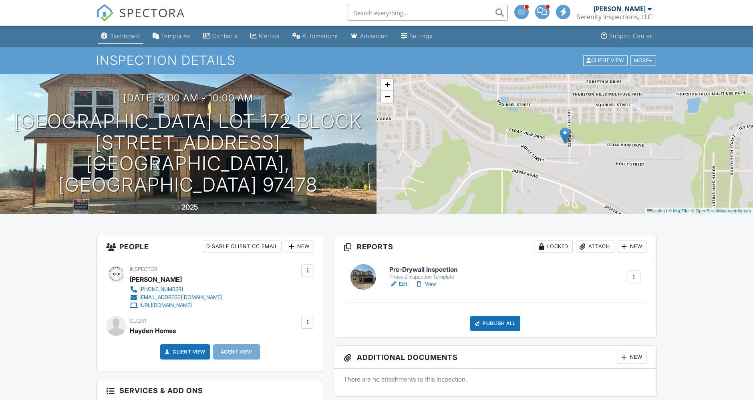
click at [117, 33] on div "Dashboard" at bounding box center [124, 35] width 30 height 7
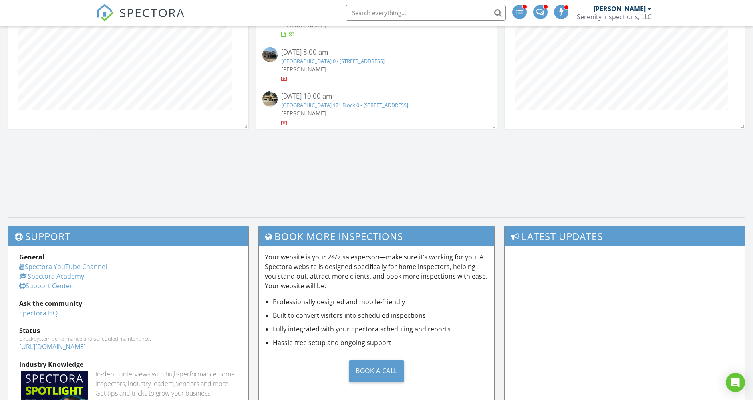
scroll to position [171, 0]
click at [395, 56] on link "Woodland Ridge Lot 171 Block 0 - 5298 Cedar View Dr, Springfield, OR 97478" at bounding box center [345, 59] width 127 height 7
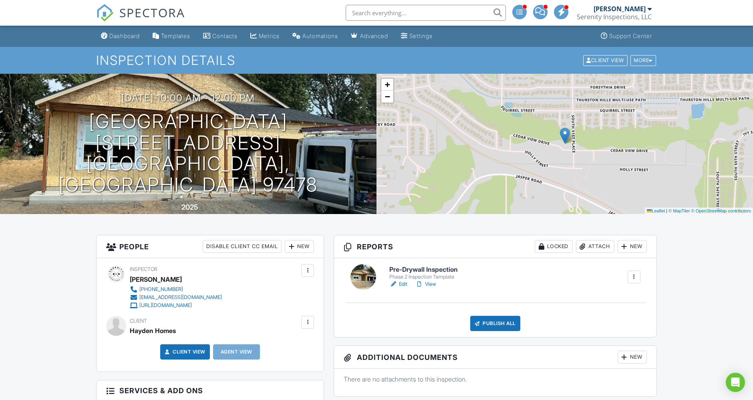
click at [436, 282] on link "View" at bounding box center [425, 284] width 21 height 8
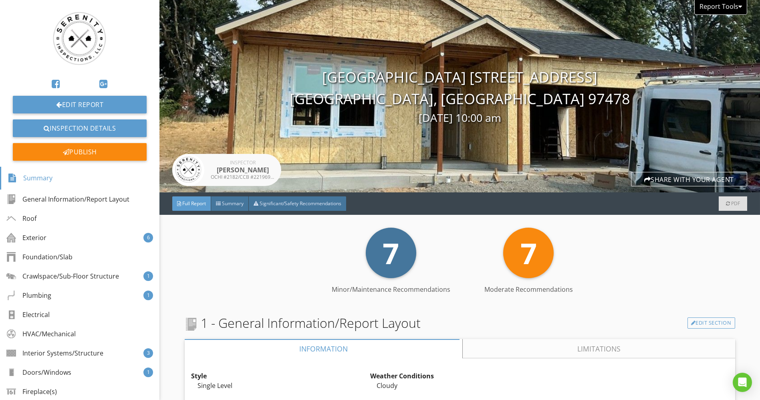
click at [738, 9] on div at bounding box center [740, 6] width 4 height 6
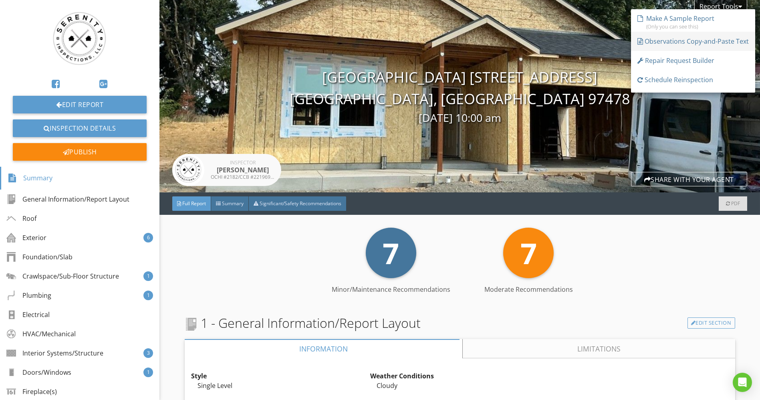
click at [700, 38] on div "Observations Copy-and-Paste Text" at bounding box center [692, 41] width 111 height 10
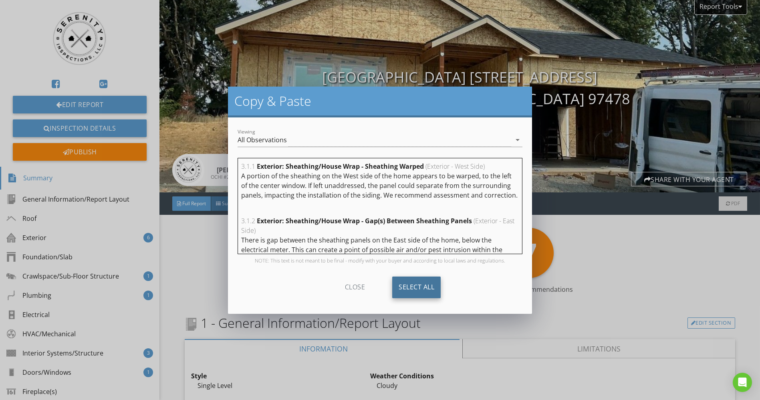
click at [426, 288] on div "Select All" at bounding box center [416, 287] width 48 height 22
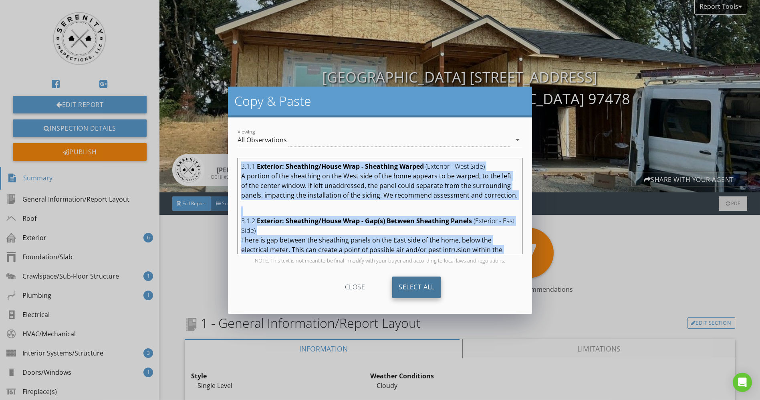
copy div "3.1.1 Exterior: Sheathing/House Wrap - Sheathing Warped (Exterior - West Side) …"
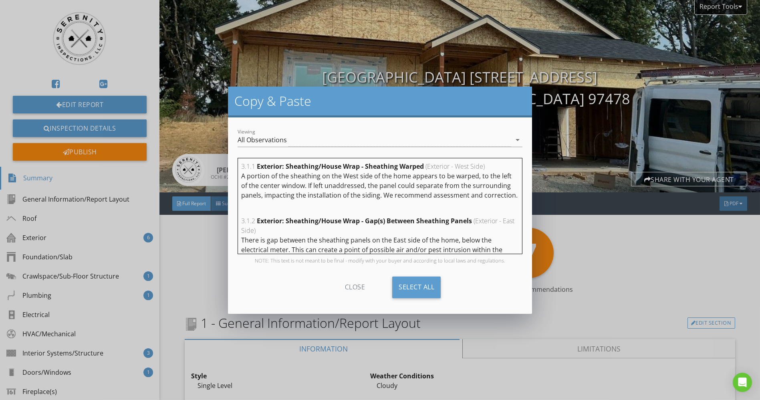
click at [357, 283] on div "close" at bounding box center [355, 287] width 72 height 22
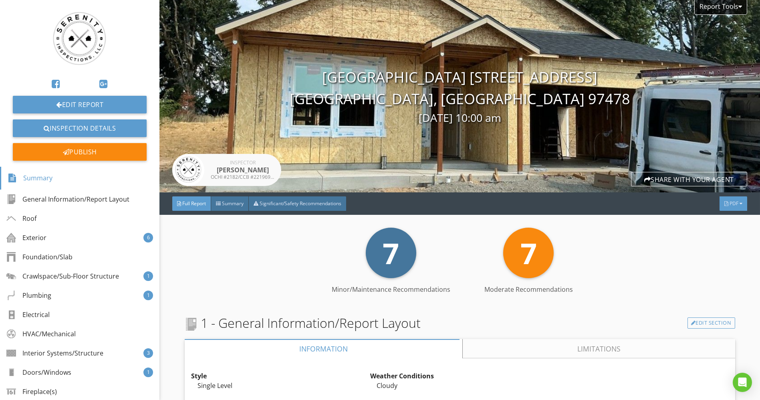
click at [730, 206] on span "PDF" at bounding box center [734, 203] width 9 height 7
click at [723, 232] on link "Full Report" at bounding box center [723, 237] width 64 height 19
click at [97, 125] on link "Inspection Details" at bounding box center [80, 128] width 134 height 18
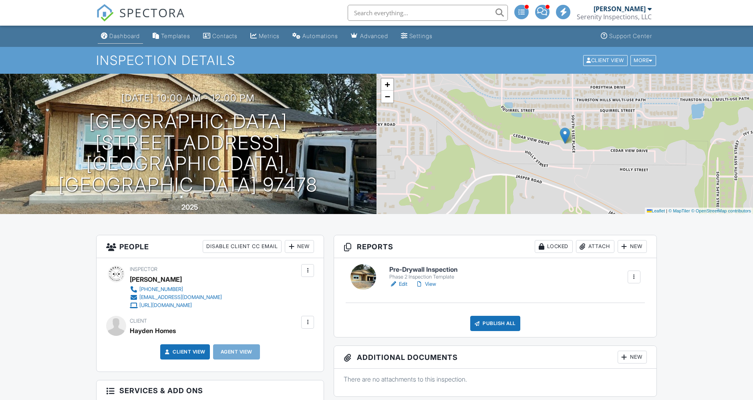
click at [130, 36] on div "Dashboard" at bounding box center [124, 35] width 30 height 7
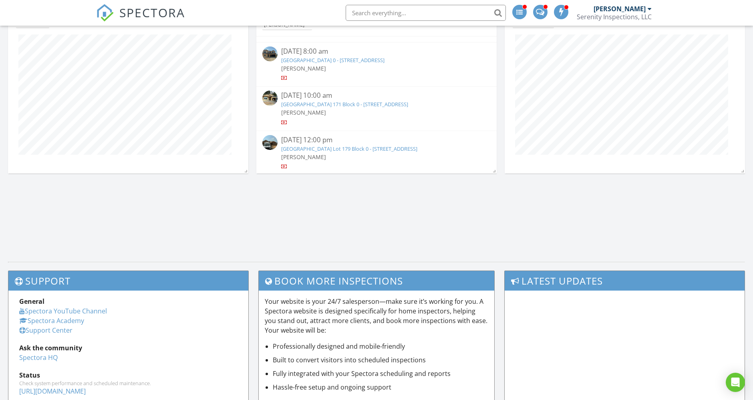
scroll to position [171, 0]
click at [361, 149] on link "Woodland Ridge Lot 179 Block 0 - 5239 Cedar View Dr, Springfield, OR 97478" at bounding box center [350, 148] width 136 height 7
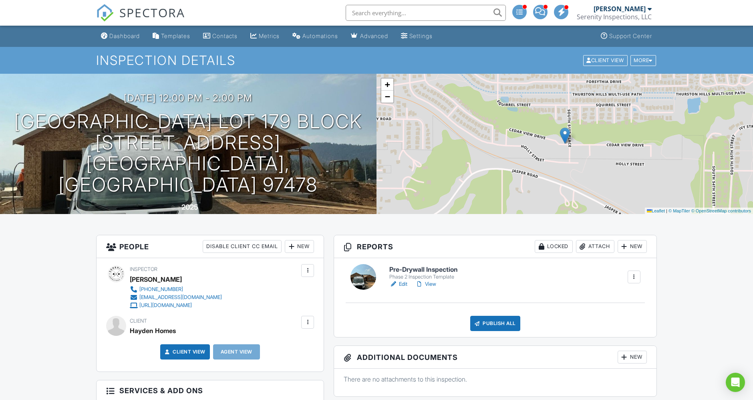
click at [431, 283] on link "View" at bounding box center [425, 284] width 21 height 8
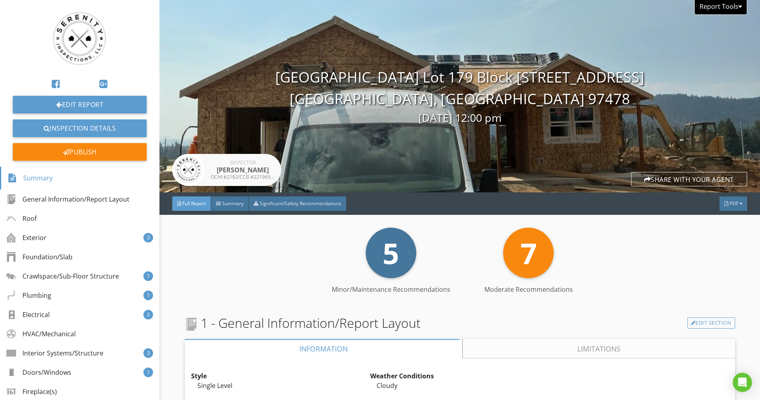
click at [729, 6] on div "Report Tools" at bounding box center [720, 7] width 53 height 15
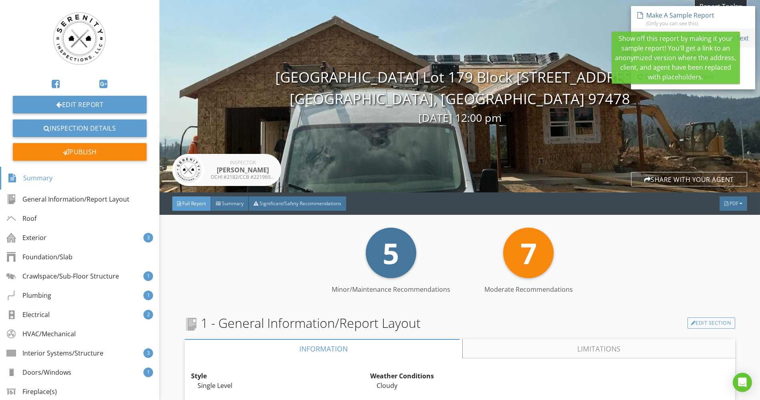
click at [710, 29] on link "Observations Copy-and-Paste Text" at bounding box center [693, 37] width 124 height 19
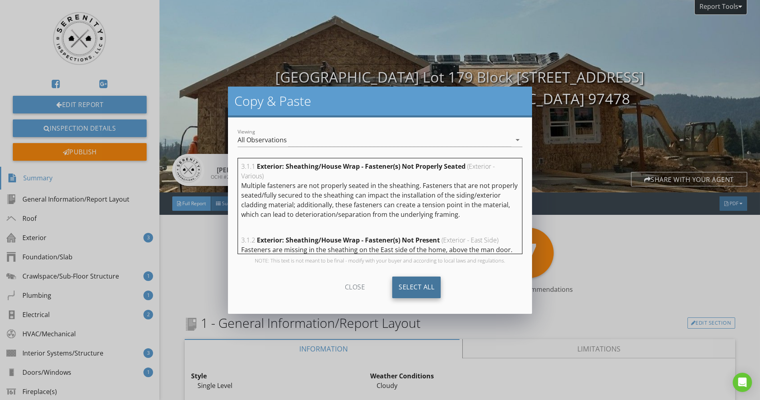
click at [420, 293] on div "Select All" at bounding box center [416, 287] width 48 height 22
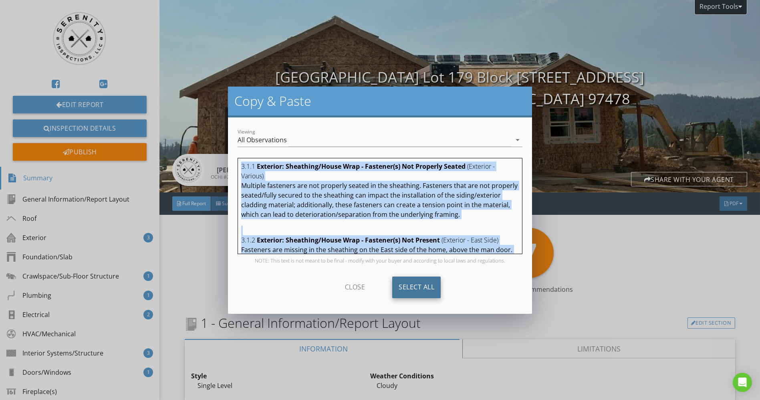
copy div "3.1.1 Exterior: Sheathing/House Wrap - Fastener(s) Not Properly Seated (Exterio…"
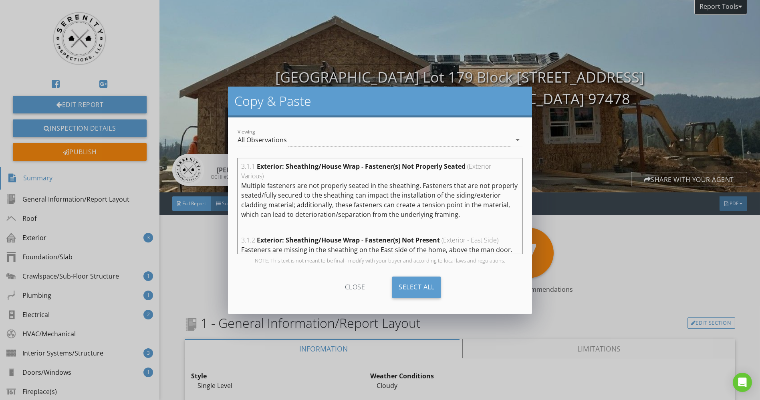
click at [630, 264] on div "Copy & Paste Viewing All Observations arrow_drop_down 3.1.1 Exterior: Sheathing…" at bounding box center [380, 200] width 760 height 400
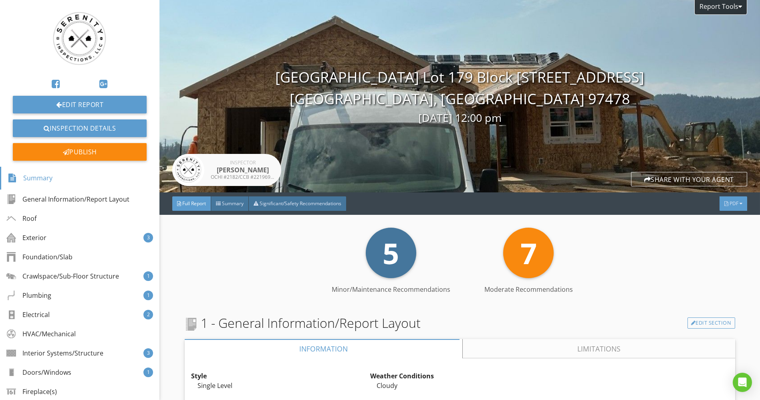
click at [726, 210] on div "PDF" at bounding box center [734, 203] width 28 height 14
click at [721, 237] on div "Full Report" at bounding box center [723, 242] width 51 height 10
click at [85, 125] on link "Inspection Details" at bounding box center [80, 128] width 134 height 18
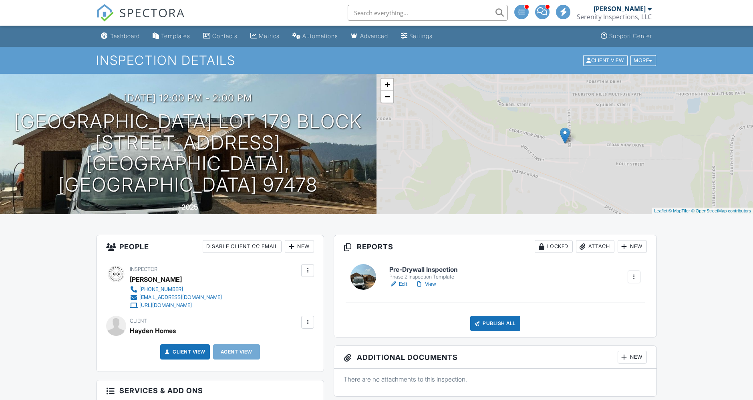
click at [115, 34] on div "Dashboard" at bounding box center [124, 35] width 30 height 7
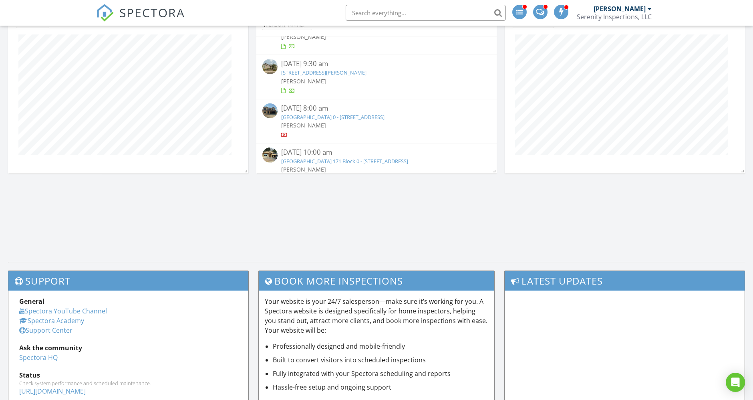
scroll to position [171, 0]
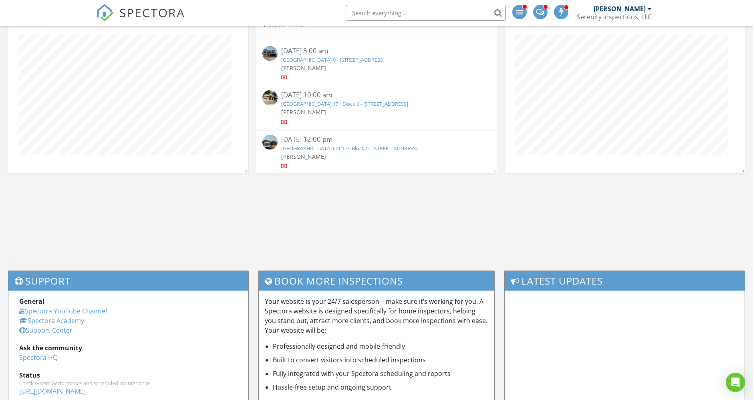
click at [339, 56] on link "Woodland Ridge Lot 172 Block 0 - 5297 Cedar View Dr, Springfield, OR 97478" at bounding box center [333, 59] width 103 height 7
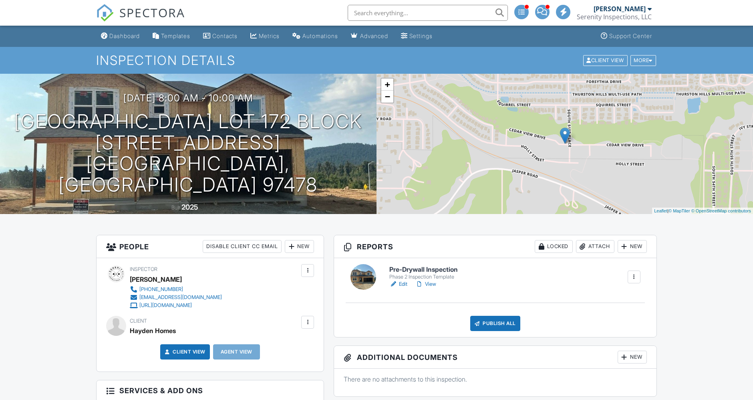
click at [495, 326] on div "Publish All" at bounding box center [495, 323] width 50 height 15
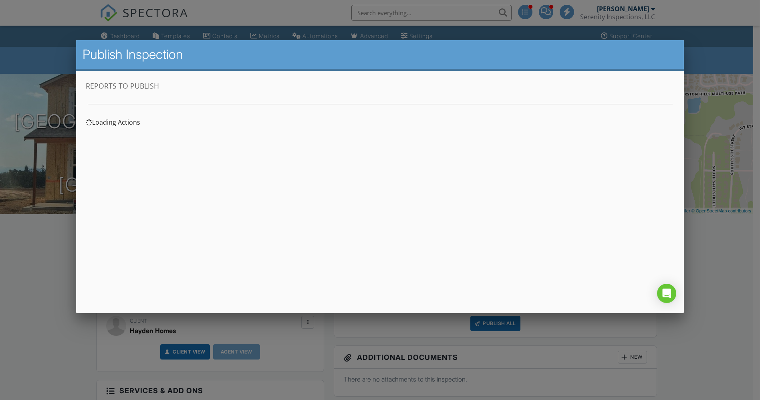
click at [733, 303] on div at bounding box center [380, 210] width 760 height 500
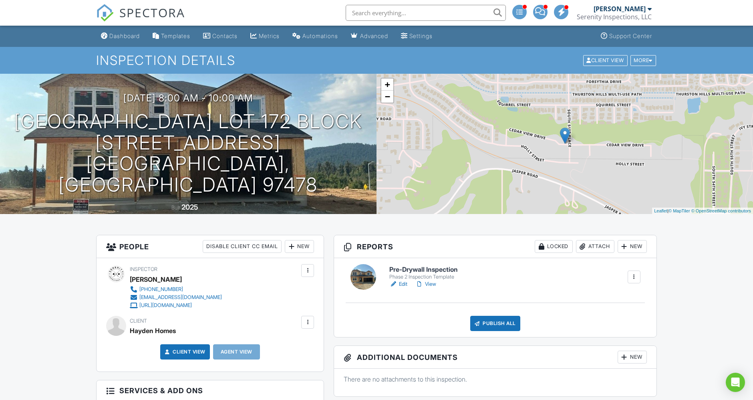
click at [435, 284] on link "View" at bounding box center [425, 284] width 21 height 8
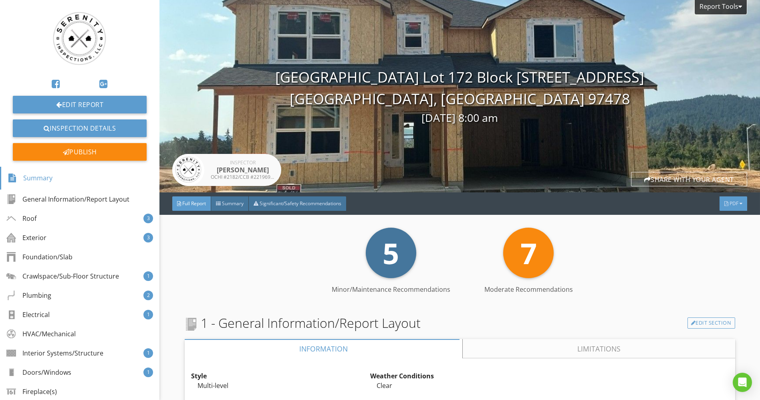
click at [732, 203] on div "PDF" at bounding box center [734, 203] width 28 height 14
click at [723, 235] on div "Full Report" at bounding box center [723, 235] width 51 height 10
click at [91, 147] on div "Publish" at bounding box center [80, 152] width 134 height 18
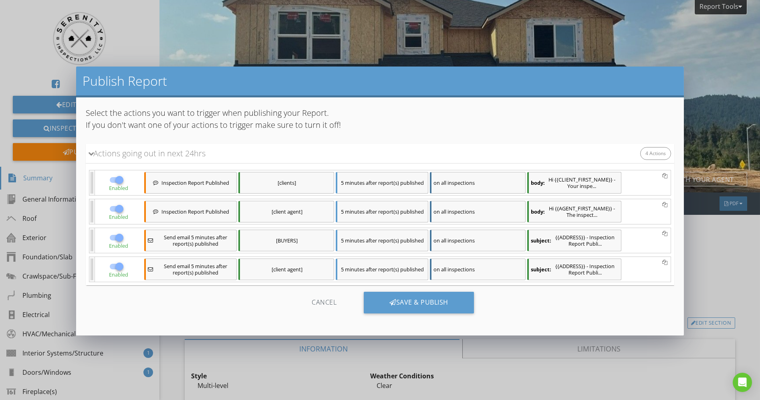
click at [118, 179] on div at bounding box center [120, 180] width 14 height 14
checkbox input "false"
click at [114, 213] on span "Enabled" at bounding box center [118, 216] width 19 height 7
click at [115, 208] on div at bounding box center [120, 209] width 14 height 14
checkbox input "false"
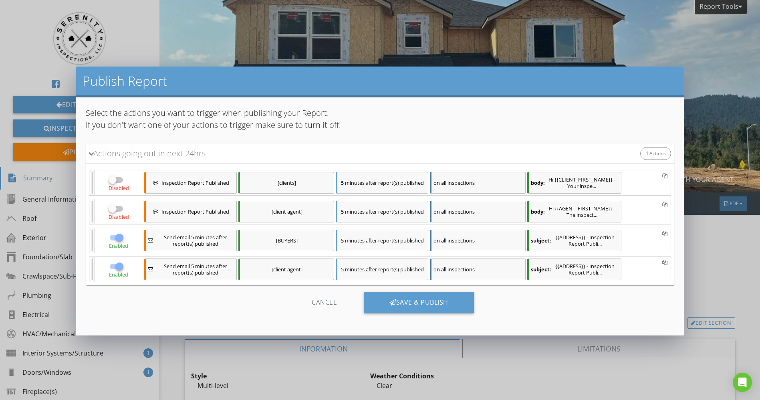
click at [115, 236] on div at bounding box center [120, 238] width 14 height 14
checkbox input "false"
click at [121, 263] on div at bounding box center [120, 267] width 14 height 14
checkbox input "false"
click at [406, 295] on div "Save & Publish" at bounding box center [419, 303] width 110 height 22
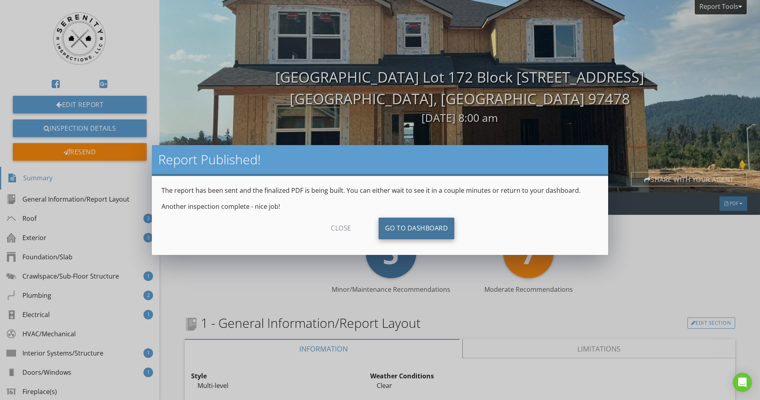
click at [433, 227] on link "Go To Dashboard" at bounding box center [417, 229] width 76 height 22
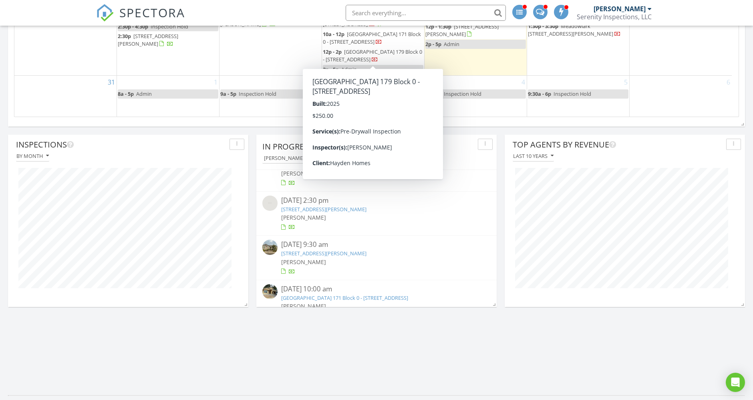
scroll to position [127, 0]
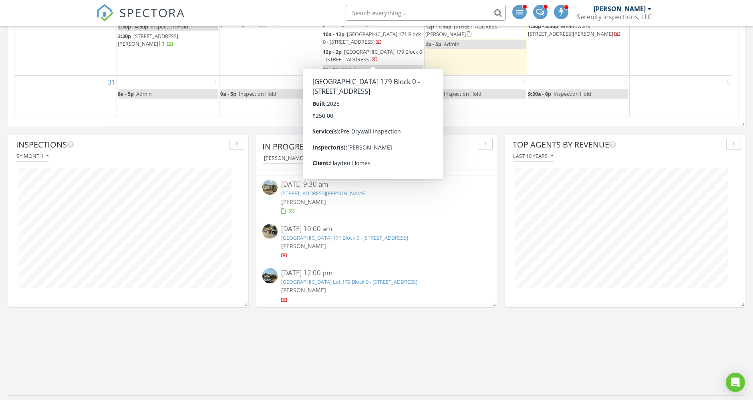
click at [329, 236] on link "[GEOGRAPHIC_DATA] 171 Block 0 - [STREET_ADDRESS]" at bounding box center [345, 237] width 127 height 7
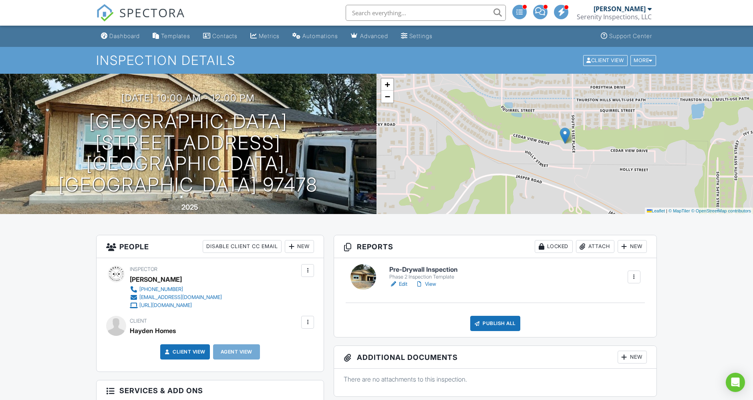
click at [429, 282] on link "View" at bounding box center [425, 284] width 21 height 8
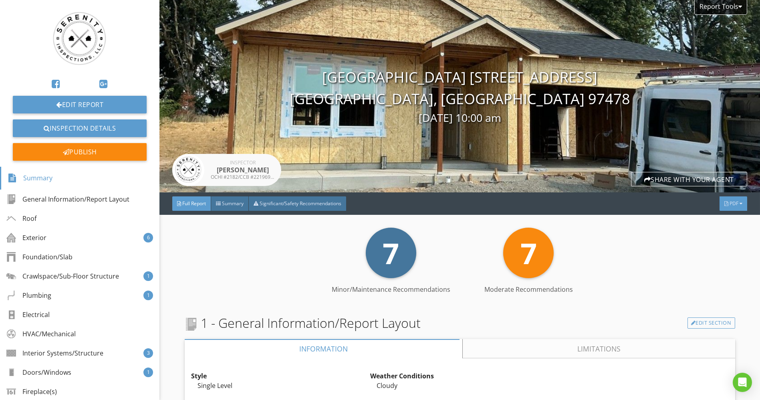
click at [730, 206] on span "PDF" at bounding box center [734, 203] width 9 height 7
click at [721, 235] on div "Full Report" at bounding box center [723, 239] width 51 height 10
click at [123, 149] on div "Publish" at bounding box center [80, 152] width 134 height 18
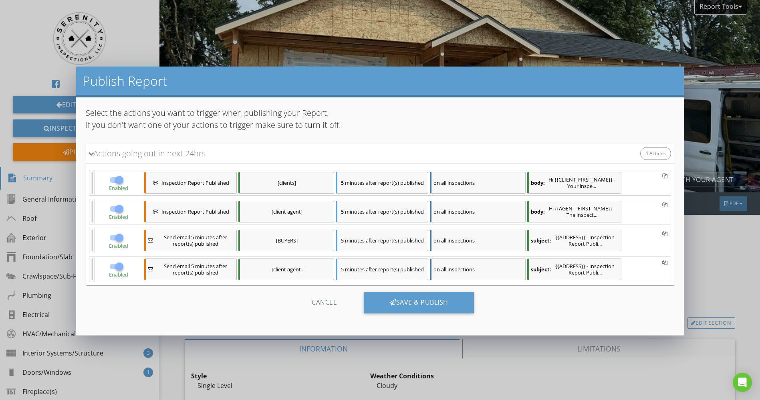
drag, startPoint x: 117, startPoint y: 179, endPoint x: 119, endPoint y: 205, distance: 26.2
click at [117, 180] on div at bounding box center [120, 180] width 14 height 14
checkbox input "false"
click at [119, 206] on div at bounding box center [120, 209] width 14 height 14
checkbox input "false"
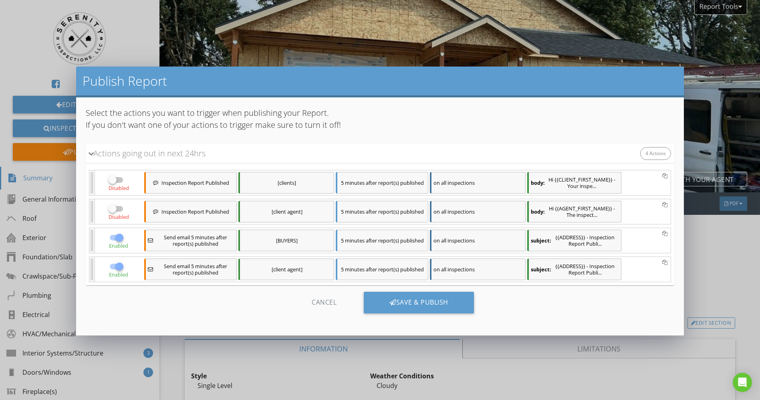
click at [117, 238] on div at bounding box center [120, 238] width 14 height 14
checkbox input "false"
click at [118, 262] on div at bounding box center [120, 267] width 14 height 14
checkbox input "false"
click at [412, 292] on div "Save & Publish" at bounding box center [419, 303] width 110 height 22
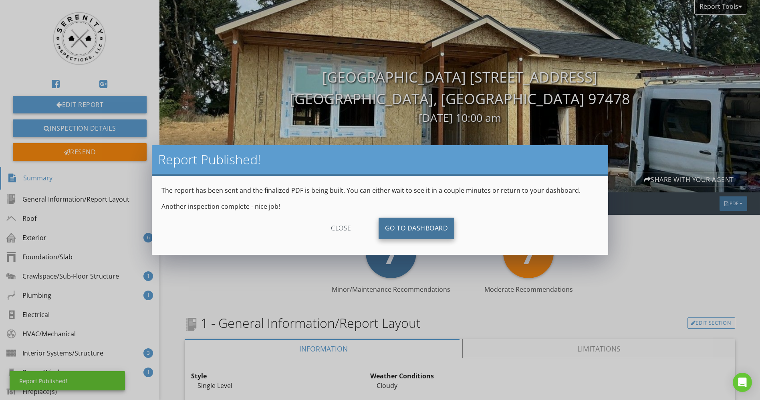
click at [412, 225] on link "Go To Dashboard" at bounding box center [417, 229] width 76 height 22
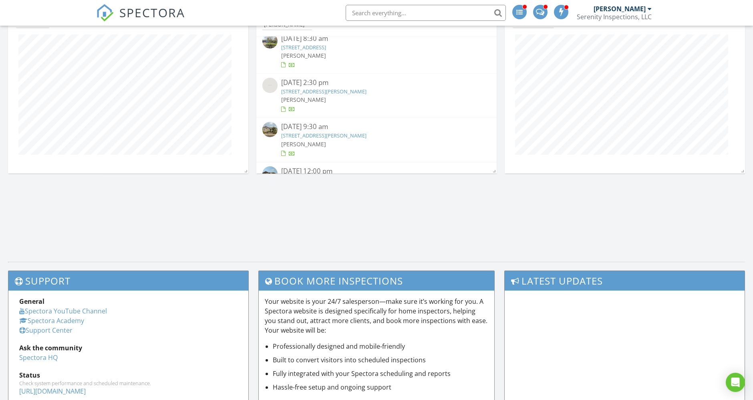
scroll to position [83, 0]
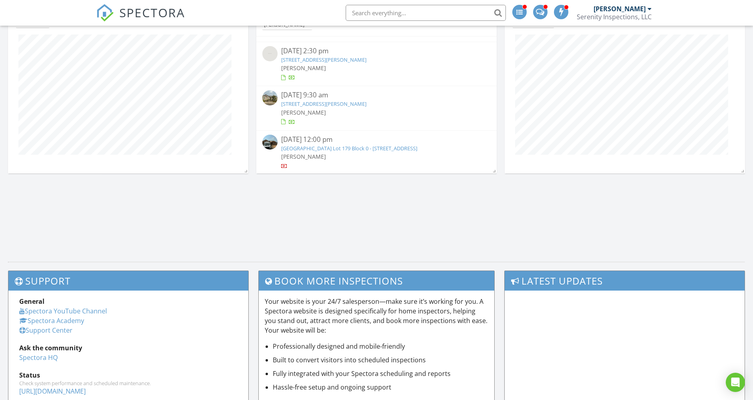
click at [378, 149] on link "Woodland Ridge Lot 179 Block 0 - 5239 Cedar View Dr, Springfield, OR 97478" at bounding box center [350, 148] width 136 height 7
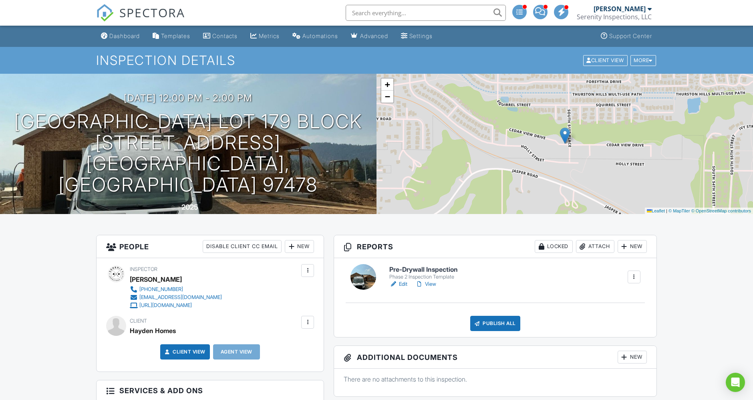
click at [431, 283] on link "View" at bounding box center [425, 284] width 21 height 8
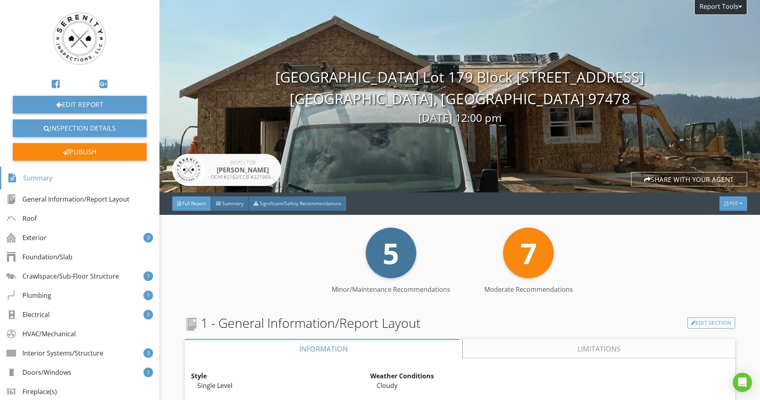
click at [724, 201] on div at bounding box center [726, 203] width 4 height 5
click at [724, 233] on div "Full Report" at bounding box center [723, 233] width 51 height 10
click at [85, 153] on div "Publish" at bounding box center [80, 152] width 134 height 18
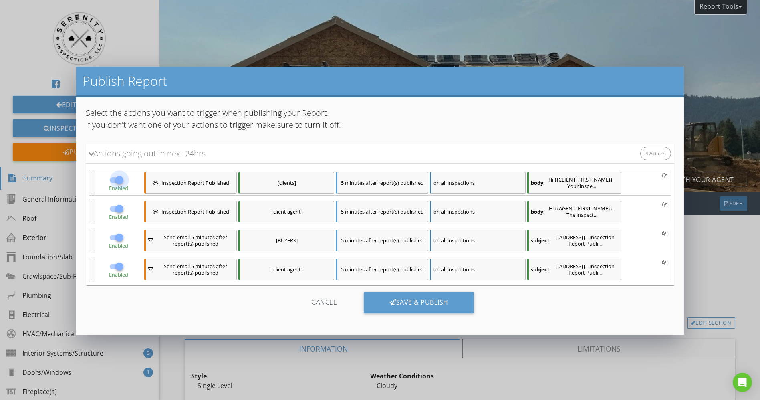
click at [115, 179] on div at bounding box center [120, 180] width 14 height 14
checkbox input "false"
click at [120, 208] on div at bounding box center [120, 209] width 14 height 14
checkbox input "false"
click at [120, 240] on div at bounding box center [120, 238] width 14 height 14
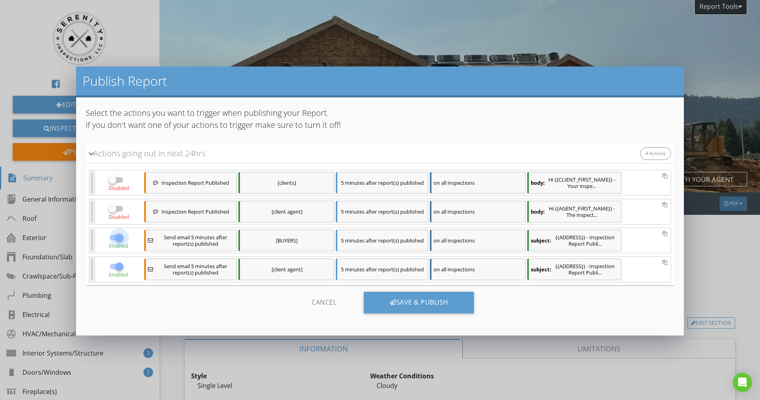
checkbox input "false"
click at [122, 262] on div at bounding box center [120, 267] width 14 height 14
checkbox input "false"
click at [438, 308] on div "Save & Publish" at bounding box center [419, 303] width 110 height 22
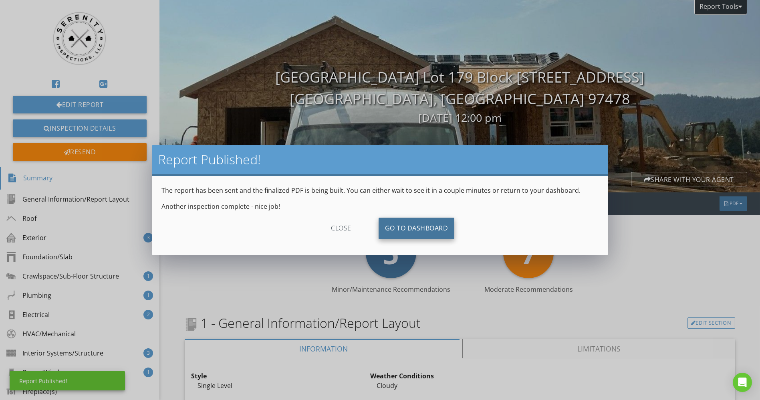
click at [427, 227] on link "Go To Dashboard" at bounding box center [417, 229] width 76 height 22
